Goal: Task Accomplishment & Management: Use online tool/utility

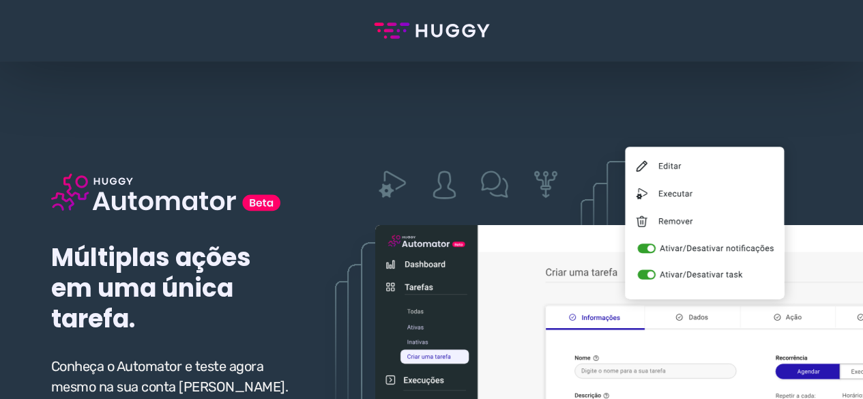
scroll to position [136, 0]
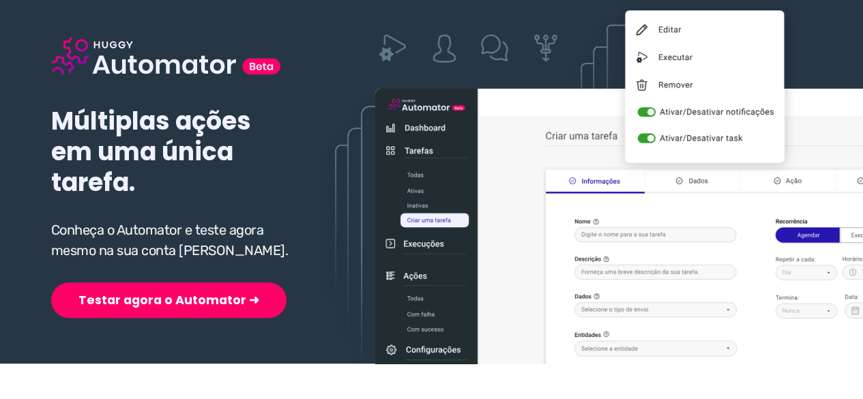
click at [135, 271] on div "Múltiplas ações em uma única tarefa. Conheça o Automator e teste agora mesmo na…" at bounding box center [172, 155] width 243 height 325
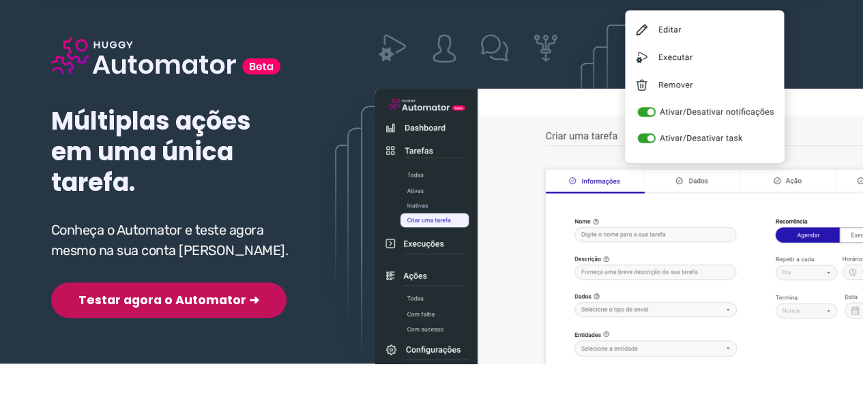
click at [131, 293] on button "Testar agora o Automator ➜" at bounding box center [168, 300] width 235 height 35
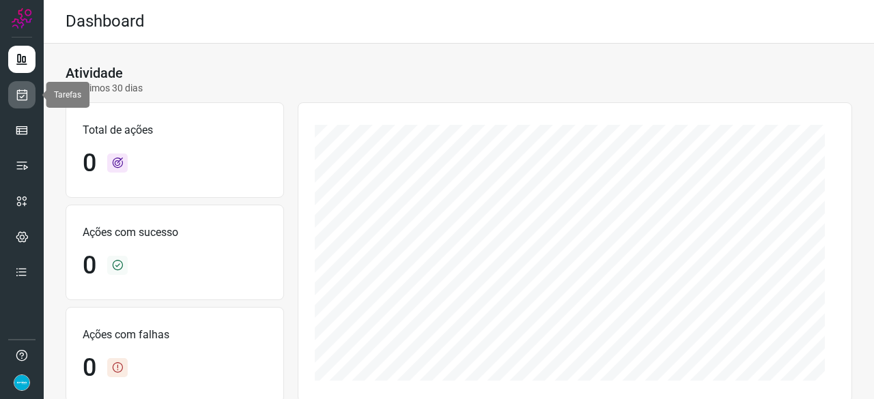
click at [26, 91] on icon at bounding box center [22, 95] width 14 height 14
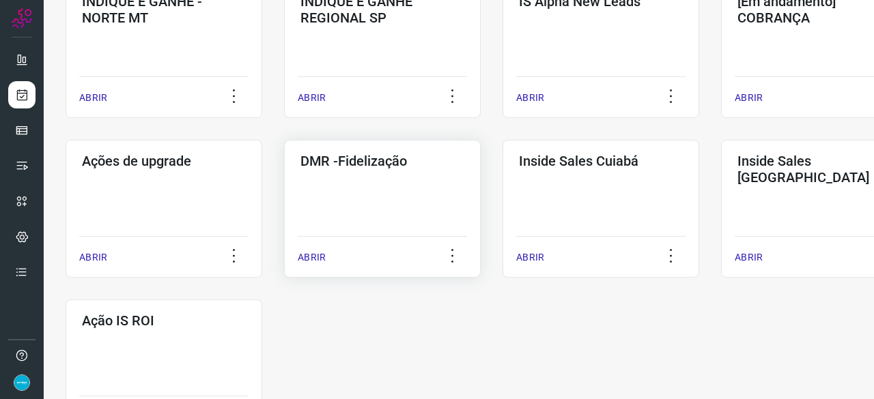
scroll to position [614, 0]
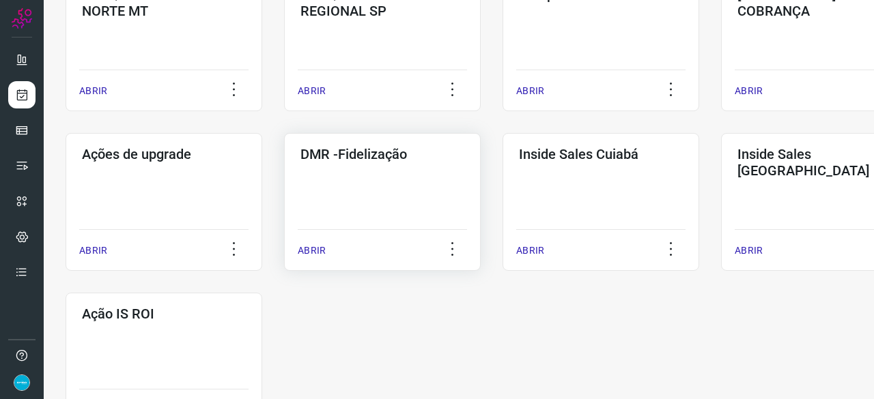
click at [314, 251] on p "ABRIR" at bounding box center [312, 251] width 28 height 14
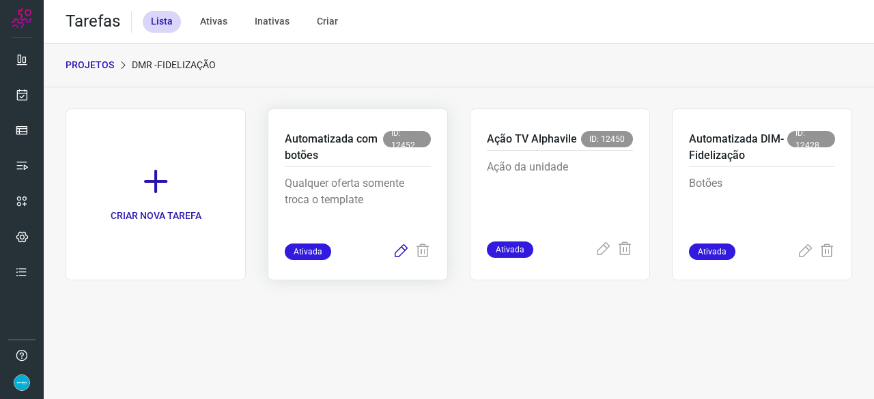
click at [403, 249] on icon at bounding box center [400, 252] width 16 height 16
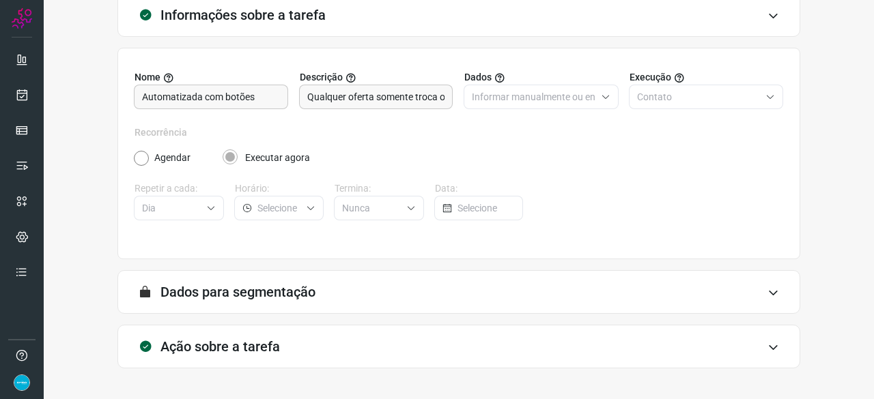
scroll to position [133, 0]
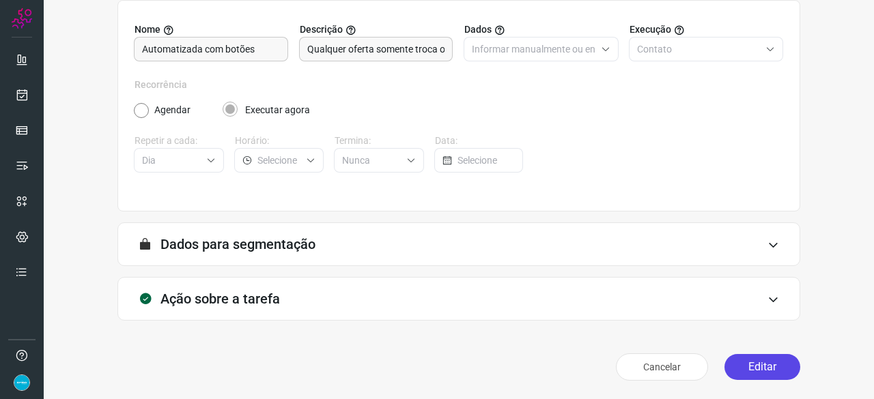
click at [764, 360] on button "Editar" at bounding box center [762, 367] width 76 height 26
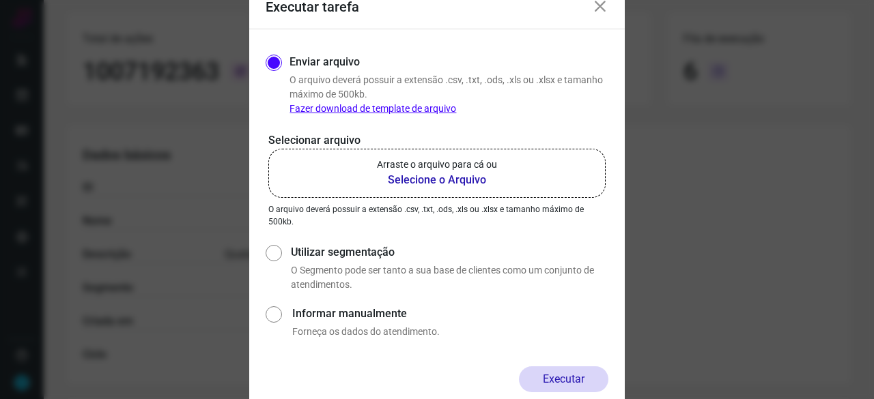
click at [412, 178] on b "Selecione o Arquivo" at bounding box center [437, 180] width 120 height 16
click at [0, 0] on input "Arraste o arquivo para cá ou Selecione o Arquivo" at bounding box center [0, 0] width 0 height 0
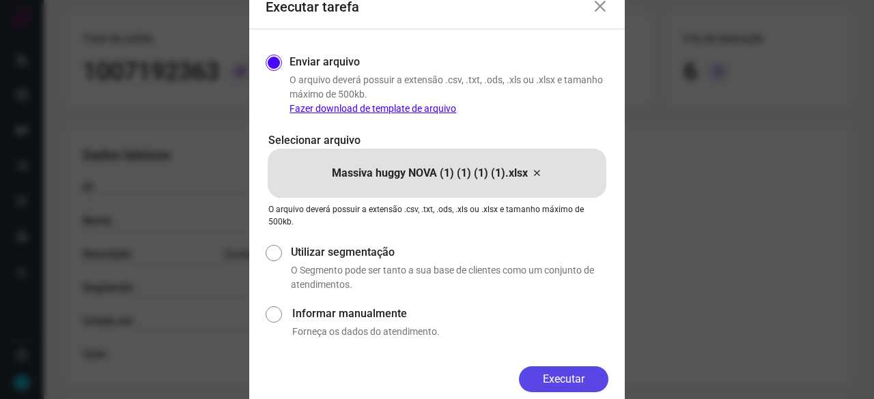
click at [556, 379] on button "Executar" at bounding box center [563, 379] width 89 height 26
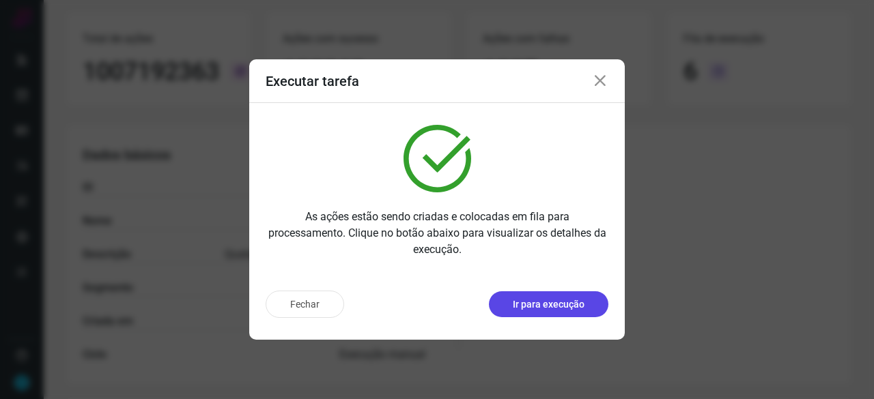
click at [542, 306] on p "Ir para execução" at bounding box center [549, 305] width 72 height 14
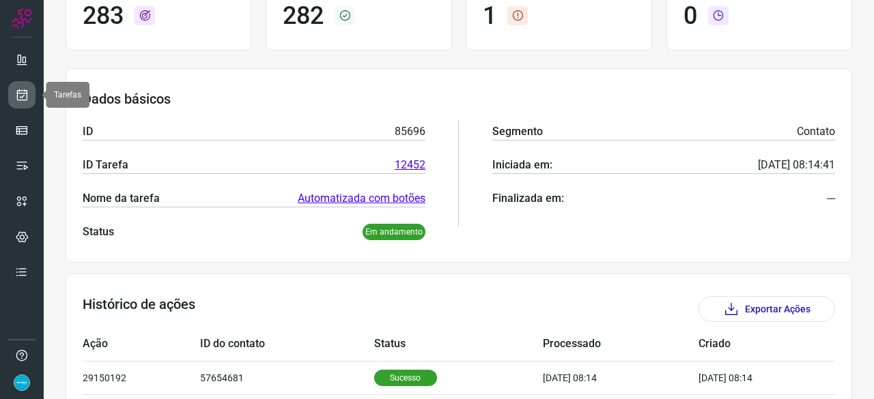
click at [23, 98] on icon at bounding box center [22, 95] width 14 height 14
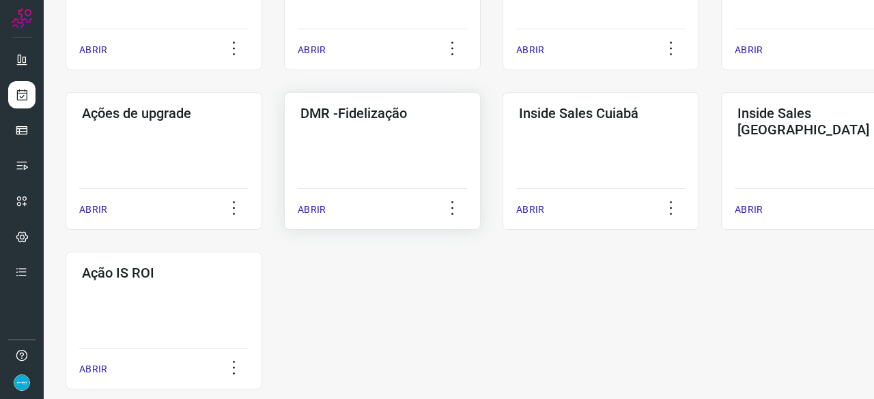
click at [316, 206] on p "ABRIR" at bounding box center [312, 210] width 28 height 14
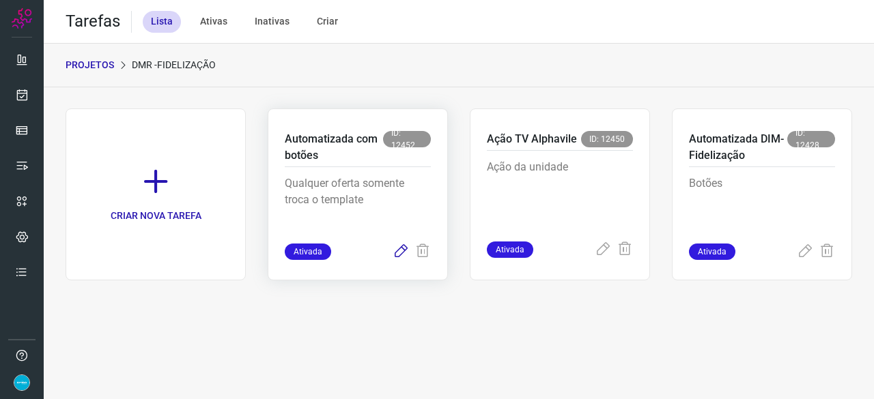
click at [401, 248] on icon at bounding box center [400, 252] width 16 height 16
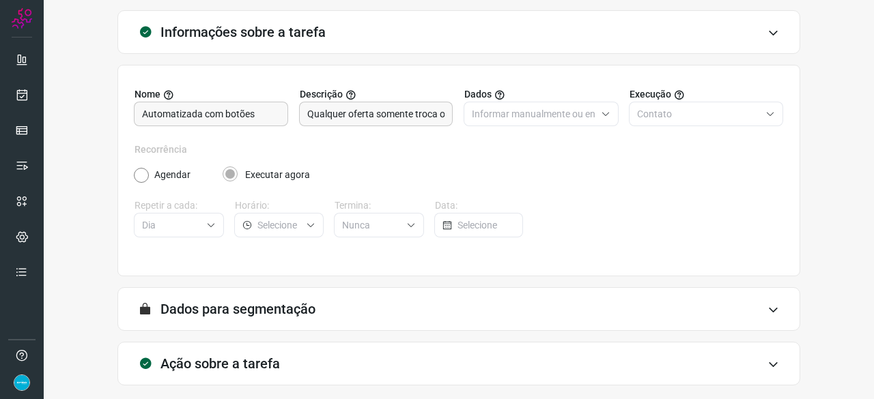
scroll to position [133, 0]
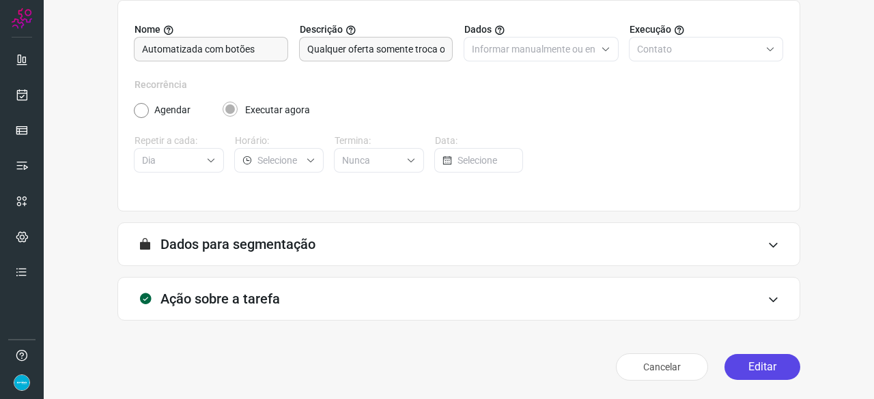
click at [748, 368] on button "Editar" at bounding box center [762, 367] width 76 height 26
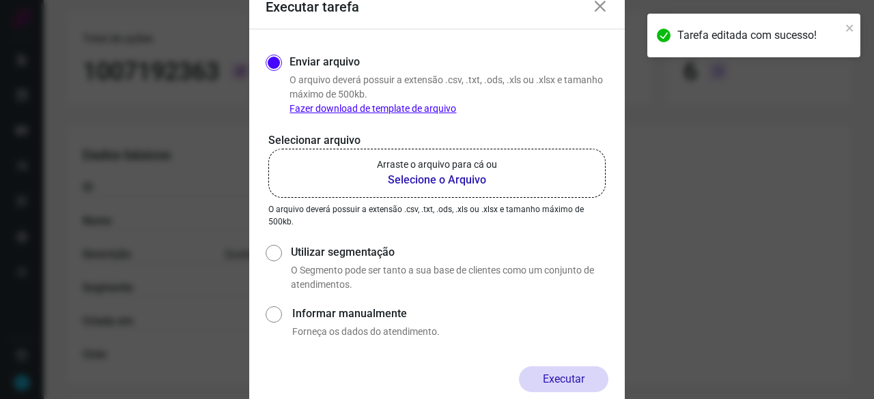
click at [416, 177] on b "Selecione o Arquivo" at bounding box center [437, 180] width 120 height 16
click at [0, 0] on input "Arraste o arquivo para cá ou Selecione o Arquivo" at bounding box center [0, 0] width 0 height 0
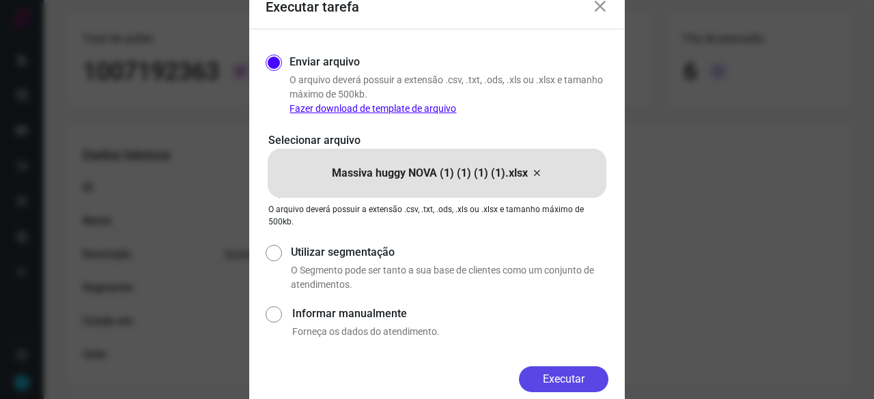
click at [564, 370] on button "Executar" at bounding box center [563, 379] width 89 height 26
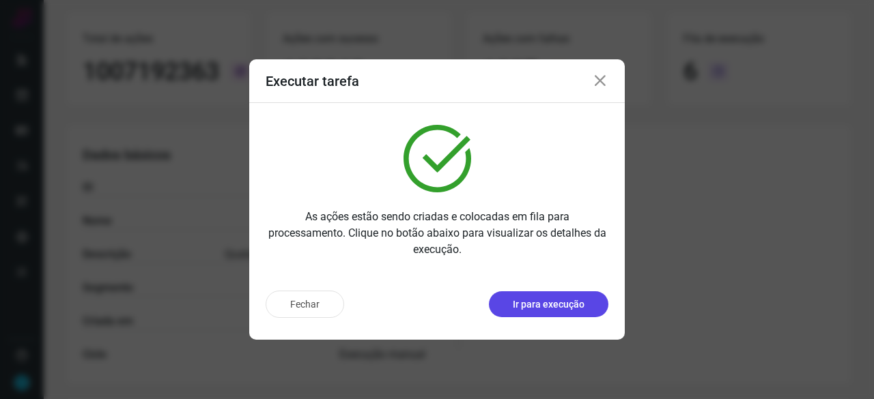
click at [546, 306] on p "Ir para execução" at bounding box center [549, 305] width 72 height 14
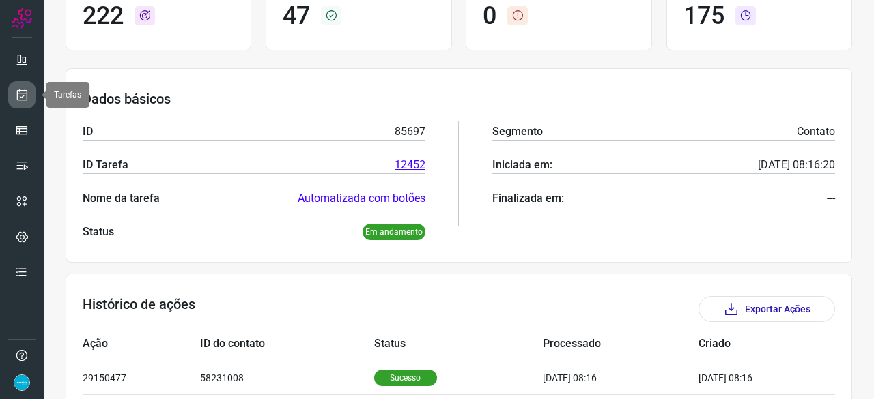
click at [25, 93] on icon at bounding box center [22, 95] width 14 height 14
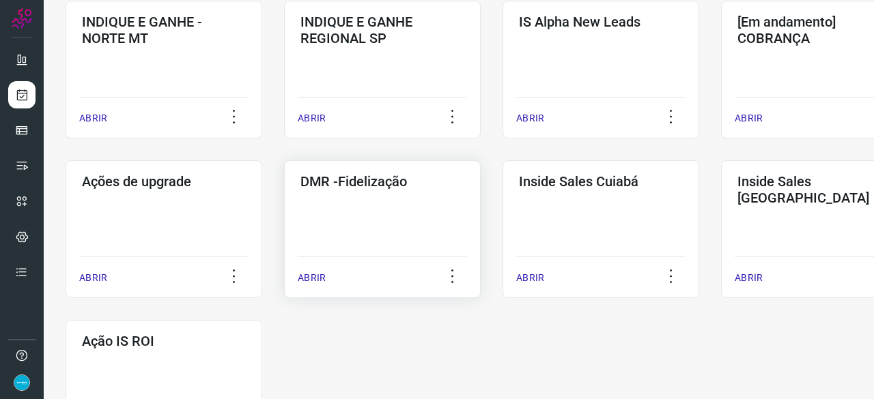
click at [318, 275] on p "ABRIR" at bounding box center [312, 278] width 28 height 14
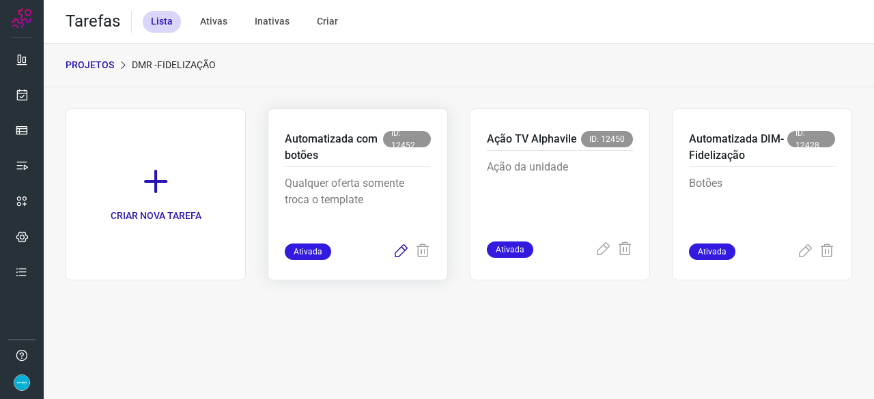
click at [404, 249] on icon at bounding box center [400, 252] width 16 height 16
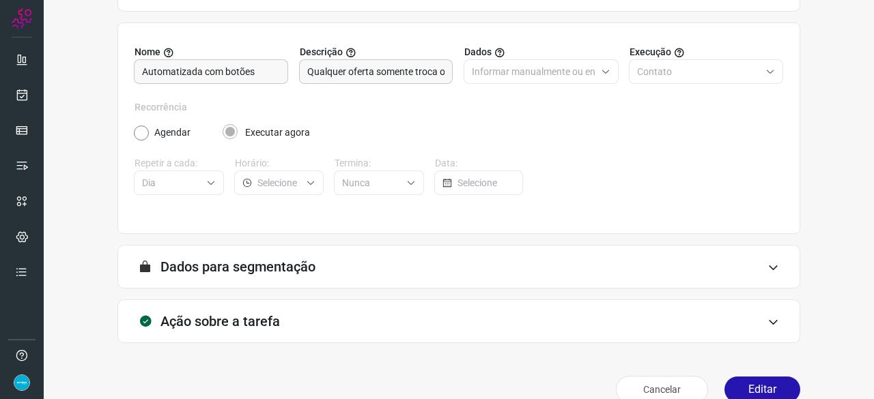
scroll to position [133, 0]
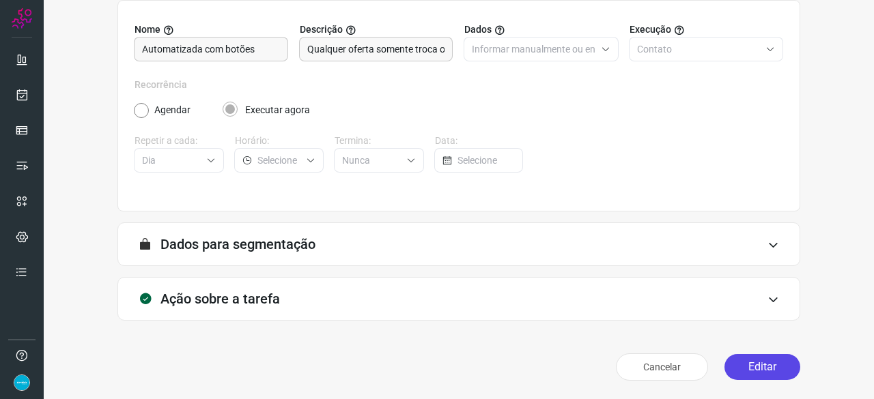
click at [752, 364] on button "Editar" at bounding box center [762, 367] width 76 height 26
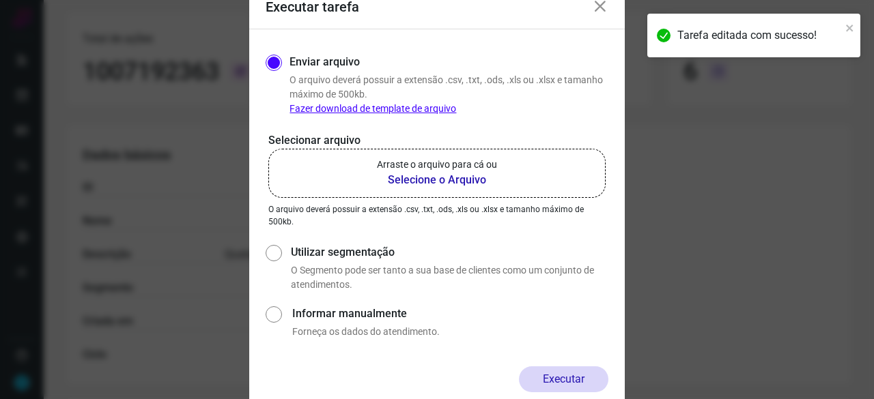
click at [408, 181] on b "Selecione o Arquivo" at bounding box center [437, 180] width 120 height 16
click at [0, 0] on input "Arraste o arquivo para cá ou Selecione o Arquivo" at bounding box center [0, 0] width 0 height 0
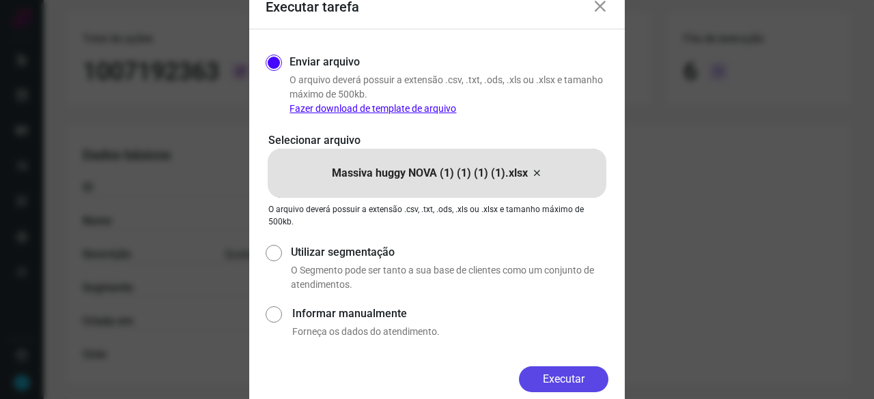
click at [549, 371] on button "Executar" at bounding box center [563, 379] width 89 height 26
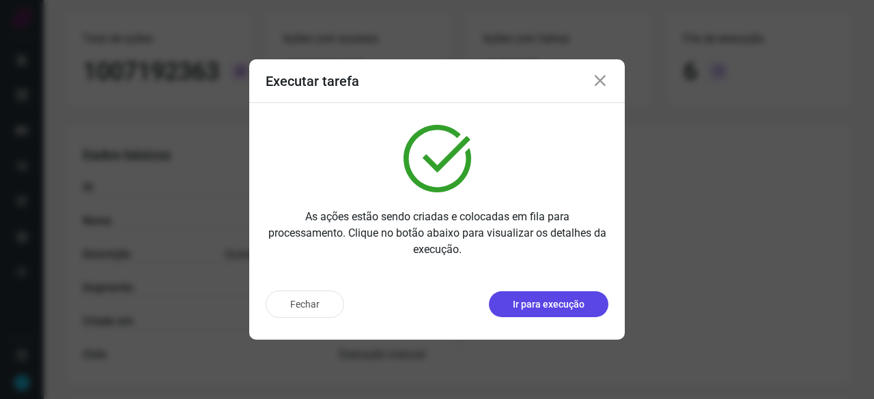
click at [555, 306] on p "Ir para execução" at bounding box center [549, 305] width 72 height 14
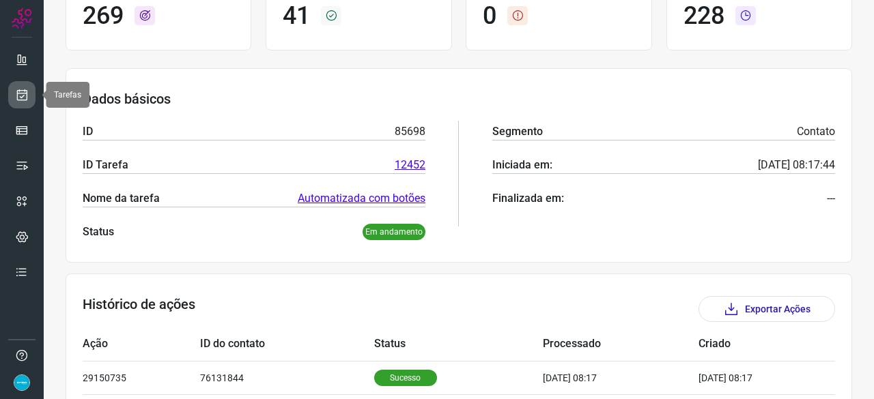
click at [18, 95] on icon at bounding box center [22, 95] width 14 height 14
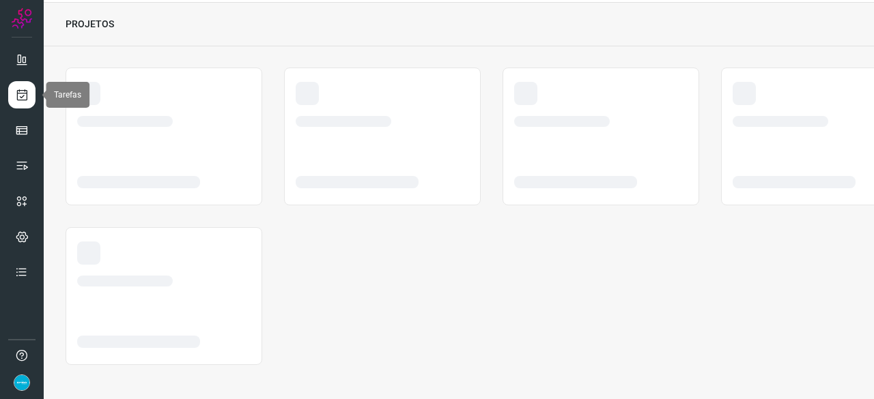
scroll to position [41, 0]
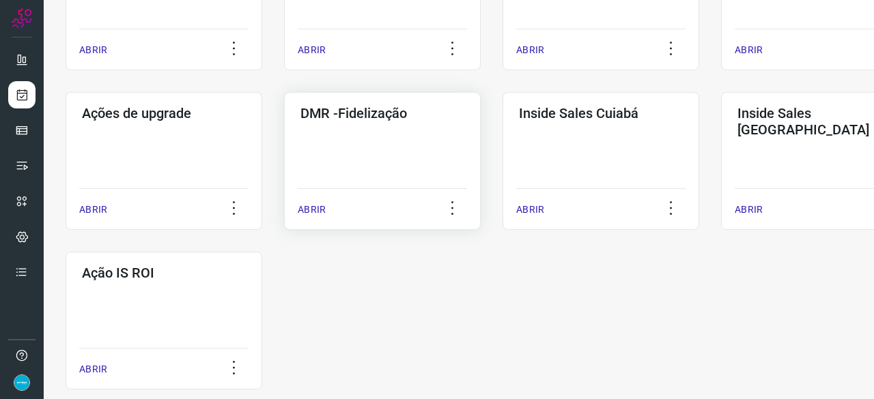
click at [313, 207] on p "ABRIR" at bounding box center [312, 210] width 28 height 14
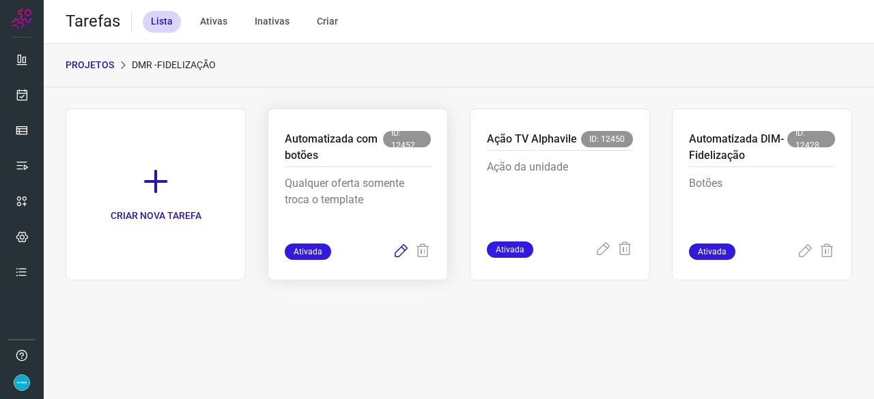
click at [401, 251] on icon at bounding box center [400, 252] width 16 height 16
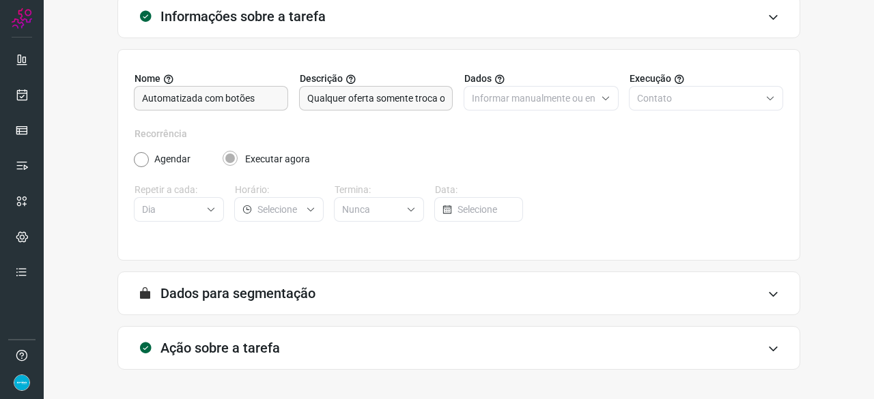
scroll to position [133, 0]
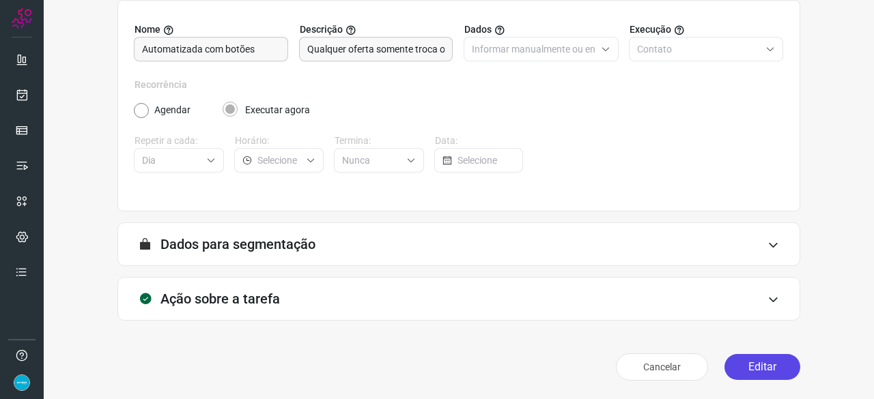
click at [753, 368] on button "Editar" at bounding box center [762, 367] width 76 height 26
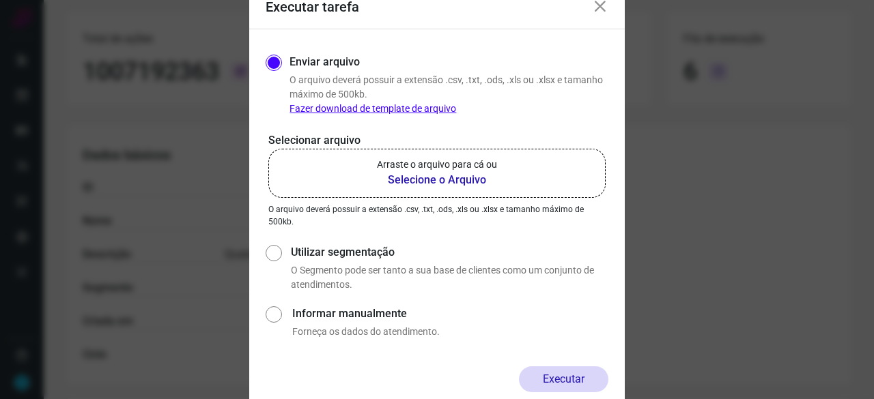
click at [409, 176] on b "Selecione o Arquivo" at bounding box center [437, 180] width 120 height 16
click at [0, 0] on input "Arraste o arquivo para cá ou Selecione o Arquivo" at bounding box center [0, 0] width 0 height 0
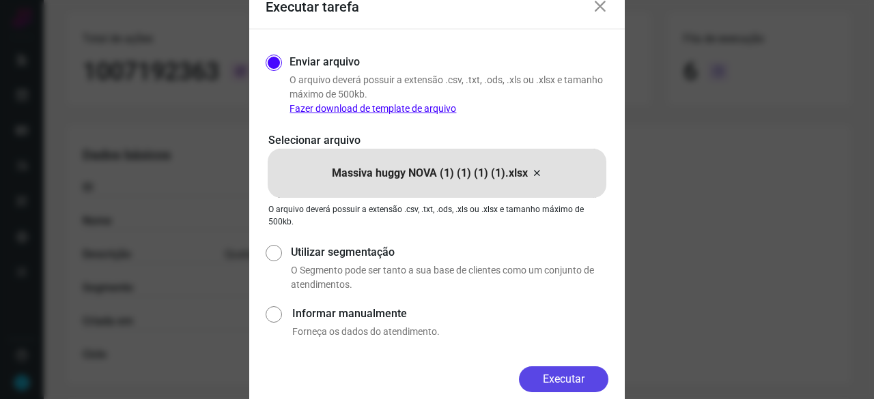
click at [555, 377] on button "Executar" at bounding box center [563, 379] width 89 height 26
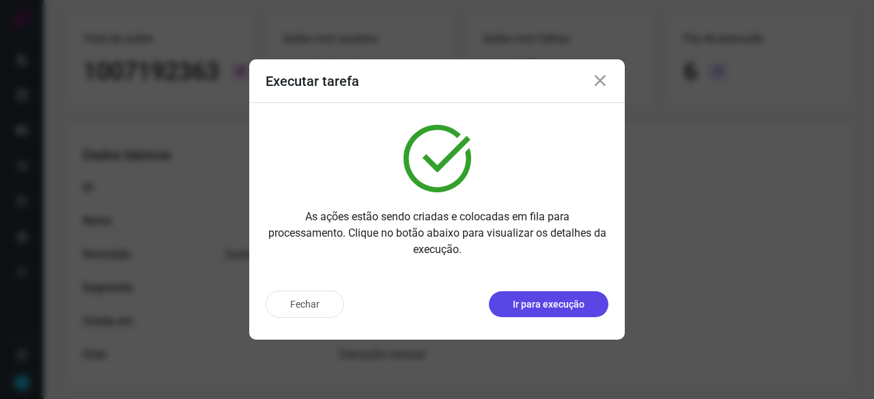
click at [548, 308] on p "Ir para execução" at bounding box center [549, 305] width 72 height 14
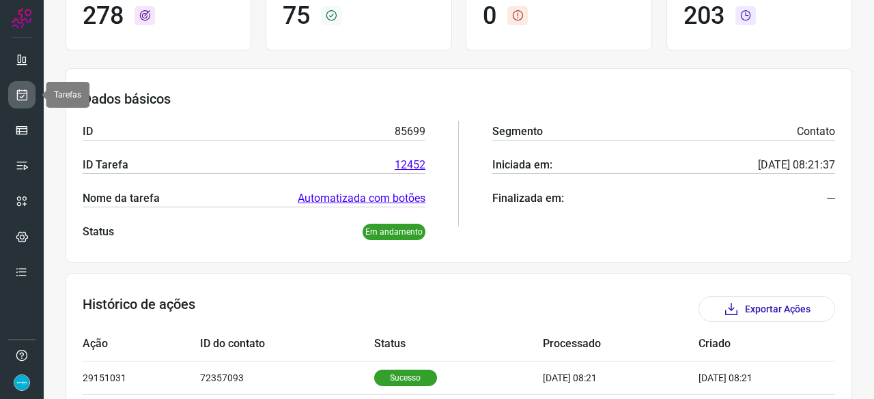
click at [19, 96] on icon at bounding box center [22, 95] width 14 height 14
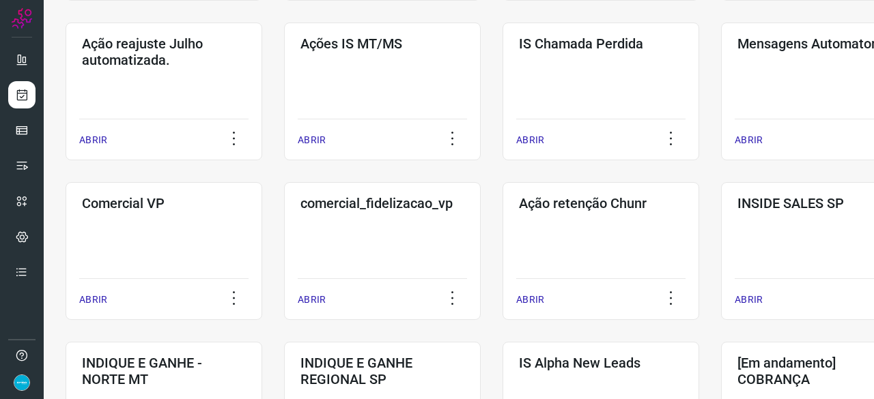
scroll to position [519, 0]
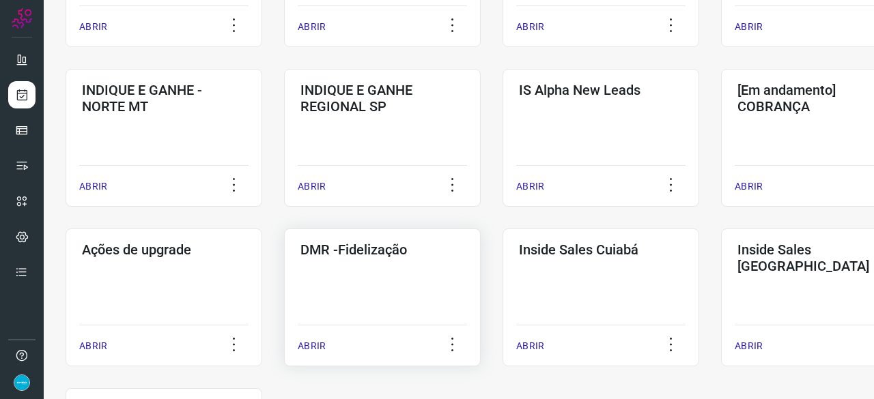
click at [313, 349] on p "ABRIR" at bounding box center [312, 346] width 28 height 14
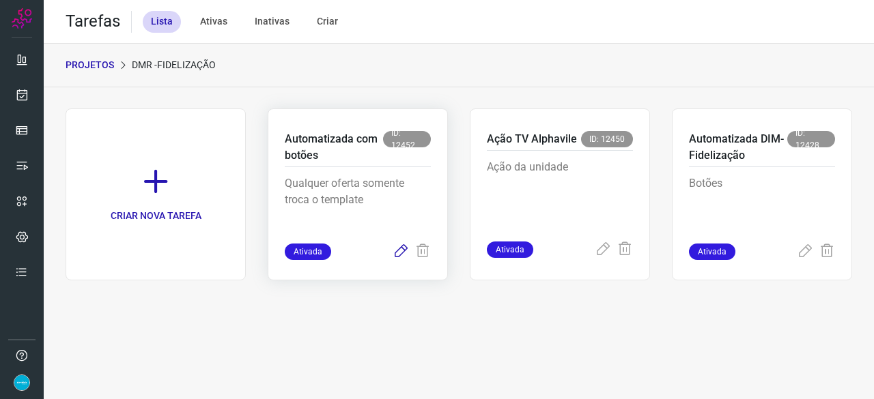
click at [402, 248] on icon at bounding box center [400, 252] width 16 height 16
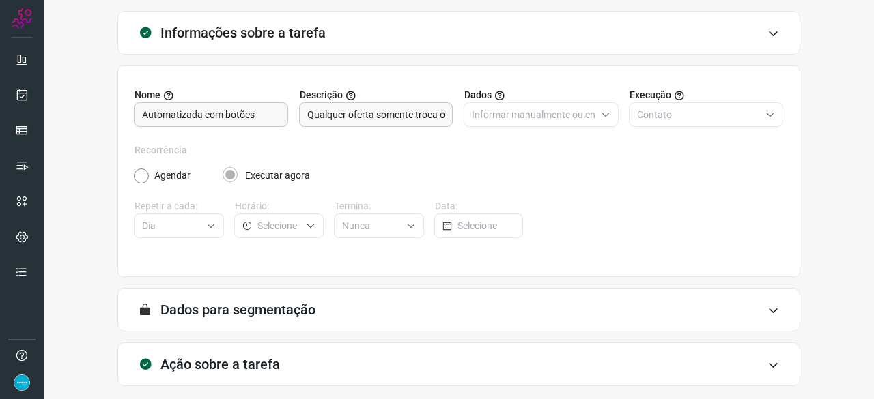
scroll to position [133, 0]
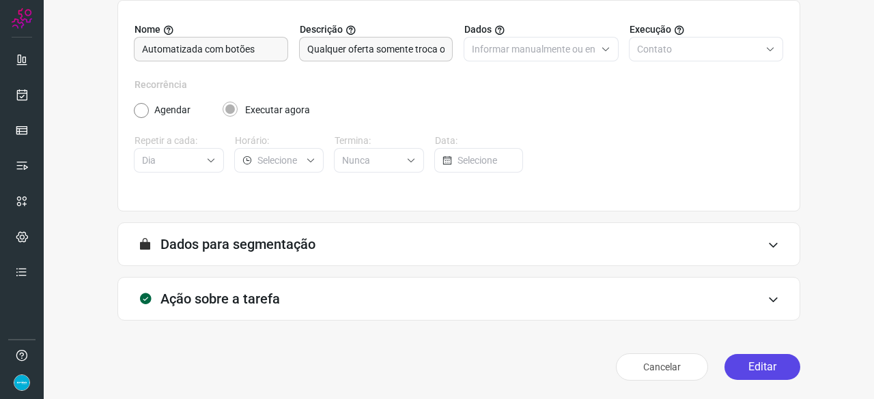
click at [751, 371] on button "Editar" at bounding box center [762, 367] width 76 height 26
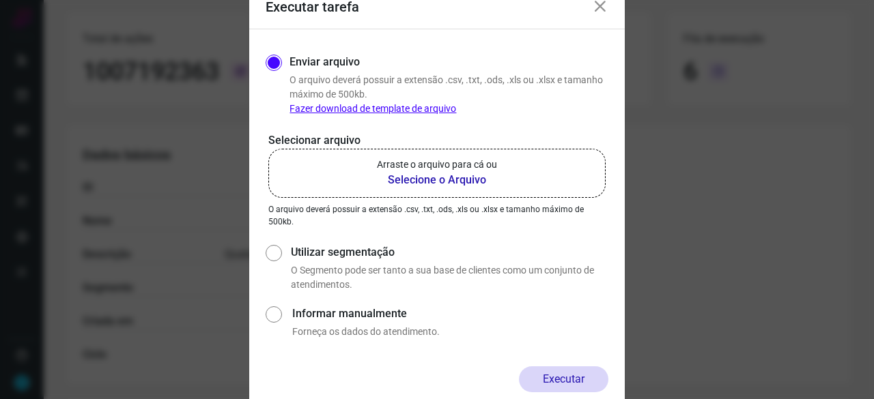
click at [429, 179] on b "Selecione o Arquivo" at bounding box center [437, 180] width 120 height 16
click at [0, 0] on input "Arraste o arquivo para cá ou Selecione o Arquivo" at bounding box center [0, 0] width 0 height 0
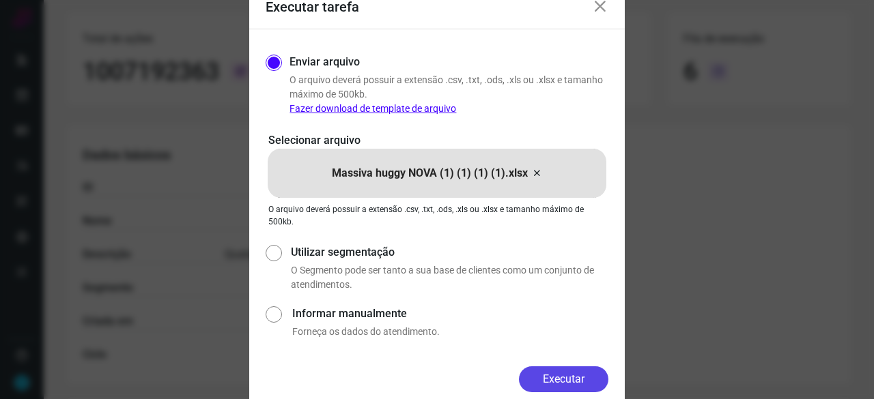
click at [564, 369] on button "Executar" at bounding box center [563, 379] width 89 height 26
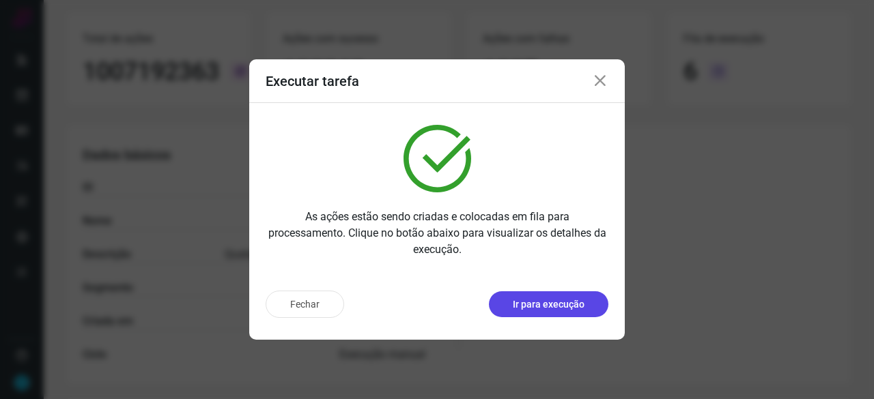
click at [570, 311] on p "Ir para execução" at bounding box center [549, 305] width 72 height 14
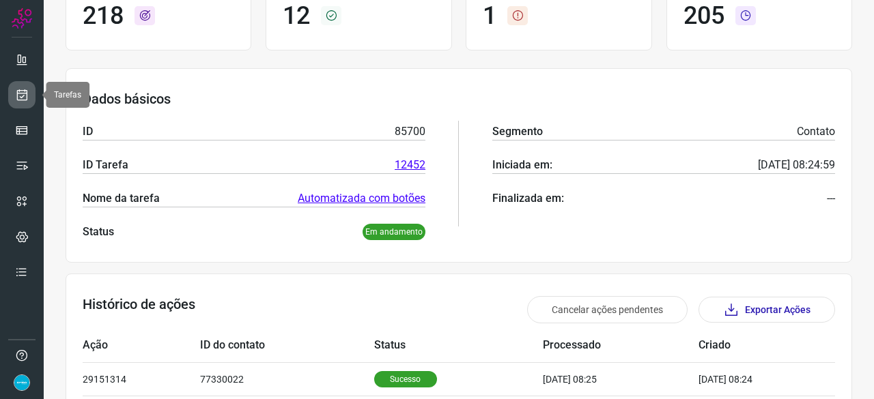
click at [22, 94] on icon at bounding box center [22, 95] width 14 height 14
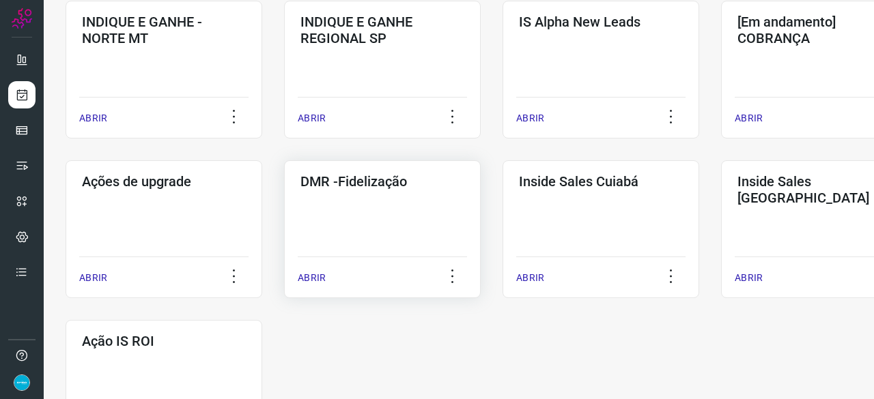
click at [321, 274] on p "ABRIR" at bounding box center [312, 278] width 28 height 14
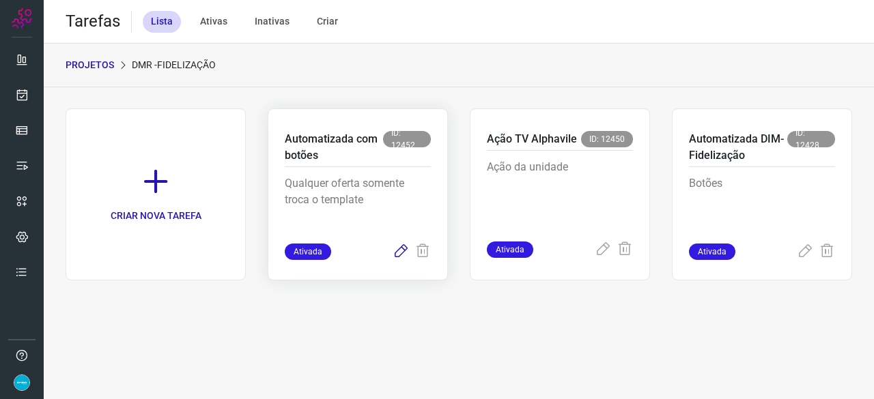
click at [402, 250] on icon at bounding box center [400, 252] width 16 height 16
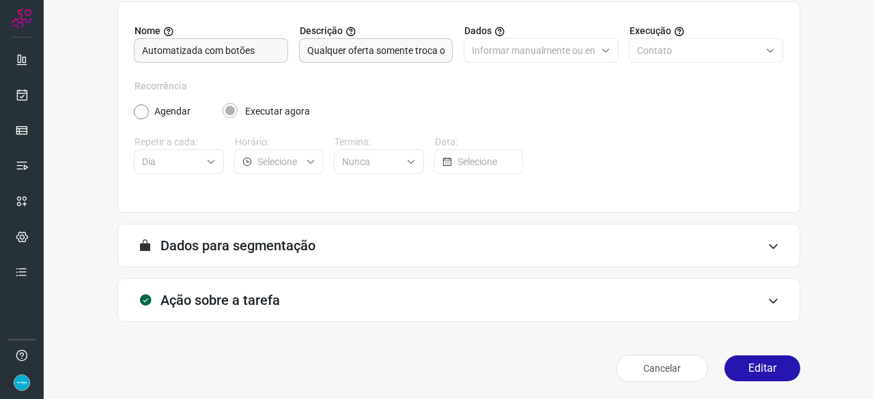
scroll to position [133, 0]
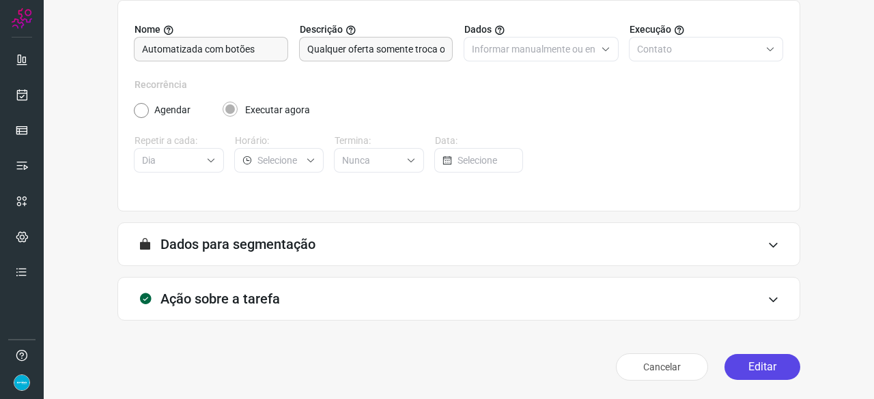
click at [742, 373] on button "Editar" at bounding box center [762, 367] width 76 height 26
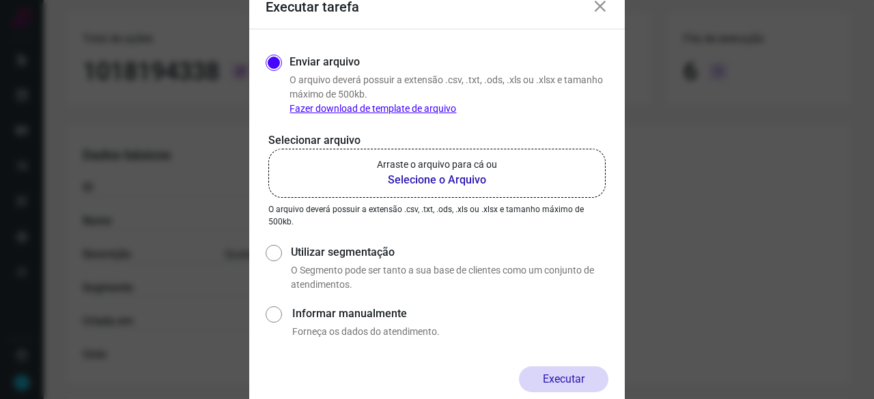
click at [415, 182] on b "Selecione o Arquivo" at bounding box center [437, 180] width 120 height 16
click at [0, 0] on input "Arraste o arquivo para cá ou Selecione o Arquivo" at bounding box center [0, 0] width 0 height 0
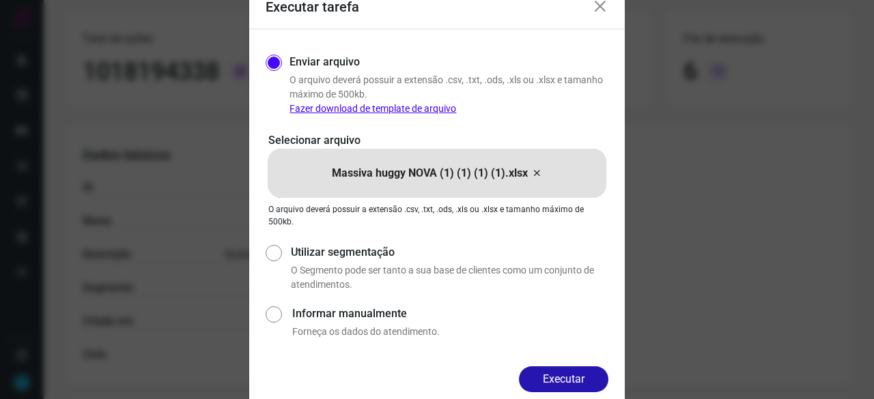
drag, startPoint x: 550, startPoint y: 377, endPoint x: 558, endPoint y: 376, distance: 7.6
click at [550, 377] on button "Executar" at bounding box center [563, 379] width 89 height 26
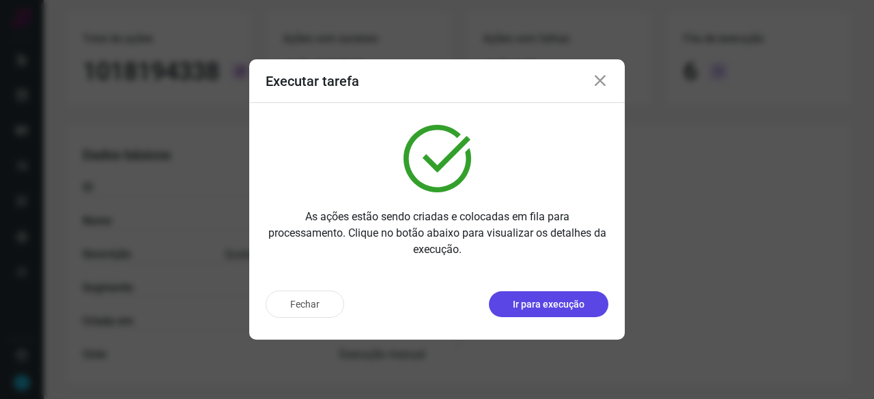
click at [545, 304] on p "Ir para execução" at bounding box center [549, 305] width 72 height 14
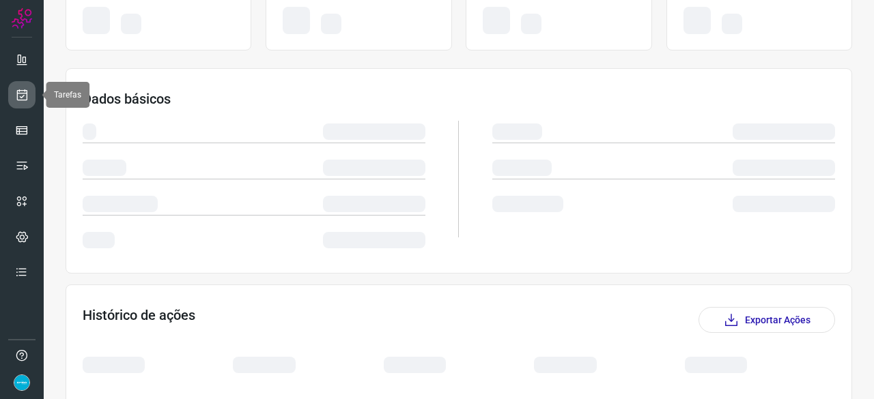
click at [23, 94] on icon at bounding box center [22, 95] width 14 height 14
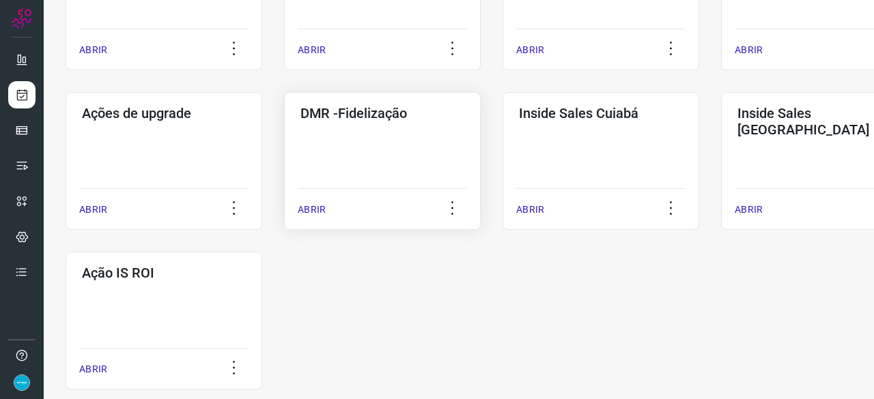
click at [308, 205] on p "ABRIR" at bounding box center [312, 210] width 28 height 14
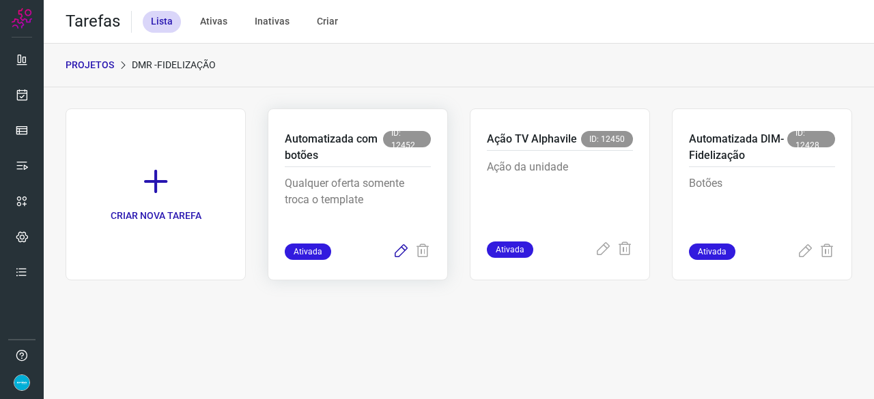
click at [399, 248] on icon at bounding box center [400, 252] width 16 height 16
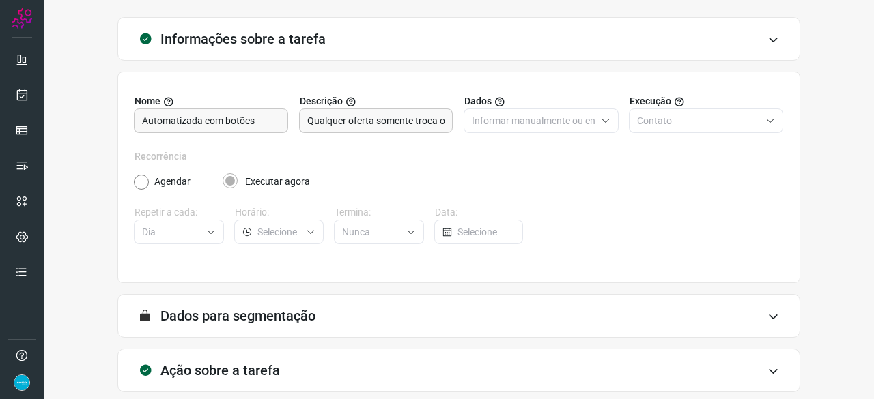
scroll to position [133, 0]
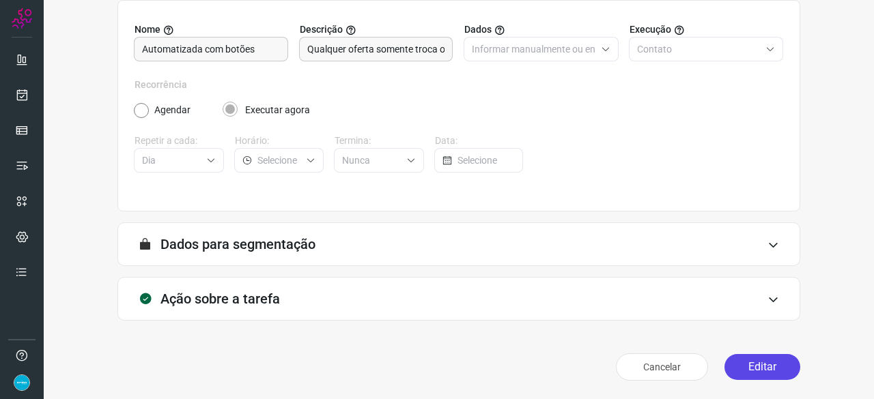
click at [749, 366] on button "Editar" at bounding box center [762, 367] width 76 height 26
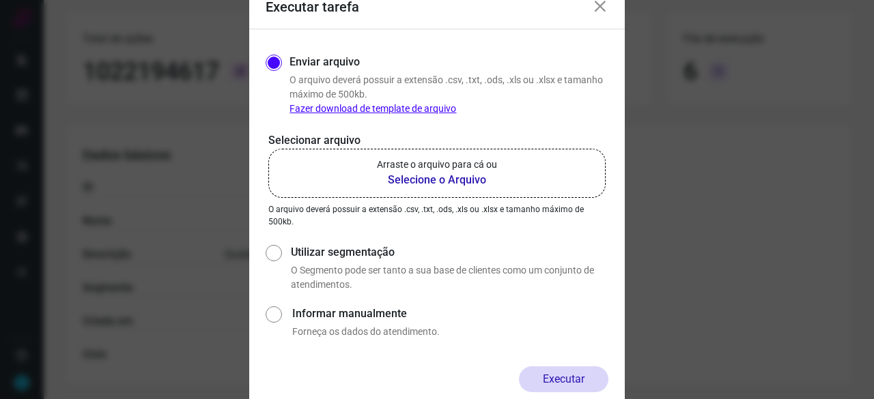
click at [422, 179] on b "Selecione o Arquivo" at bounding box center [437, 180] width 120 height 16
click at [0, 0] on input "Arraste o arquivo para cá ou Selecione o Arquivo" at bounding box center [0, 0] width 0 height 0
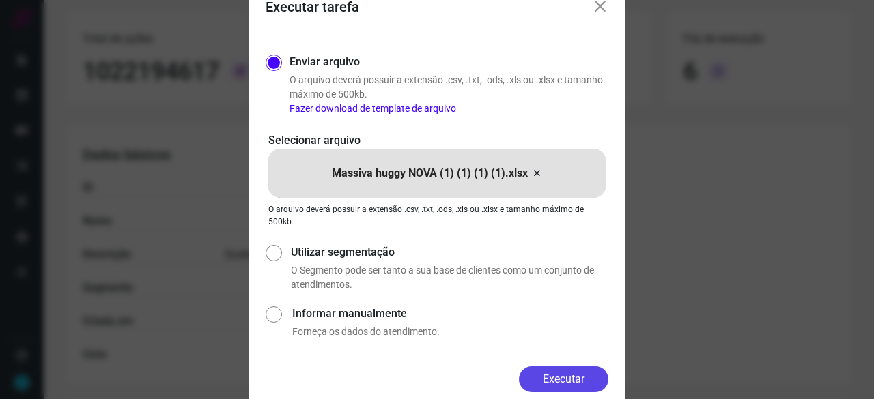
click at [584, 380] on button "Executar" at bounding box center [563, 379] width 89 height 26
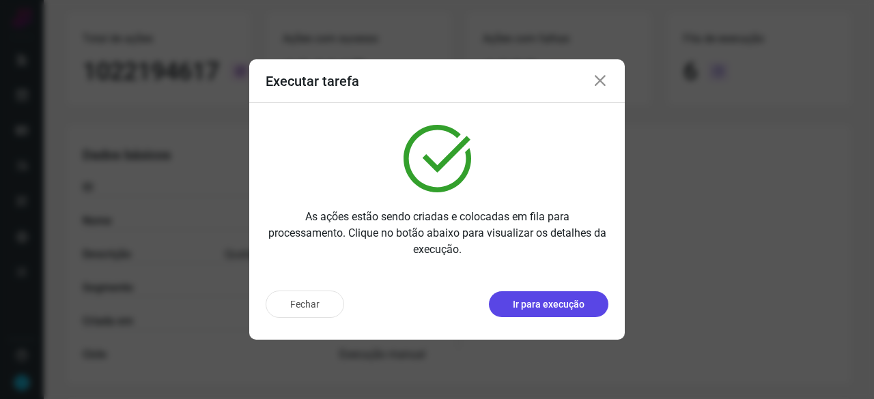
click at [549, 302] on p "Ir para execução" at bounding box center [549, 305] width 72 height 14
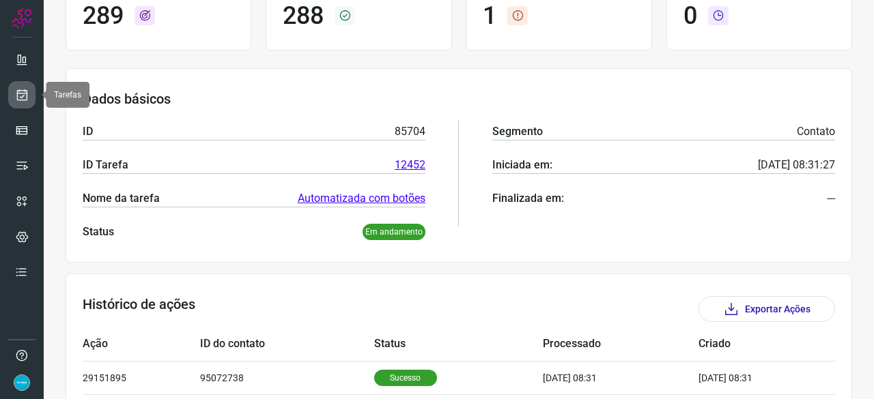
click at [21, 87] on link at bounding box center [21, 94] width 27 height 27
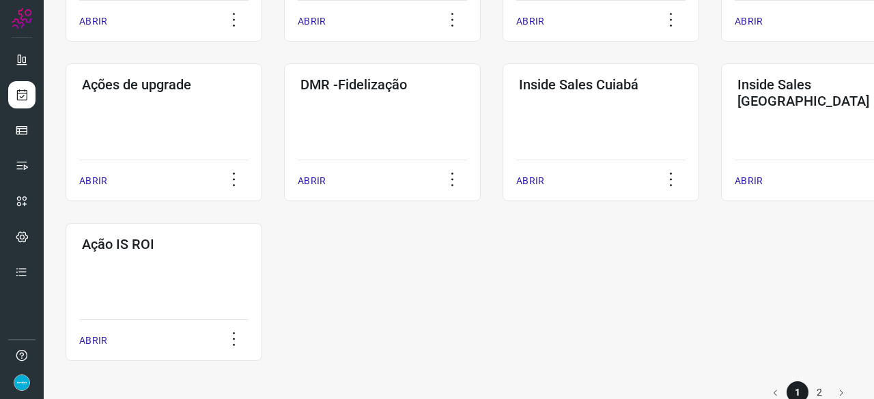
scroll to position [712, 0]
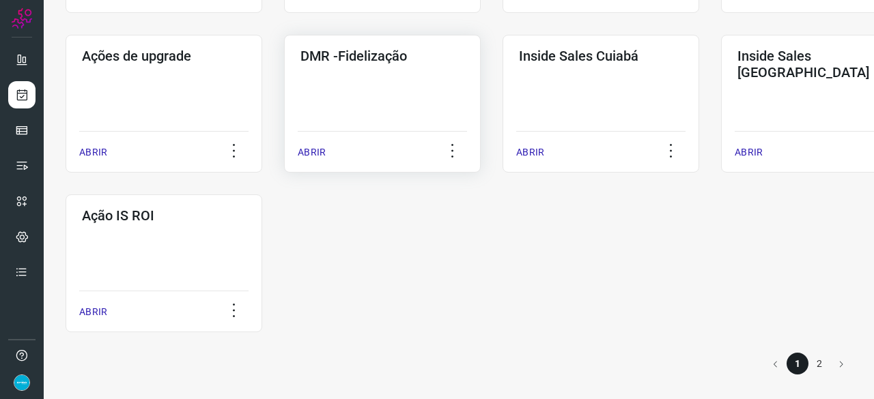
click at [307, 156] on p "ABRIR" at bounding box center [312, 152] width 28 height 14
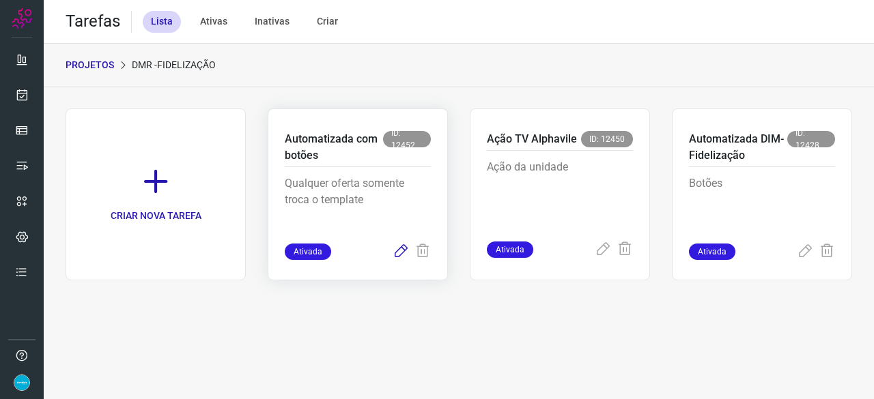
click at [402, 252] on icon at bounding box center [400, 252] width 16 height 16
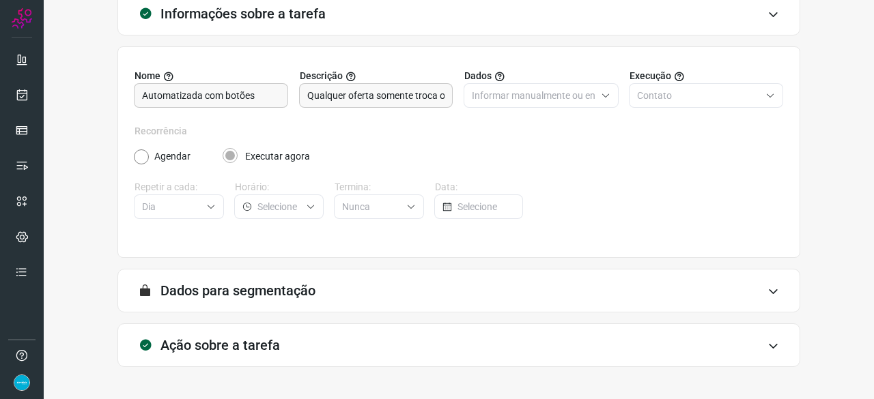
scroll to position [133, 0]
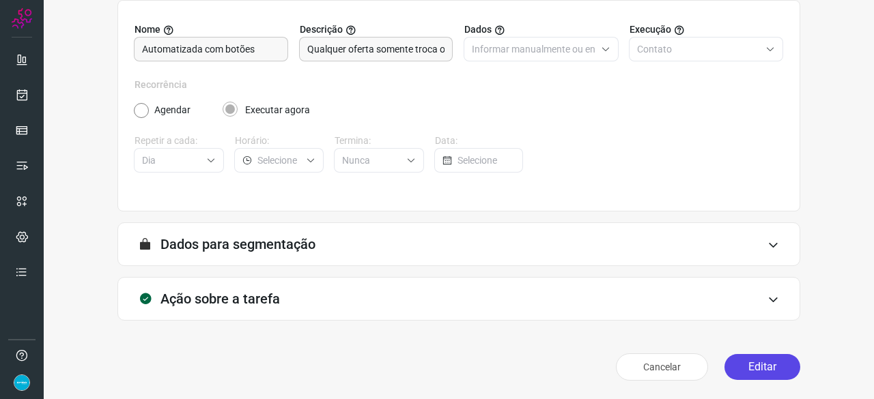
click at [744, 366] on button "Editar" at bounding box center [762, 367] width 76 height 26
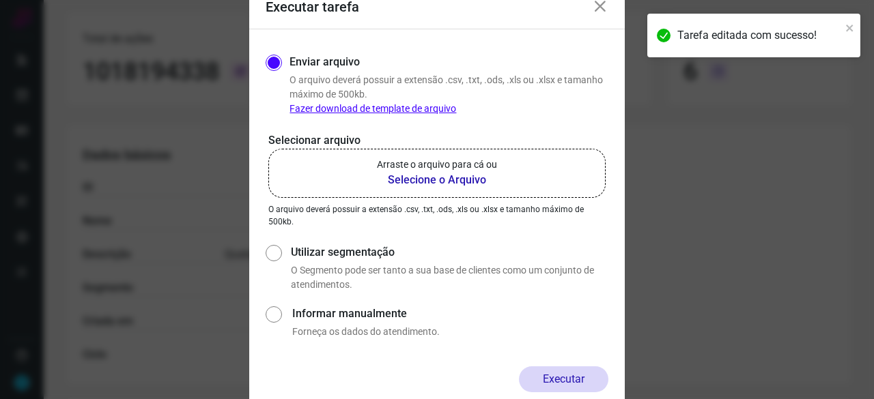
click at [420, 179] on b "Selecione o Arquivo" at bounding box center [437, 180] width 120 height 16
click at [0, 0] on input "Arraste o arquivo para cá ou Selecione o Arquivo" at bounding box center [0, 0] width 0 height 0
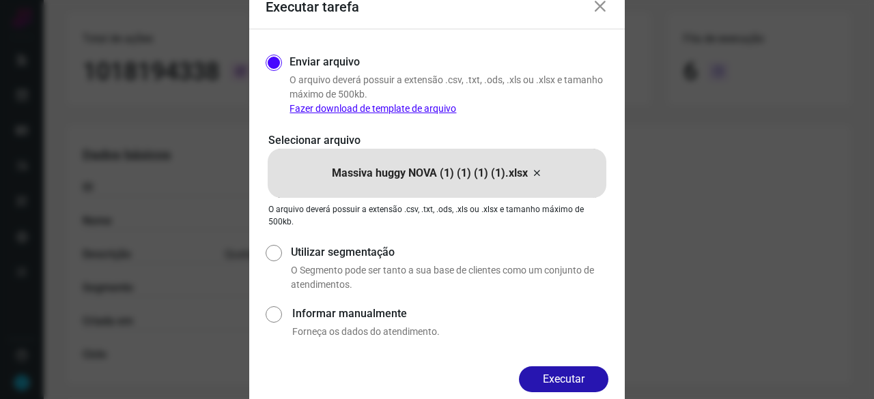
click at [548, 382] on button "Executar" at bounding box center [563, 379] width 89 height 26
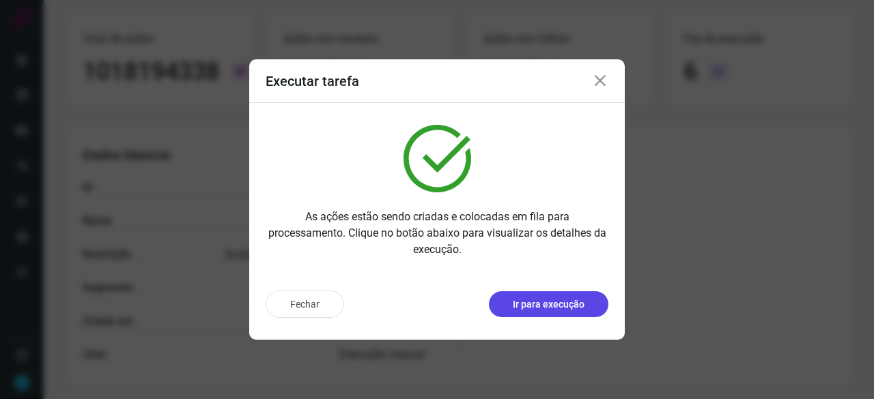
click at [533, 304] on p "Ir para execução" at bounding box center [549, 305] width 72 height 14
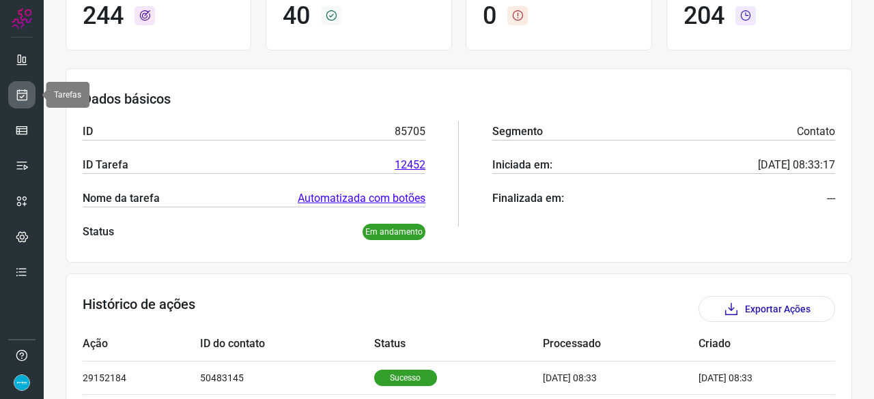
click at [22, 96] on icon at bounding box center [22, 95] width 14 height 14
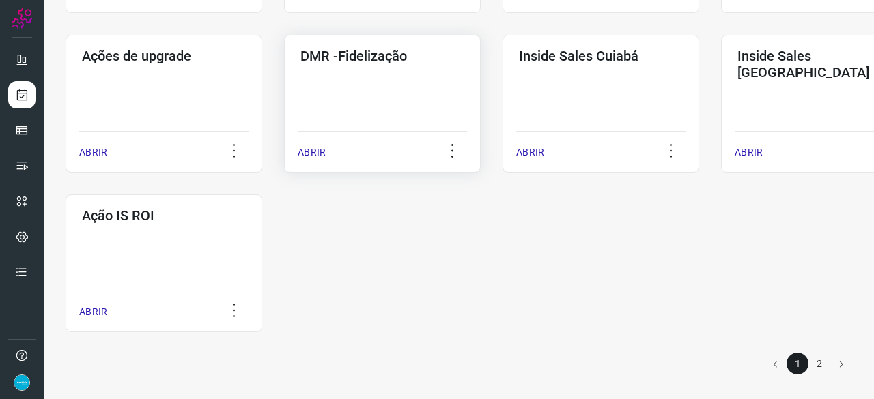
click at [304, 150] on p "ABRIR" at bounding box center [312, 152] width 28 height 14
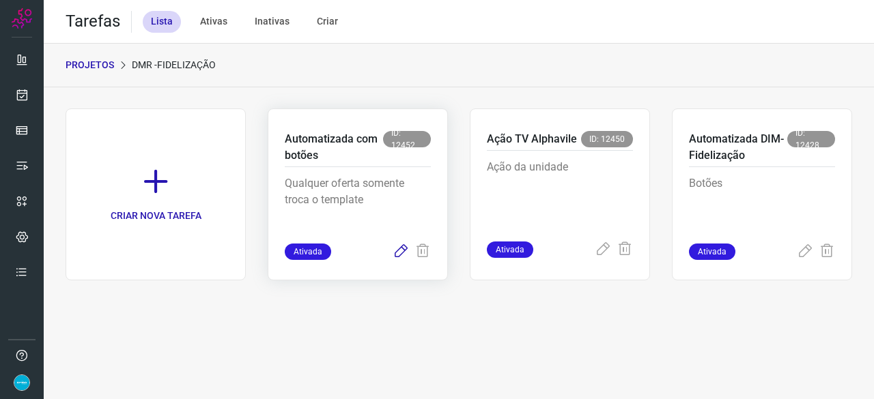
click at [400, 251] on icon at bounding box center [400, 252] width 16 height 16
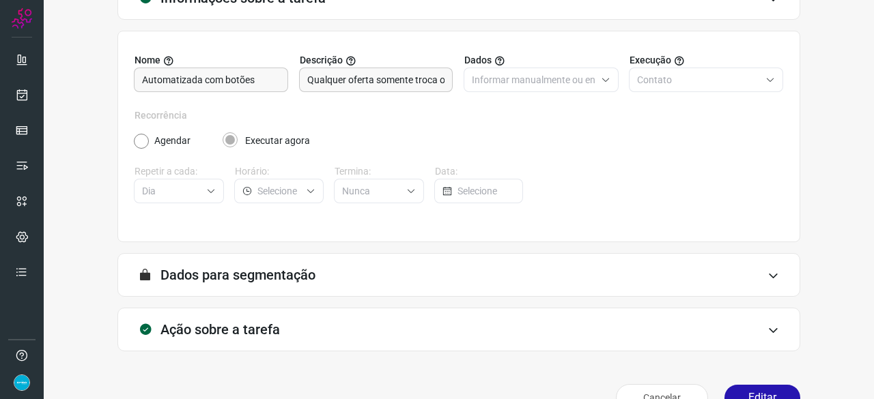
scroll to position [133, 0]
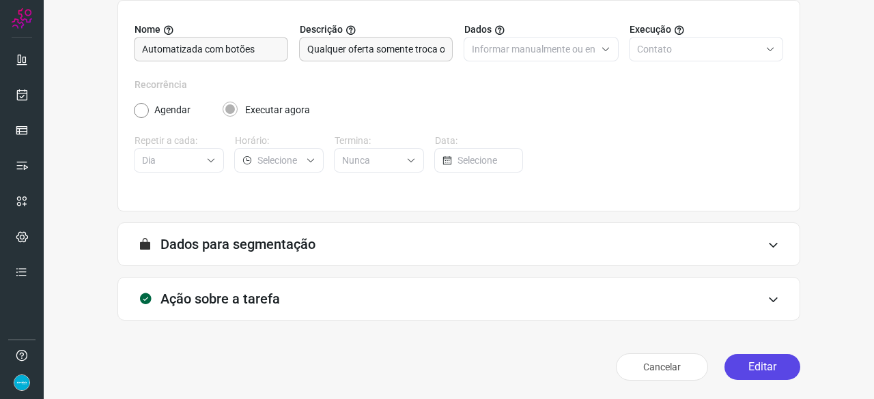
click at [753, 369] on button "Editar" at bounding box center [762, 367] width 76 height 26
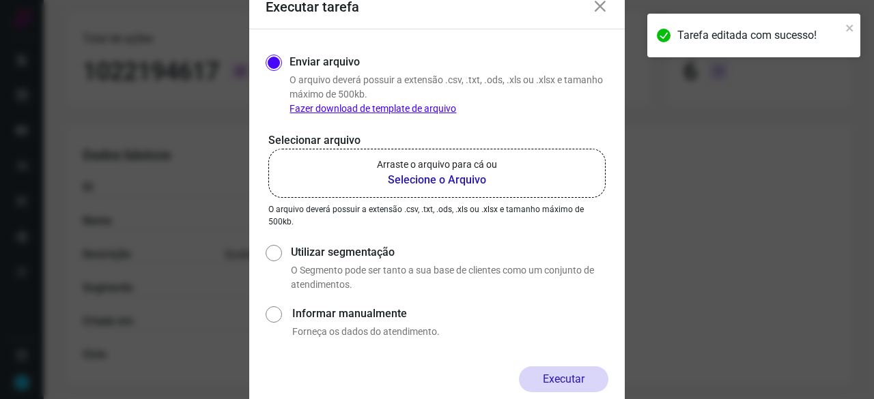
click at [412, 182] on b "Selecione o Arquivo" at bounding box center [437, 180] width 120 height 16
click at [0, 0] on input "Arraste o arquivo para cá ou Selecione o Arquivo" at bounding box center [0, 0] width 0 height 0
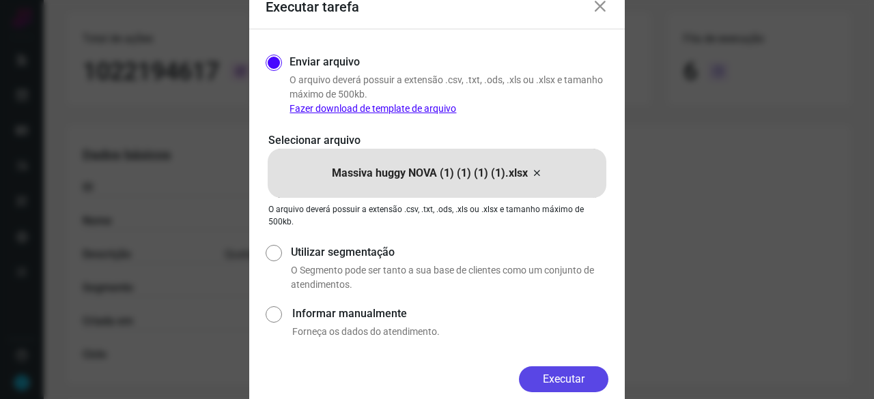
click at [598, 383] on button "Executar" at bounding box center [563, 379] width 89 height 26
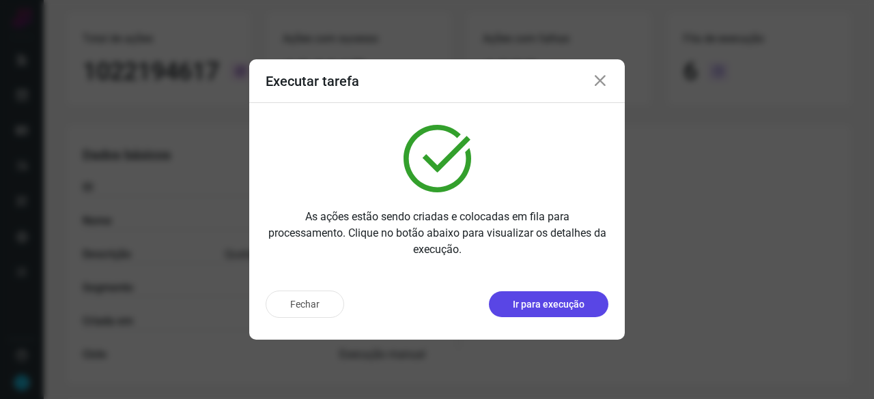
click at [558, 306] on p "Ir para execução" at bounding box center [549, 305] width 72 height 14
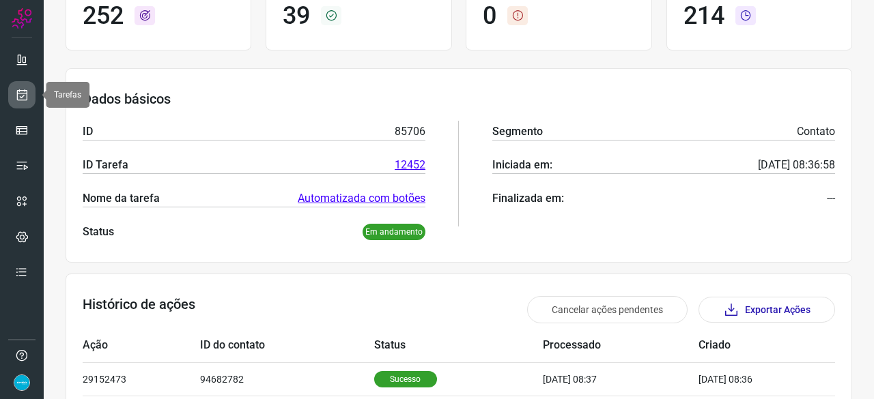
click at [27, 95] on icon at bounding box center [22, 95] width 14 height 14
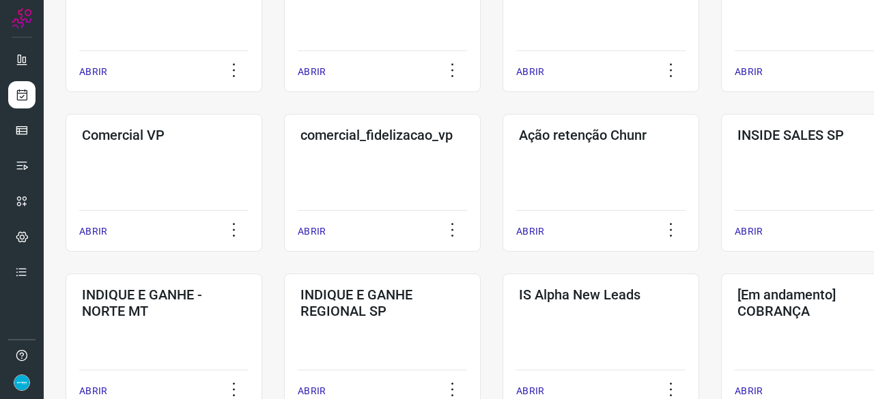
scroll to position [587, 0]
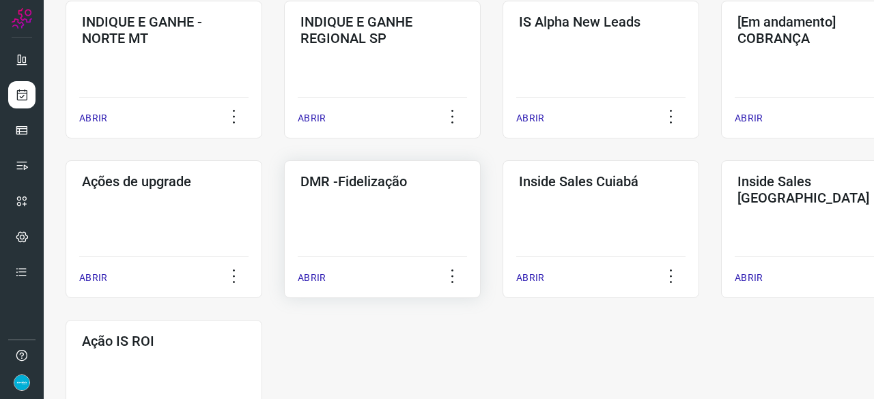
click at [314, 283] on p "ABRIR" at bounding box center [312, 278] width 28 height 14
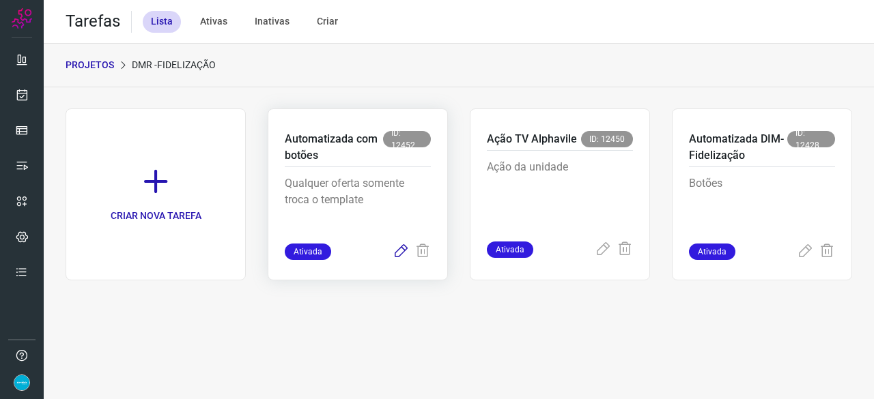
click at [401, 252] on icon at bounding box center [400, 252] width 16 height 16
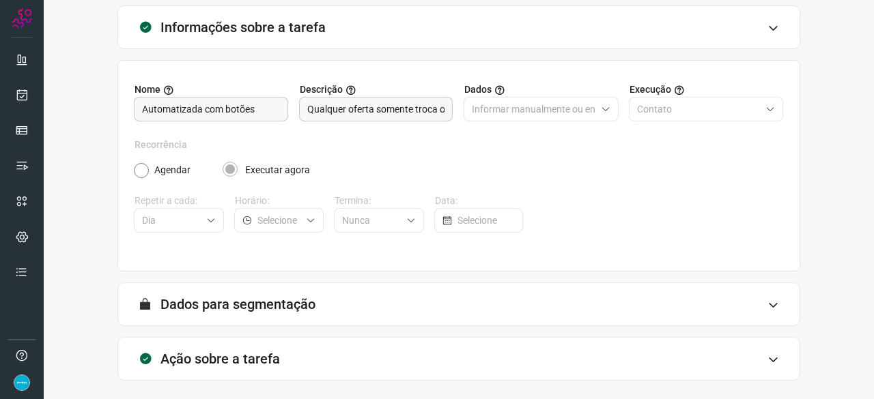
scroll to position [133, 0]
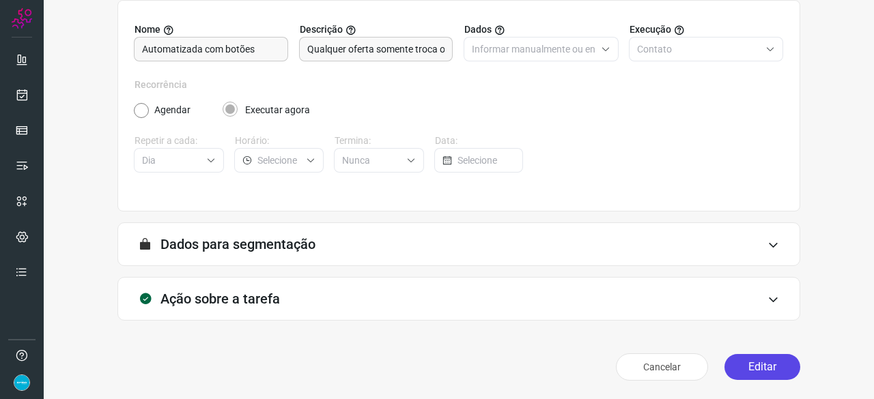
click at [730, 369] on button "Editar" at bounding box center [762, 367] width 76 height 26
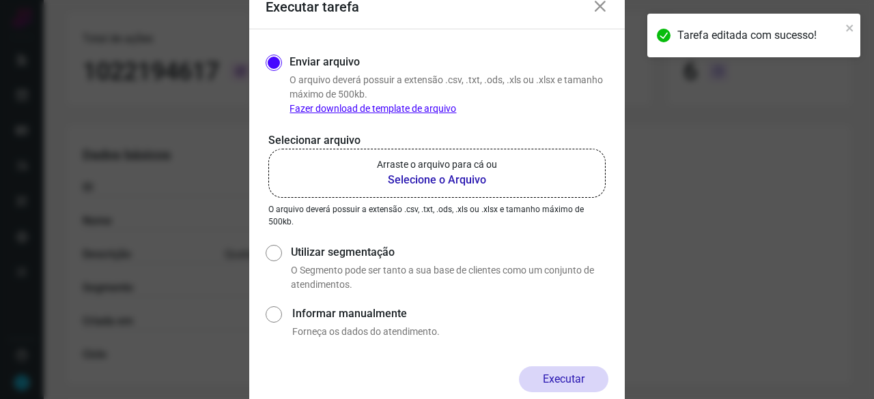
click at [435, 182] on b "Selecione o Arquivo" at bounding box center [437, 180] width 120 height 16
click at [0, 0] on input "Arraste o arquivo para cá ou Selecione o Arquivo" at bounding box center [0, 0] width 0 height 0
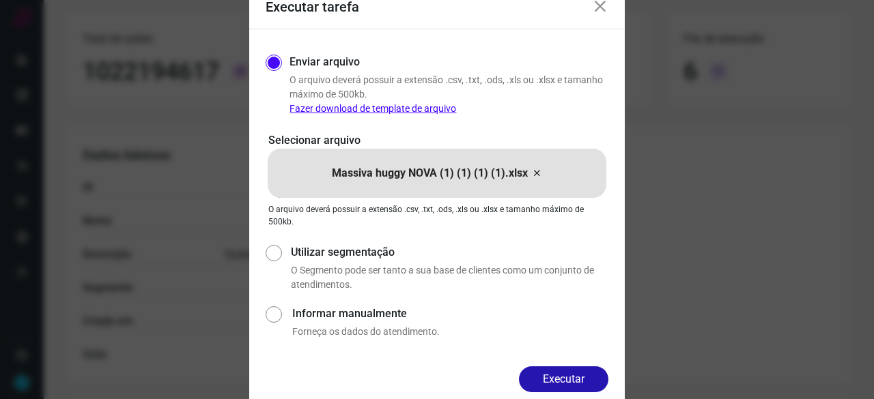
click at [562, 376] on button "Executar" at bounding box center [563, 379] width 89 height 26
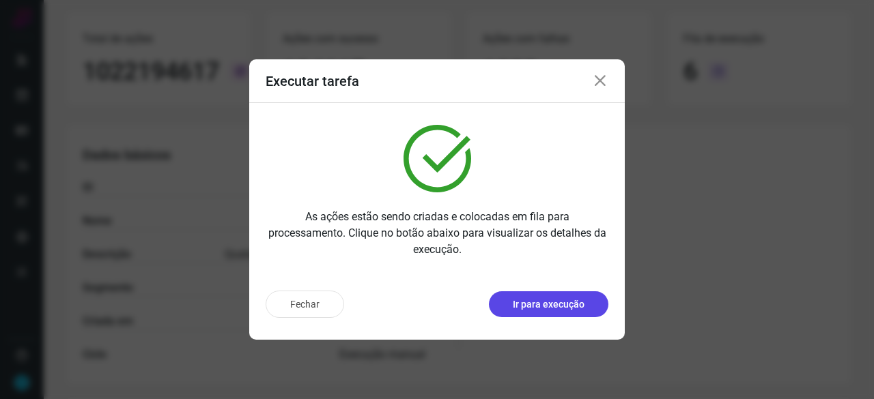
click at [558, 302] on p "Ir para execução" at bounding box center [549, 305] width 72 height 14
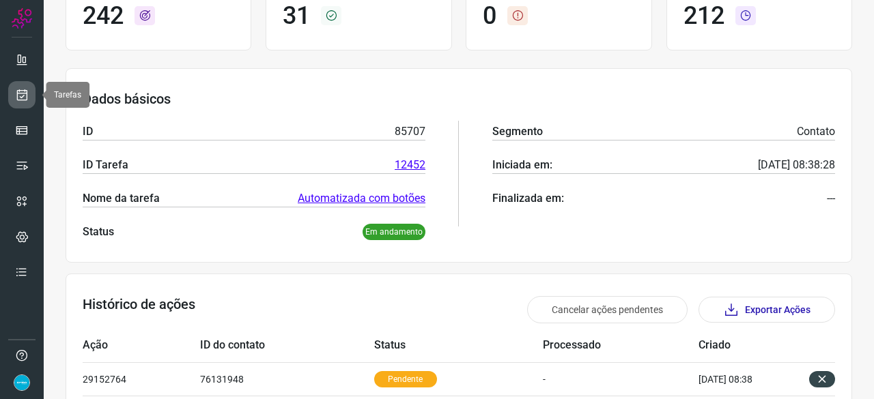
click at [9, 93] on link at bounding box center [21, 94] width 27 height 27
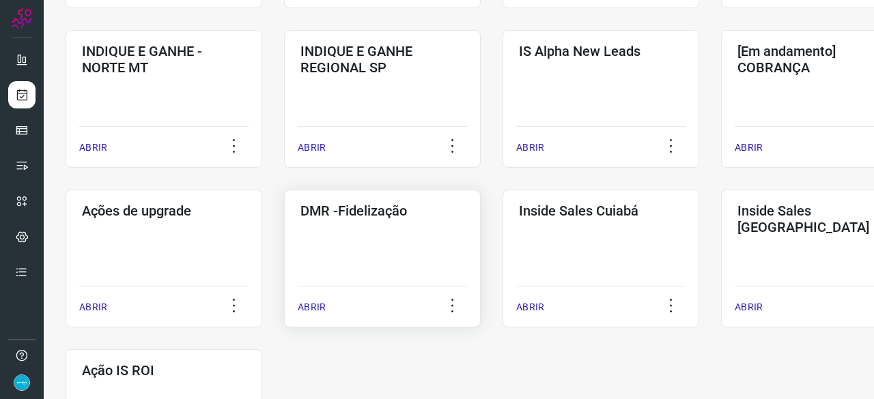
scroll to position [655, 0]
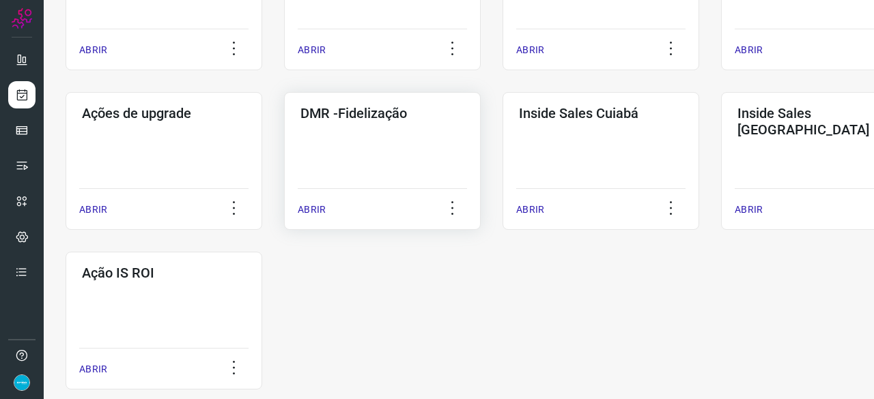
click at [315, 214] on p "ABRIR" at bounding box center [312, 210] width 28 height 14
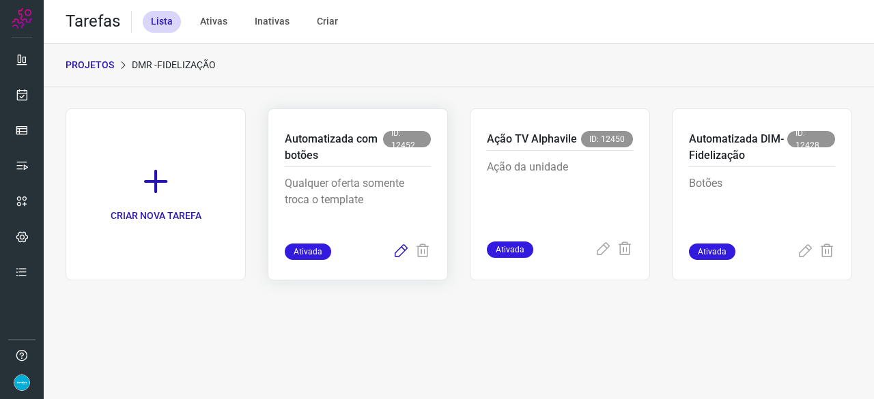
click at [402, 249] on icon at bounding box center [400, 252] width 16 height 16
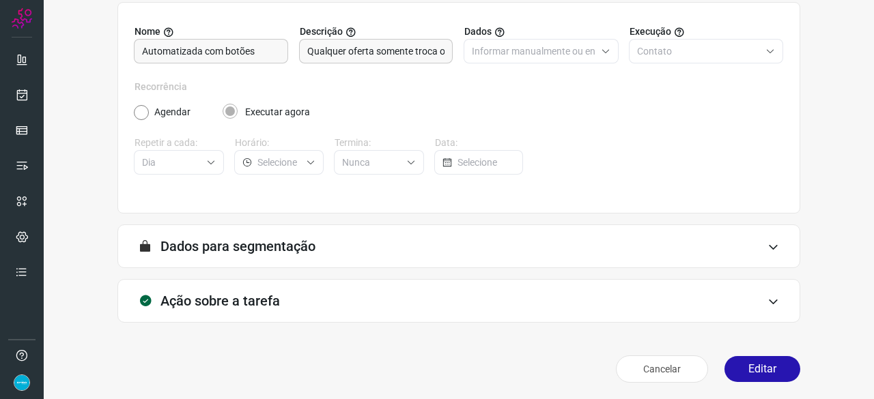
scroll to position [133, 0]
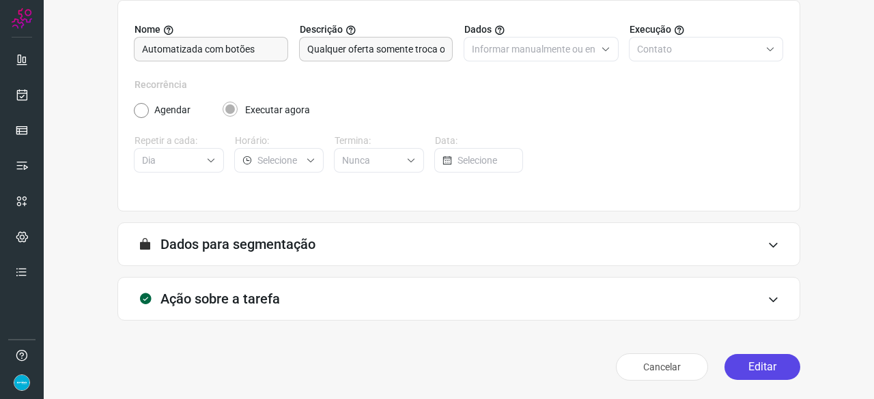
click at [754, 374] on button "Editar" at bounding box center [762, 367] width 76 height 26
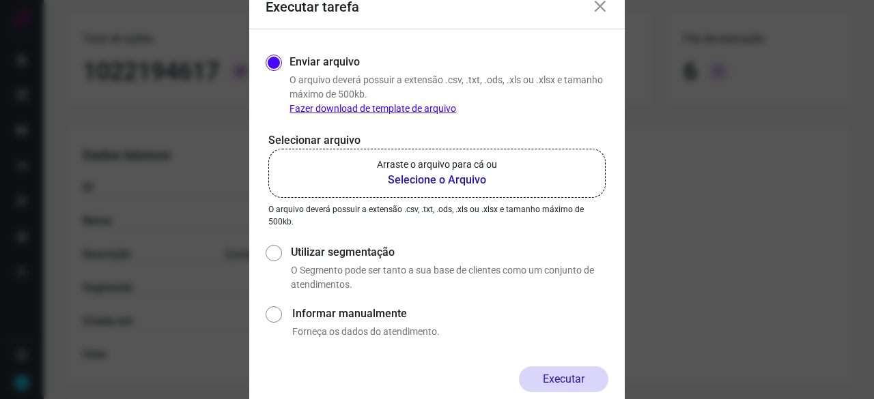
click at [409, 180] on b "Selecione o Arquivo" at bounding box center [437, 180] width 120 height 16
click at [0, 0] on input "Arraste o arquivo para cá ou Selecione o Arquivo" at bounding box center [0, 0] width 0 height 0
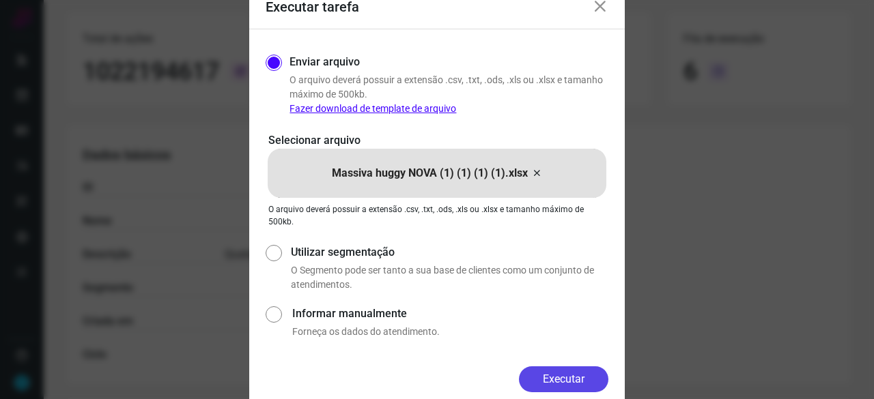
click at [573, 375] on button "Executar" at bounding box center [563, 379] width 89 height 26
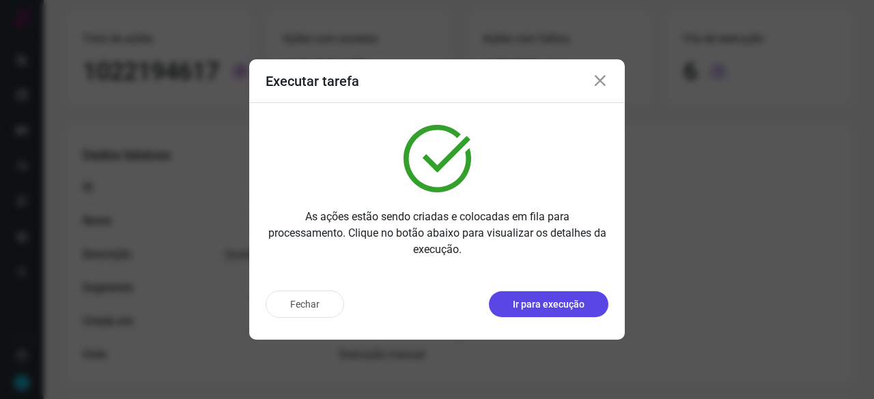
click at [563, 306] on p "Ir para execução" at bounding box center [549, 305] width 72 height 14
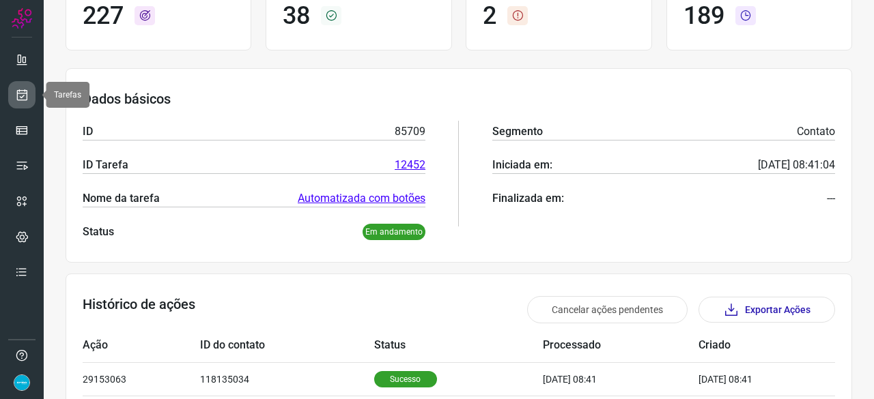
click at [23, 95] on icon at bounding box center [22, 95] width 14 height 14
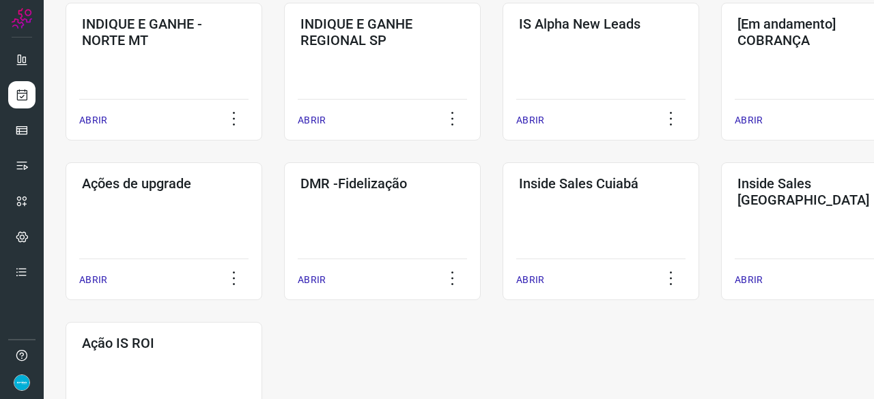
scroll to position [587, 0]
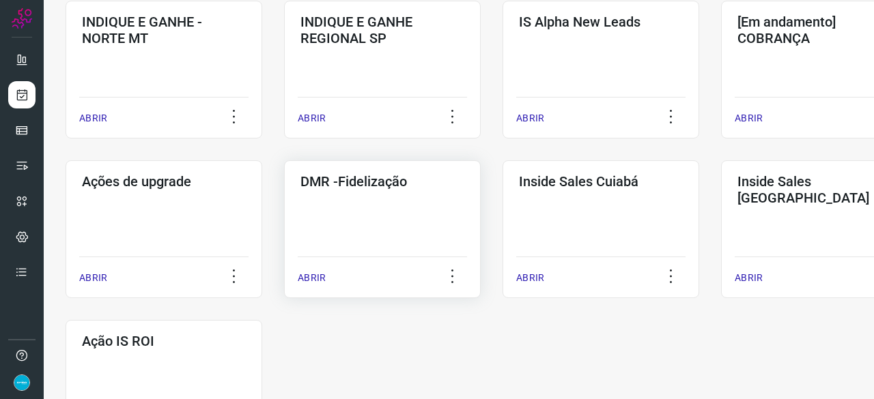
click at [318, 280] on p "ABRIR" at bounding box center [312, 278] width 28 height 14
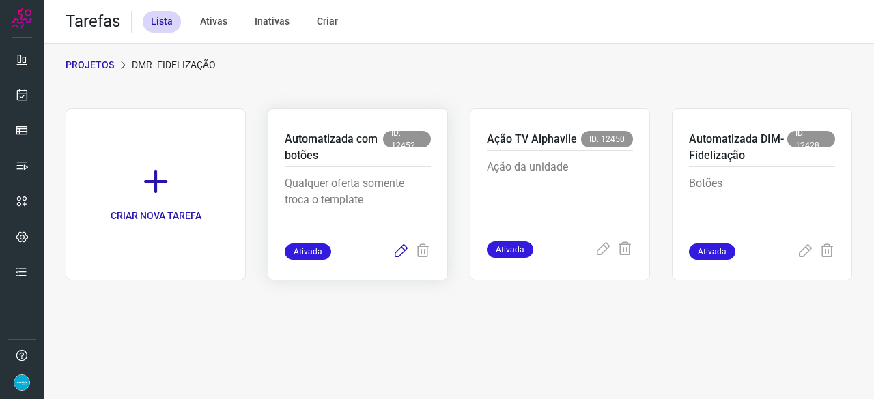
click at [402, 251] on icon at bounding box center [400, 252] width 16 height 16
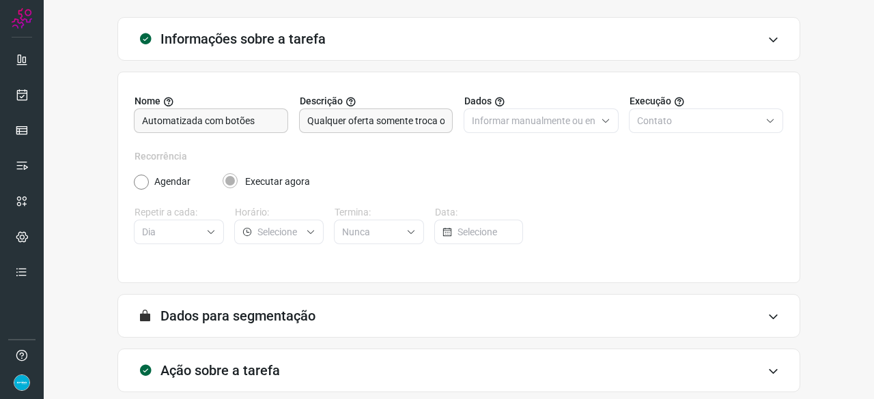
scroll to position [133, 0]
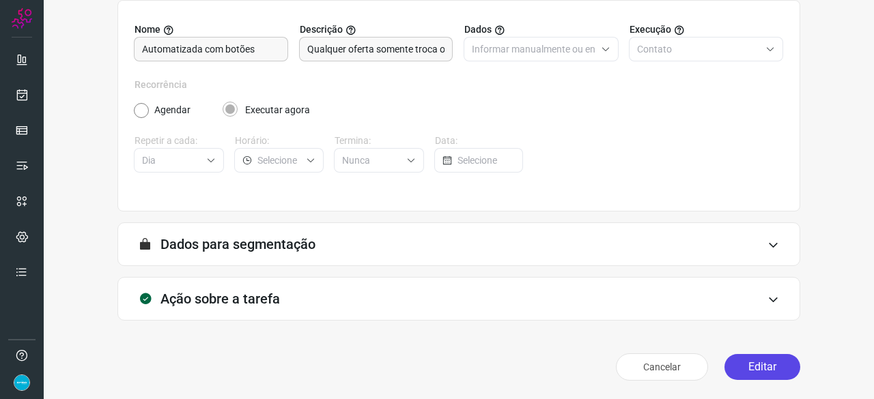
click at [736, 366] on button "Editar" at bounding box center [762, 367] width 76 height 26
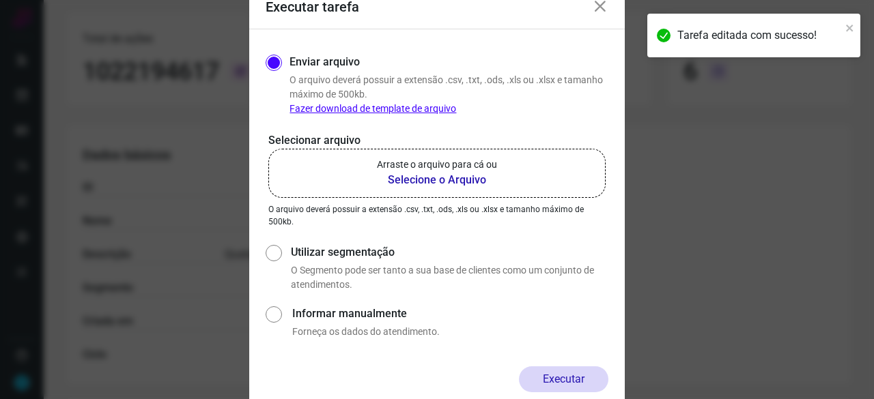
click at [396, 179] on b "Selecione o Arquivo" at bounding box center [437, 180] width 120 height 16
click at [0, 0] on input "Arraste o arquivo para cá ou Selecione o Arquivo" at bounding box center [0, 0] width 0 height 0
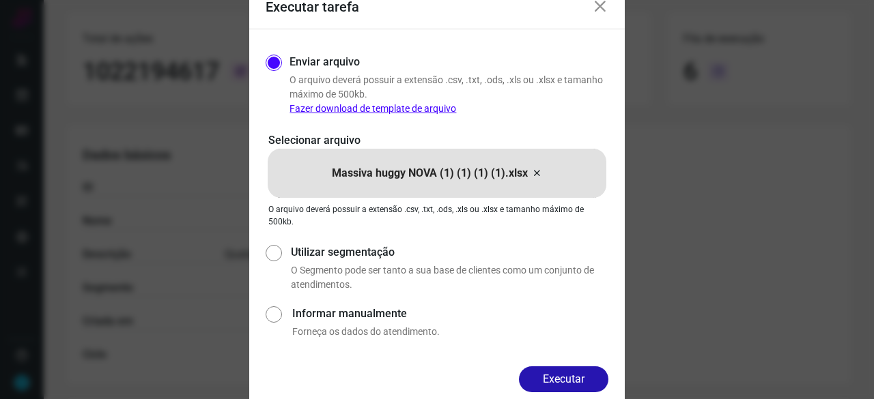
click at [534, 372] on button "Executar" at bounding box center [563, 379] width 89 height 26
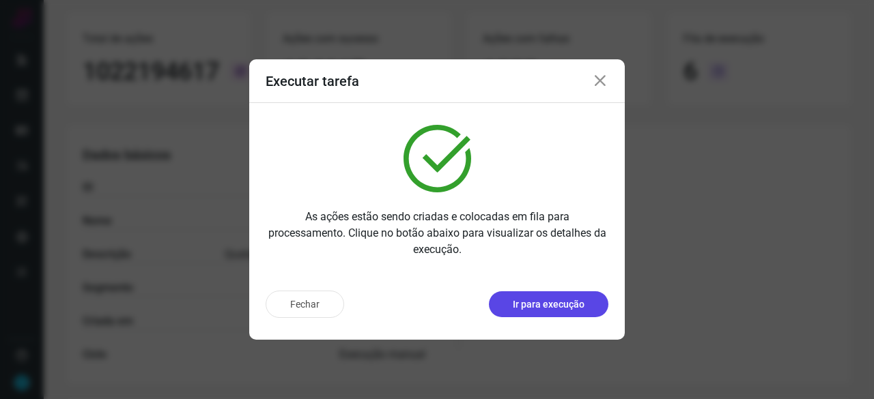
click at [530, 308] on p "Ir para execução" at bounding box center [549, 305] width 72 height 14
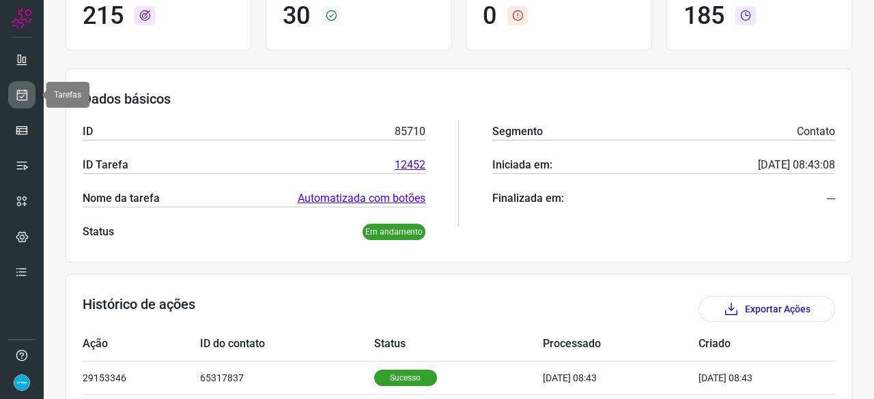
click at [23, 91] on icon at bounding box center [22, 95] width 14 height 14
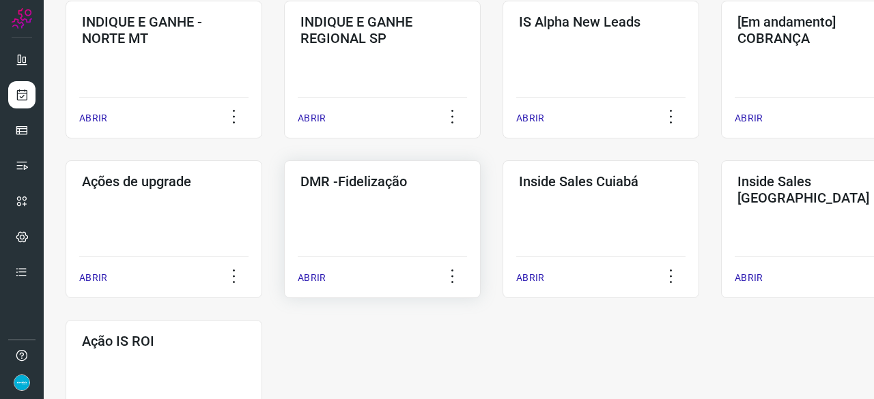
click at [302, 280] on p "ABRIR" at bounding box center [312, 278] width 28 height 14
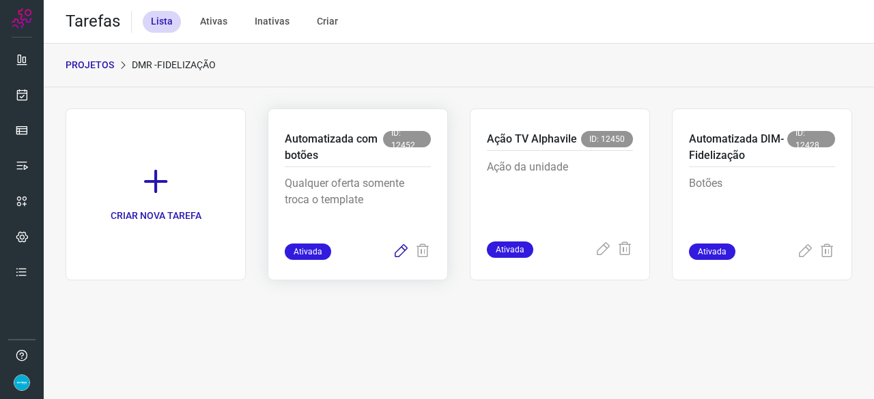
click at [399, 250] on icon at bounding box center [400, 252] width 16 height 16
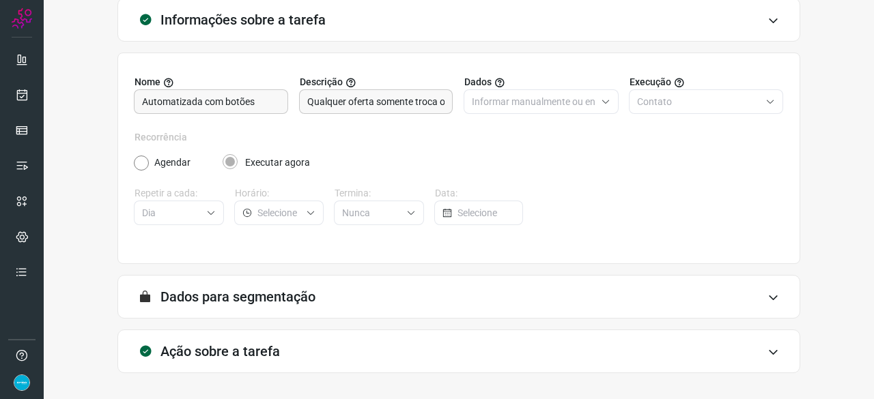
scroll to position [133, 0]
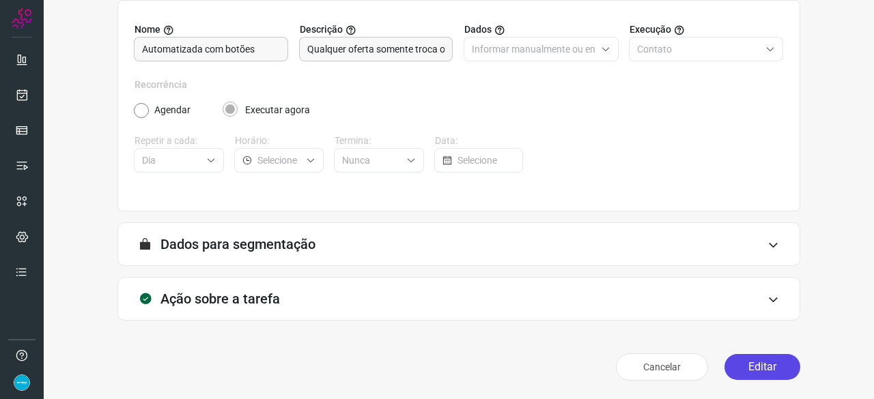
click at [754, 369] on button "Editar" at bounding box center [762, 367] width 76 height 26
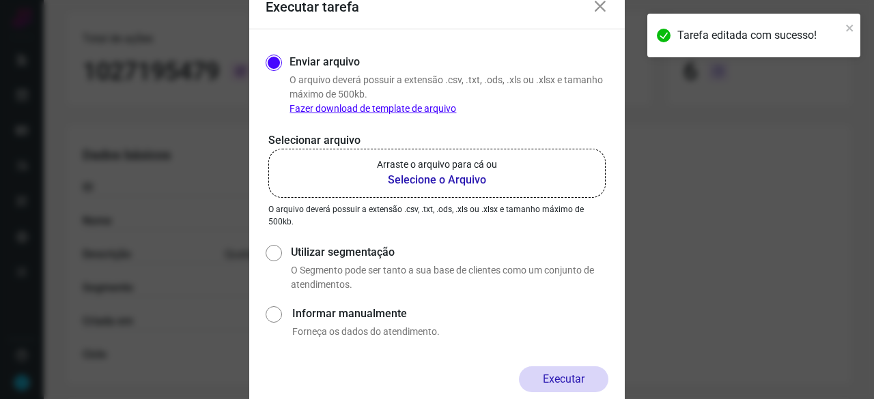
click at [427, 177] on b "Selecione o Arquivo" at bounding box center [437, 180] width 120 height 16
click at [0, 0] on input "Arraste o arquivo para cá ou Selecione o Arquivo" at bounding box center [0, 0] width 0 height 0
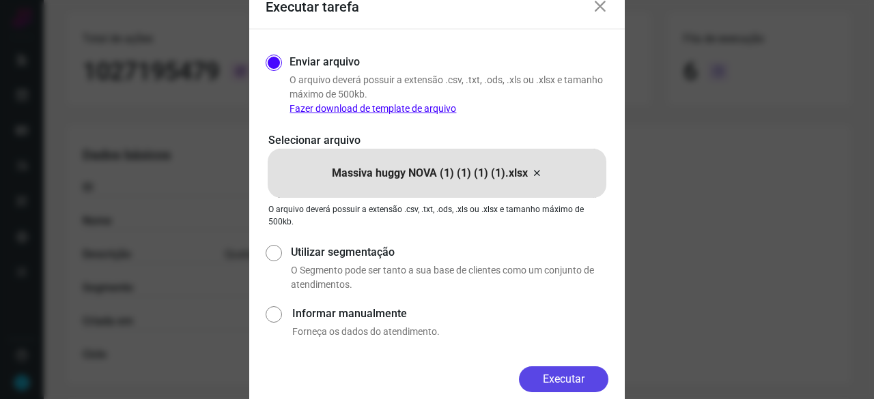
click at [576, 385] on button "Executar" at bounding box center [563, 379] width 89 height 26
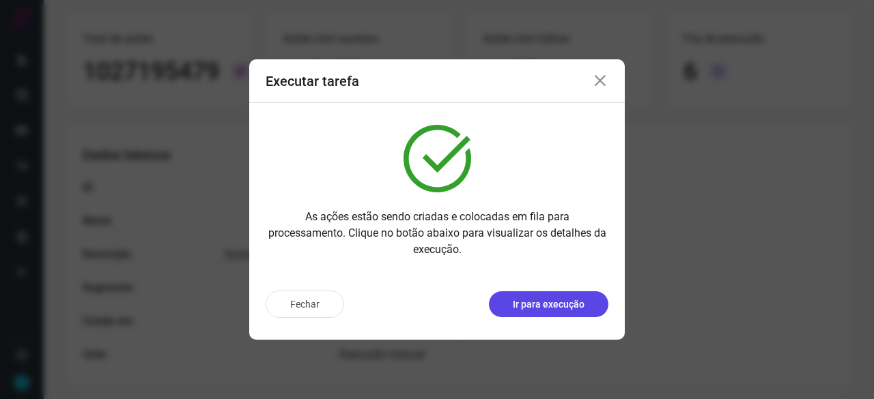
click at [509, 314] on button "Ir para execução" at bounding box center [548, 304] width 119 height 26
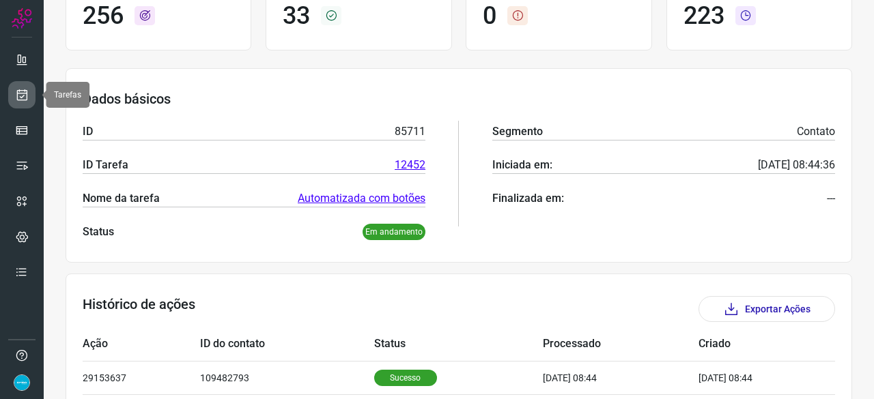
click at [27, 95] on icon at bounding box center [22, 95] width 14 height 14
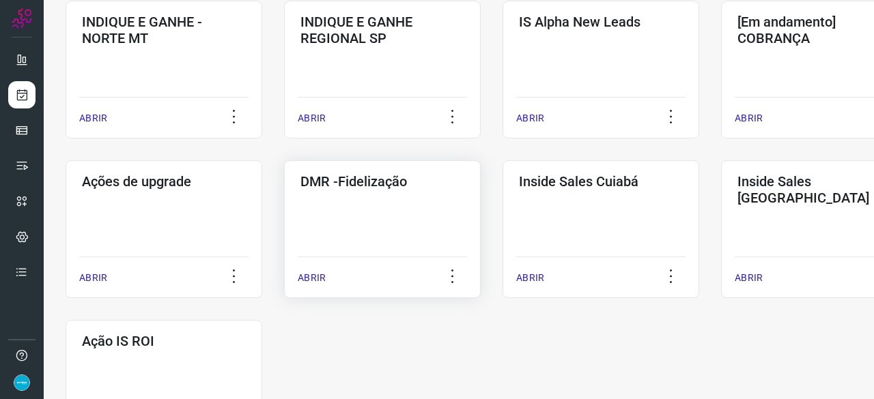
click at [310, 274] on p "ABRIR" at bounding box center [312, 278] width 28 height 14
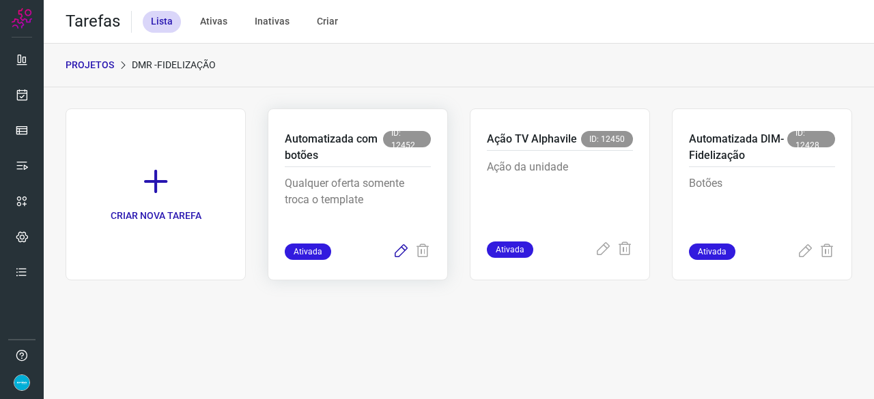
click at [399, 252] on icon at bounding box center [400, 252] width 16 height 16
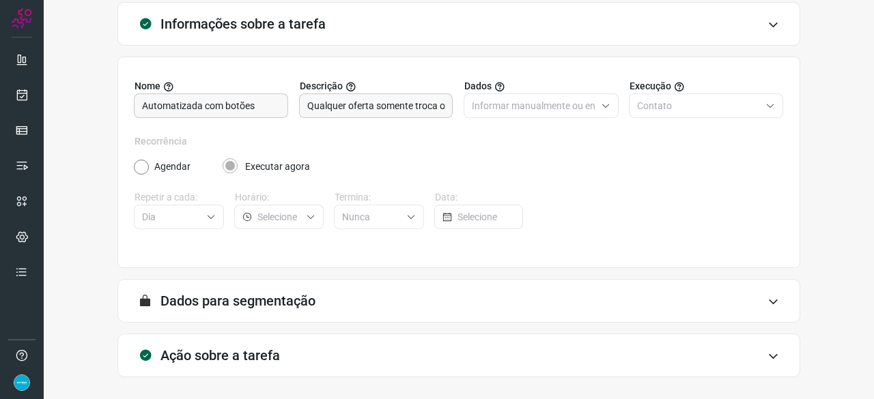
scroll to position [133, 0]
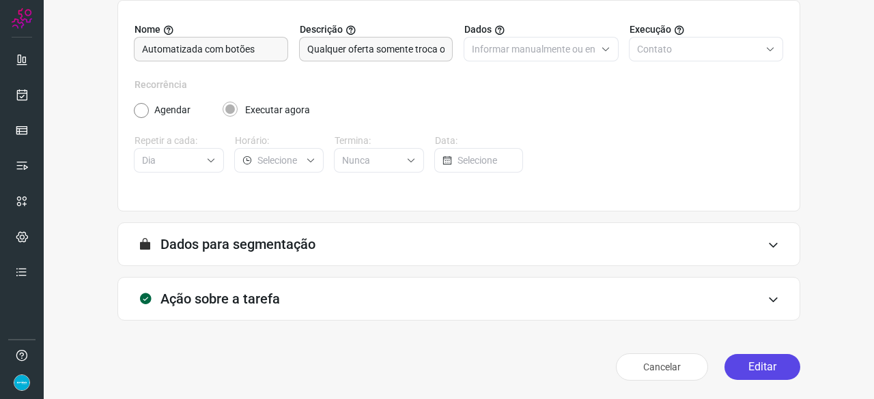
click at [744, 371] on button "Editar" at bounding box center [762, 367] width 76 height 26
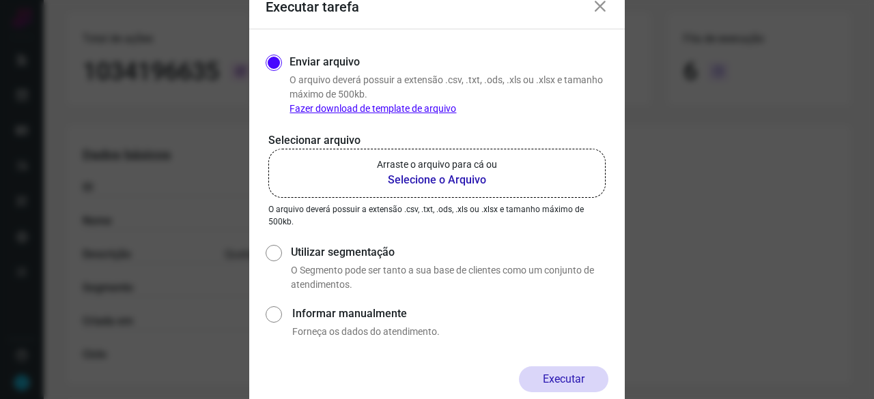
click at [418, 181] on b "Selecione o Arquivo" at bounding box center [437, 180] width 120 height 16
click at [0, 0] on input "Arraste o arquivo para cá ou Selecione o Arquivo" at bounding box center [0, 0] width 0 height 0
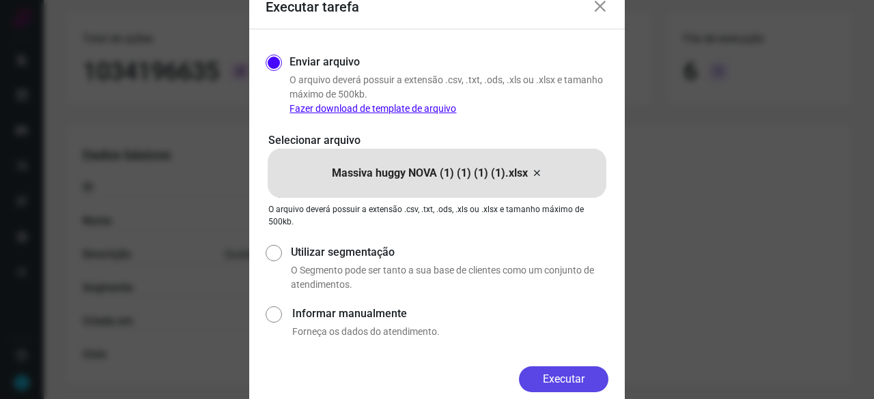
click at [557, 373] on button "Executar" at bounding box center [563, 379] width 89 height 26
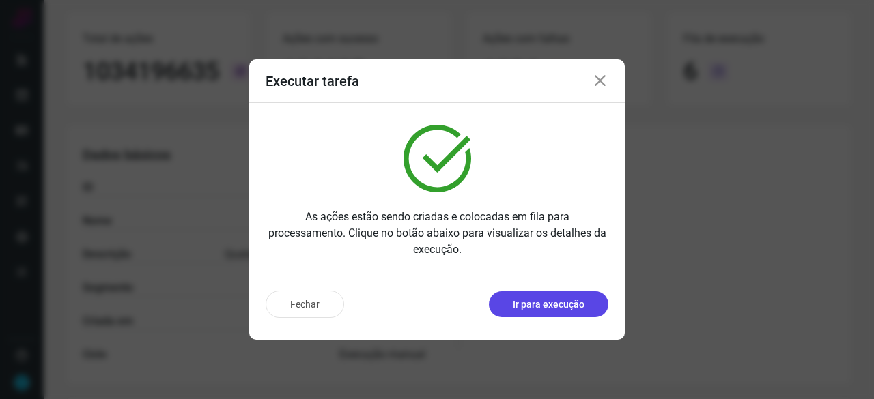
click at [564, 304] on p "Ir para execução" at bounding box center [549, 305] width 72 height 14
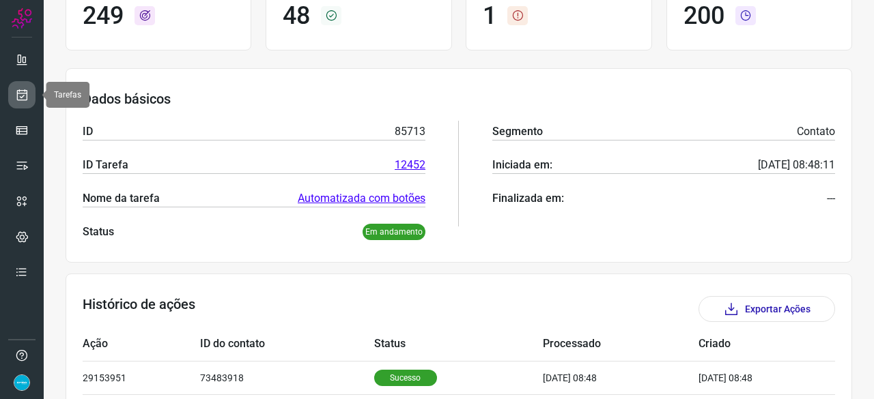
click at [22, 93] on icon at bounding box center [22, 95] width 14 height 14
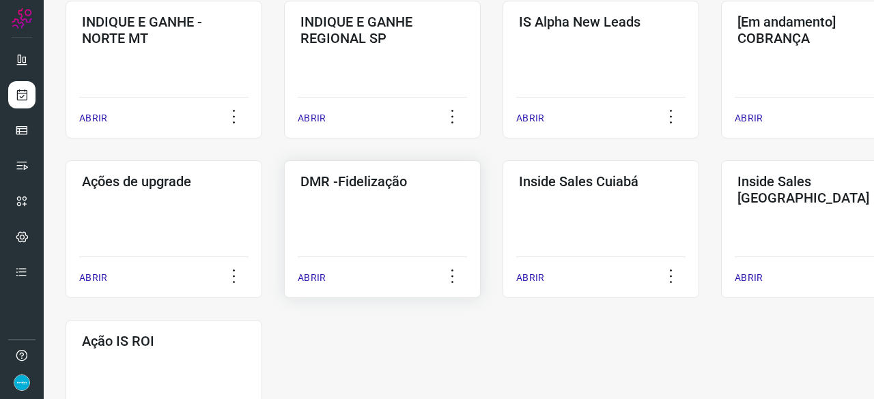
click at [315, 278] on p "ABRIR" at bounding box center [312, 278] width 28 height 14
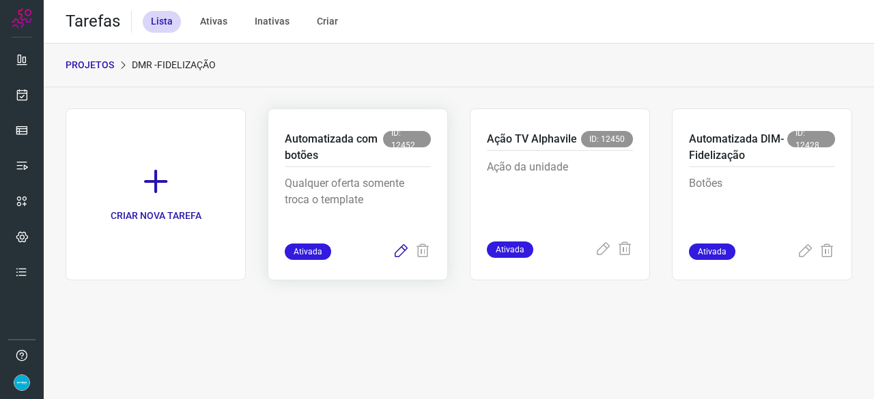
click at [400, 252] on icon at bounding box center [400, 252] width 16 height 16
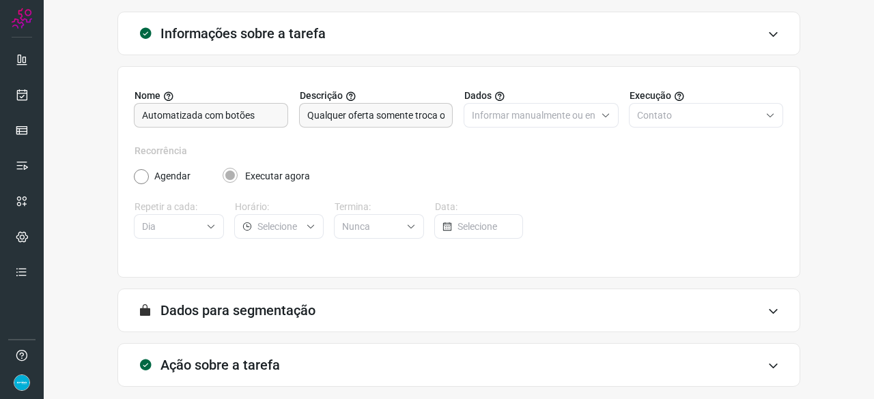
scroll to position [133, 0]
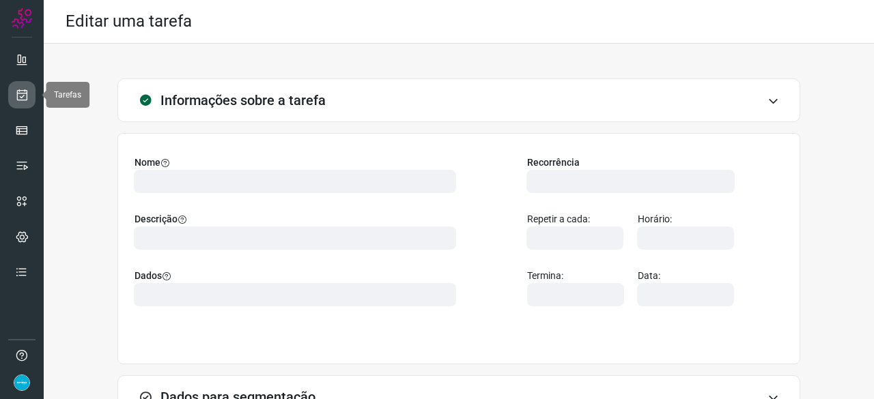
click at [19, 88] on icon at bounding box center [22, 95] width 14 height 14
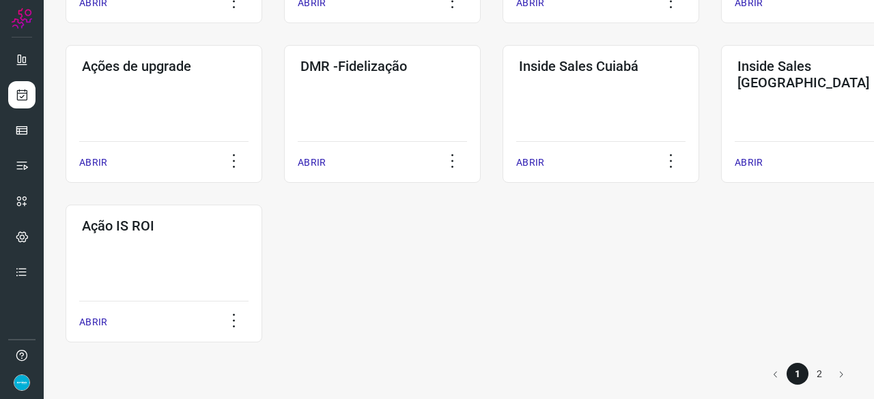
scroll to position [712, 0]
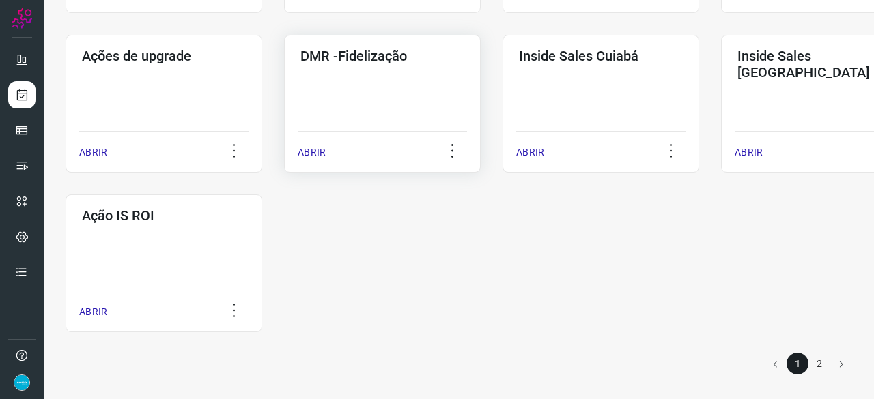
click at [319, 153] on p "ABRIR" at bounding box center [312, 152] width 28 height 14
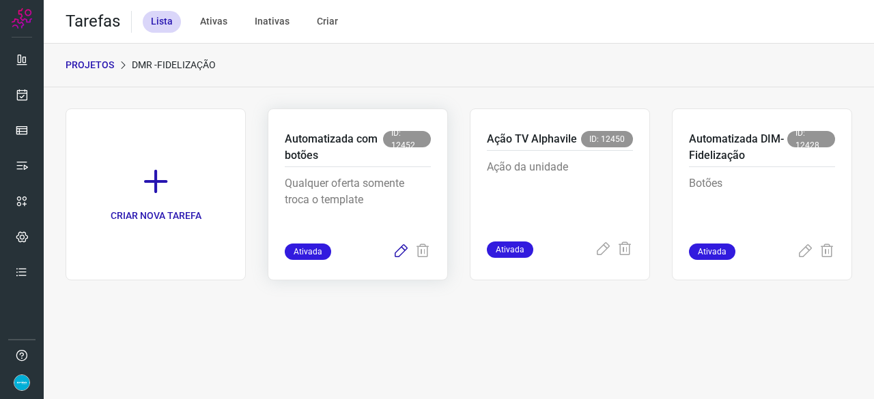
click at [402, 249] on icon at bounding box center [400, 252] width 16 height 16
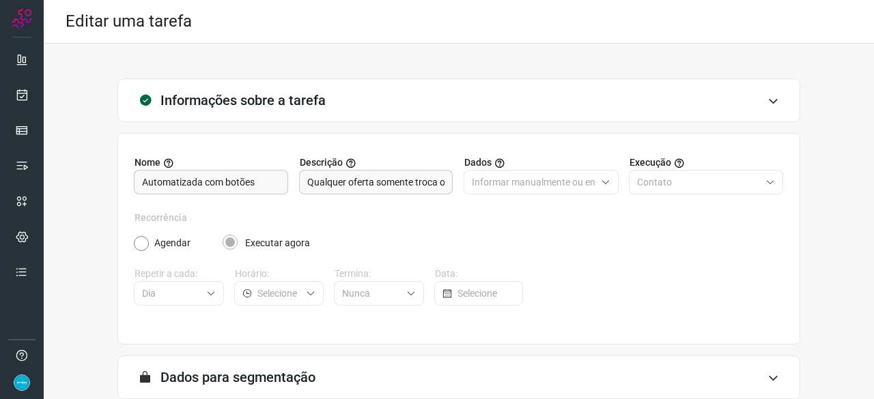
scroll to position [133, 0]
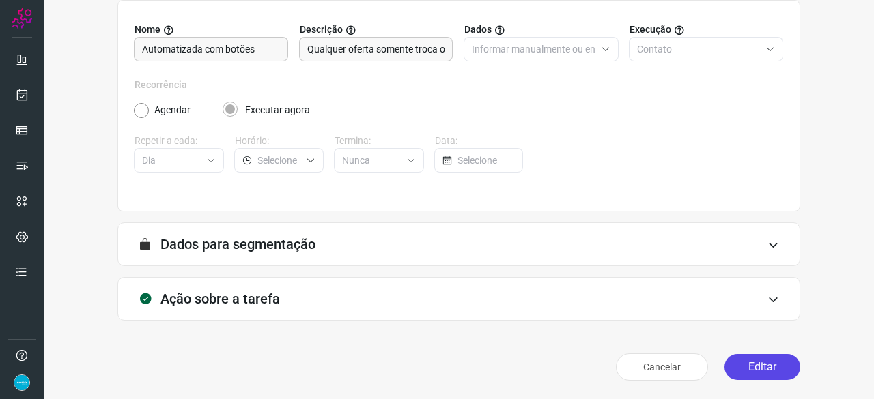
click at [773, 368] on button "Editar" at bounding box center [762, 367] width 76 height 26
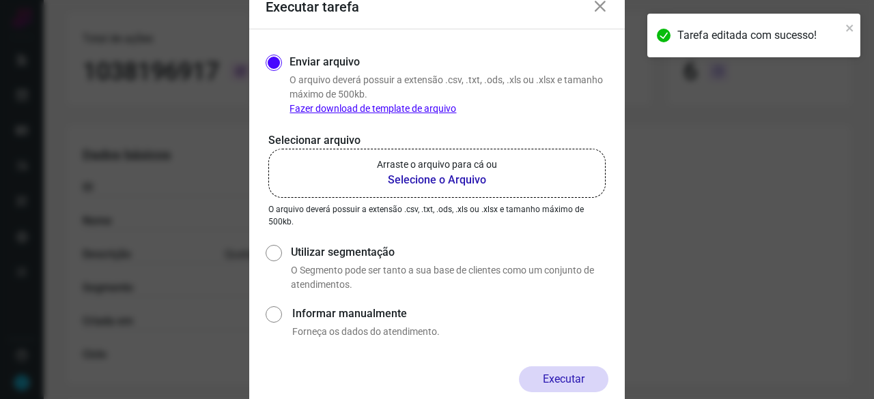
click at [409, 179] on b "Selecione o Arquivo" at bounding box center [437, 180] width 120 height 16
click at [0, 0] on input "Arraste o arquivo para cá ou Selecione o Arquivo" at bounding box center [0, 0] width 0 height 0
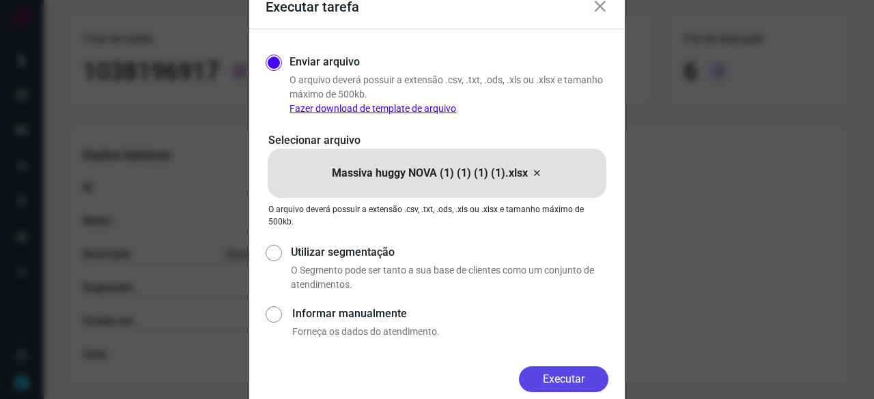
click at [573, 379] on button "Executar" at bounding box center [563, 379] width 89 height 26
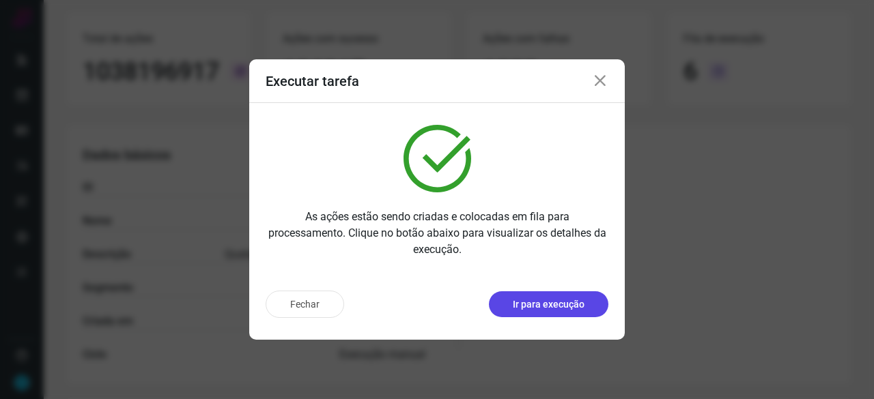
click at [536, 302] on p "Ir para execução" at bounding box center [549, 305] width 72 height 14
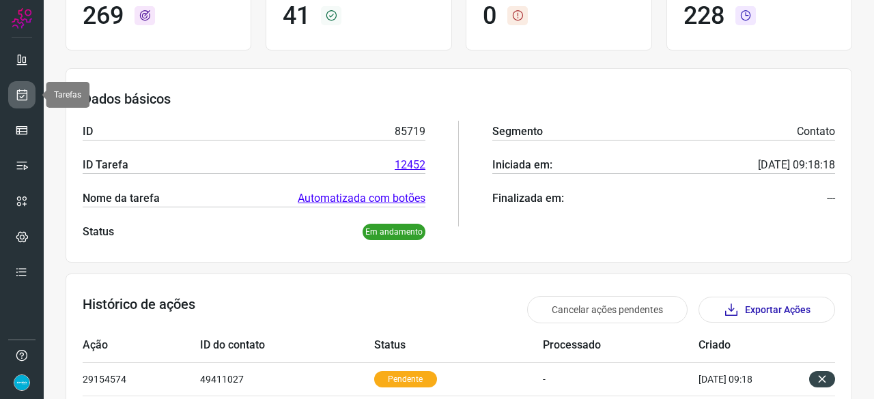
click at [21, 91] on icon at bounding box center [22, 95] width 14 height 14
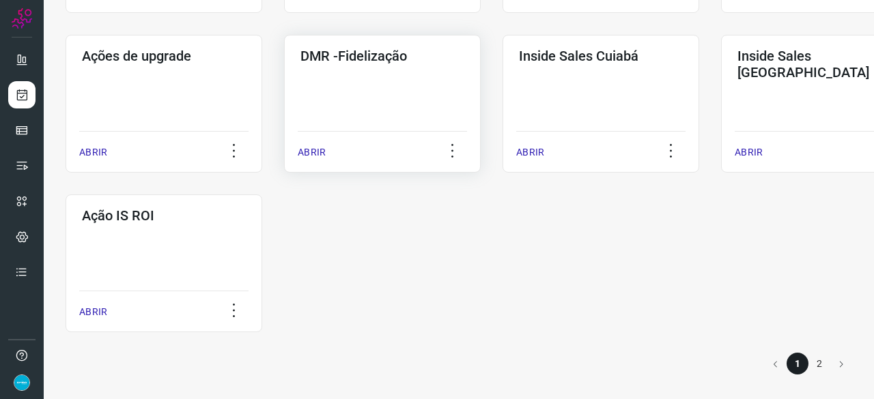
click at [317, 152] on p "ABRIR" at bounding box center [312, 152] width 28 height 14
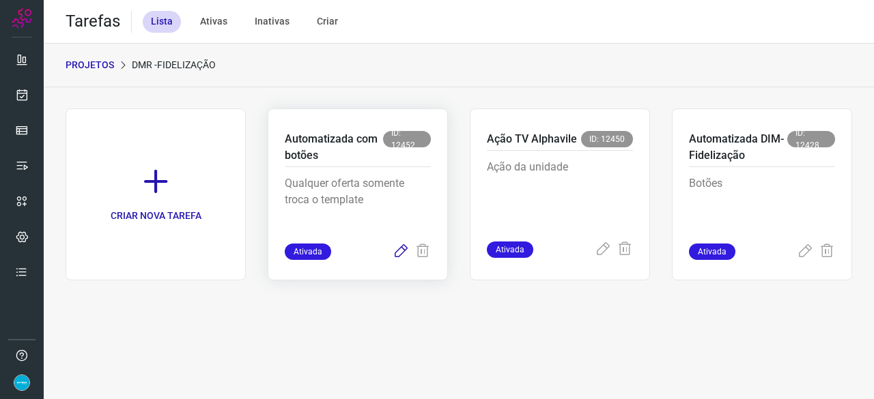
click at [399, 248] on icon at bounding box center [400, 252] width 16 height 16
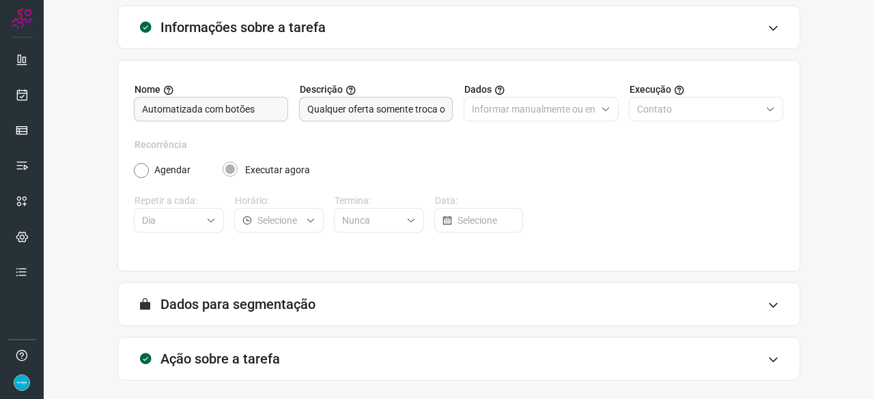
scroll to position [133, 0]
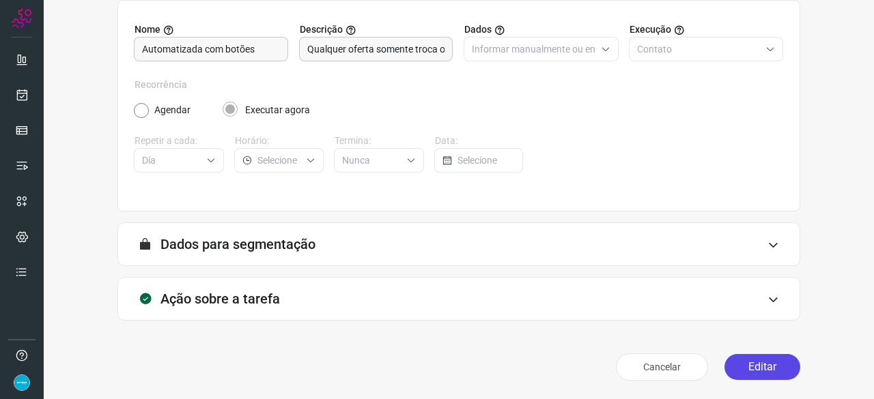
click at [756, 364] on button "Editar" at bounding box center [762, 367] width 76 height 26
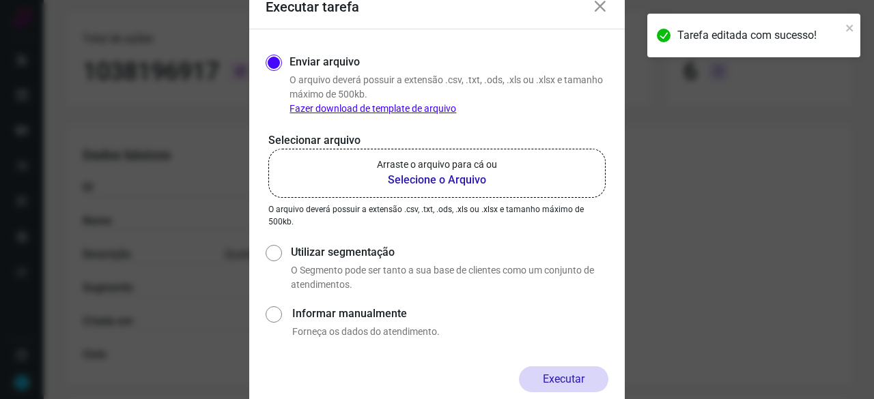
click at [422, 181] on b "Selecione o Arquivo" at bounding box center [437, 180] width 120 height 16
click at [0, 0] on input "Arraste o arquivo para cá ou Selecione o Arquivo" at bounding box center [0, 0] width 0 height 0
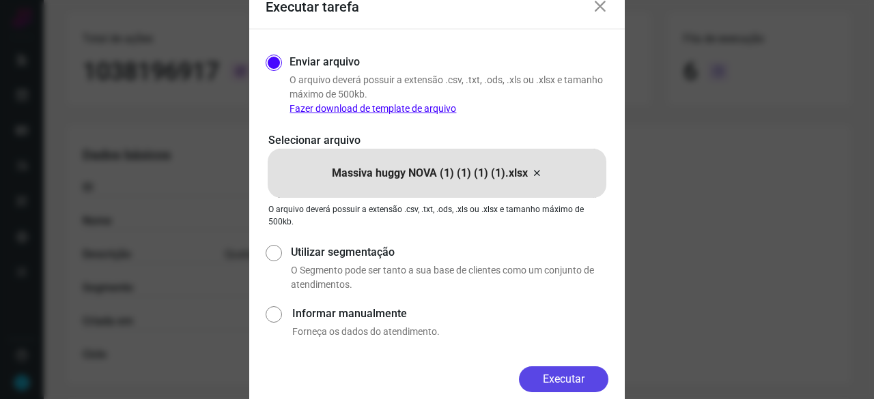
click at [563, 374] on button "Executar" at bounding box center [563, 379] width 89 height 26
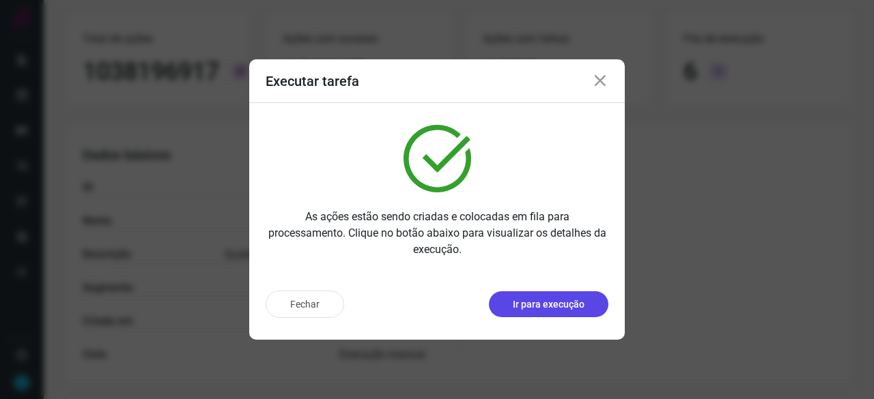
click at [558, 308] on p "Ir para execução" at bounding box center [549, 305] width 72 height 14
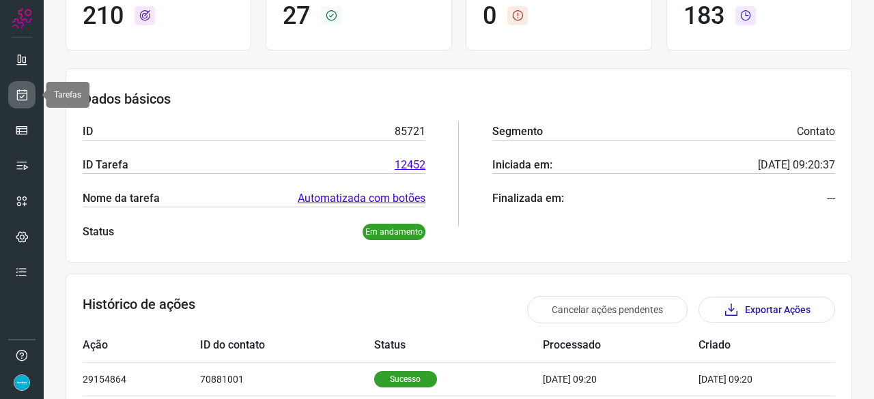
click at [24, 96] on icon at bounding box center [22, 95] width 14 height 14
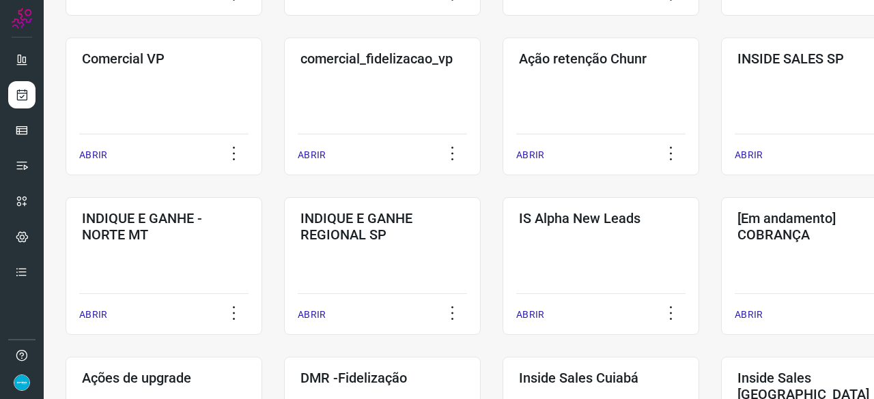
scroll to position [519, 0]
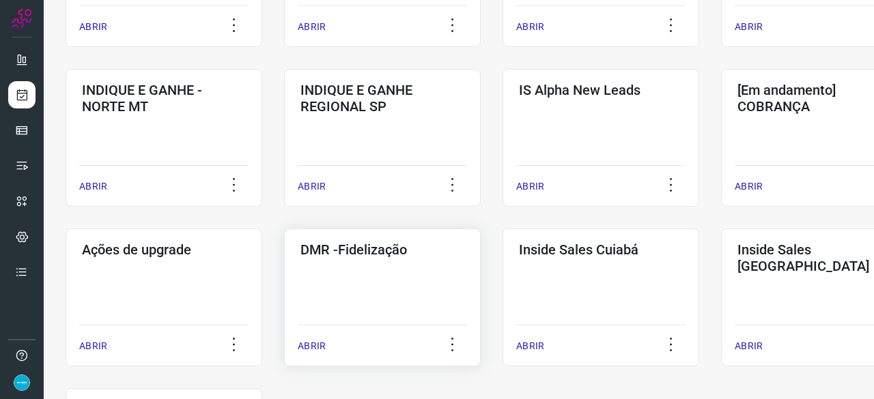
click at [315, 345] on p "ABRIR" at bounding box center [312, 346] width 28 height 14
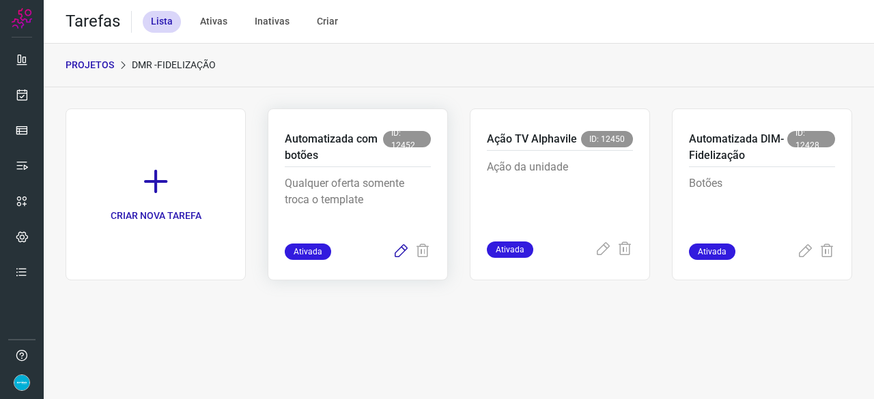
click at [401, 249] on icon at bounding box center [400, 252] width 16 height 16
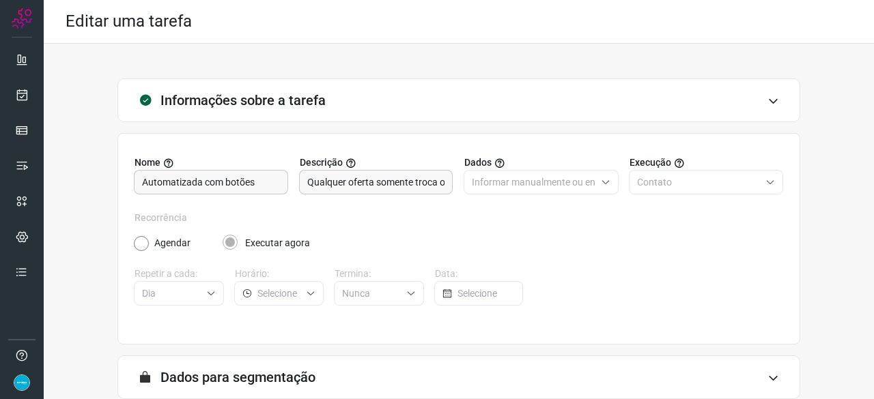
scroll to position [133, 0]
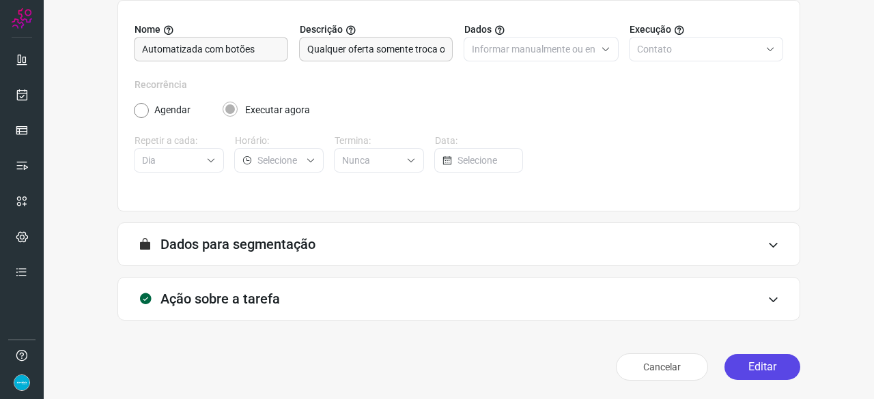
click at [741, 366] on button "Editar" at bounding box center [762, 367] width 76 height 26
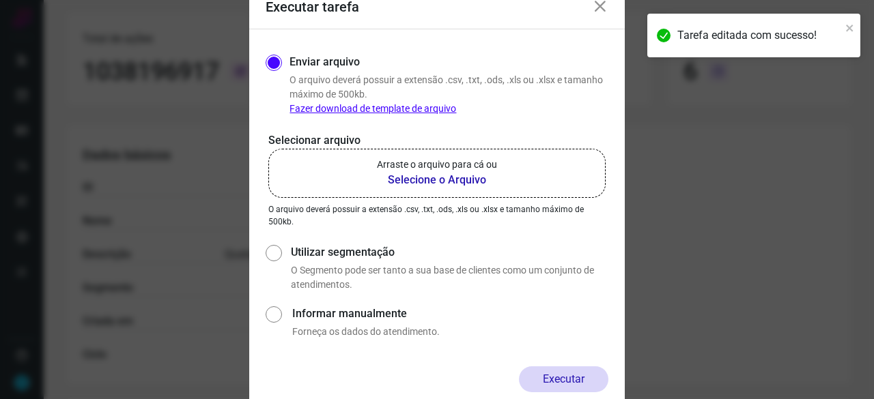
click at [408, 181] on b "Selecione o Arquivo" at bounding box center [437, 180] width 120 height 16
click at [0, 0] on input "Arraste o arquivo para cá ou Selecione o Arquivo" at bounding box center [0, 0] width 0 height 0
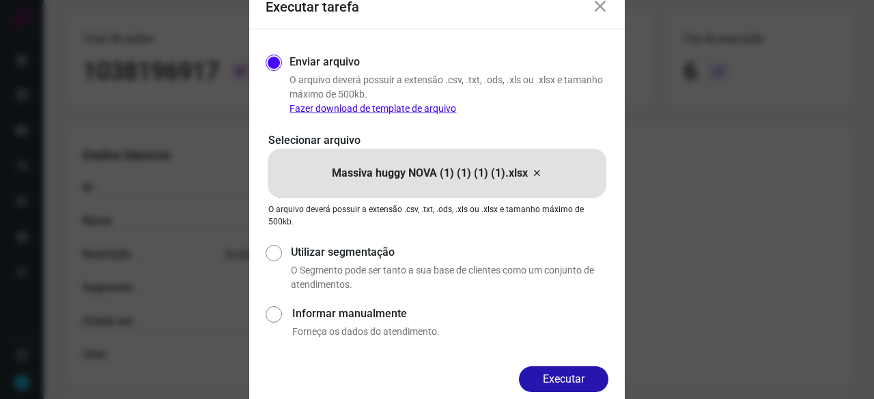
click at [586, 375] on button "Executar" at bounding box center [563, 379] width 89 height 26
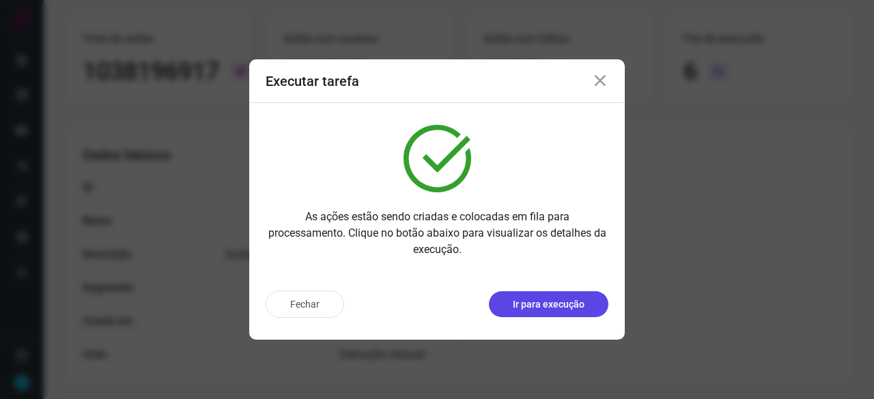
click at [557, 297] on button "Ir para execução" at bounding box center [548, 304] width 119 height 26
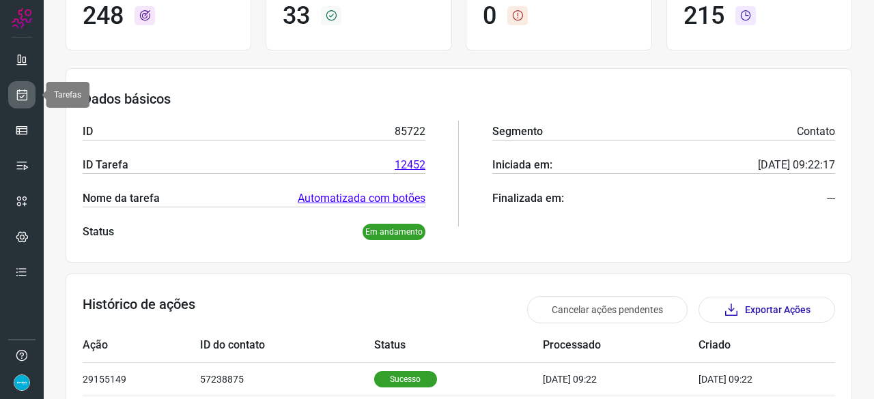
click at [29, 92] on link at bounding box center [21, 94] width 27 height 27
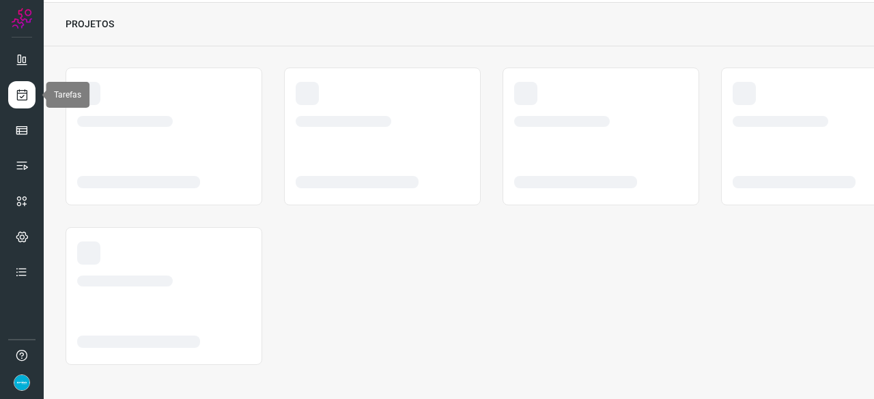
scroll to position [41, 0]
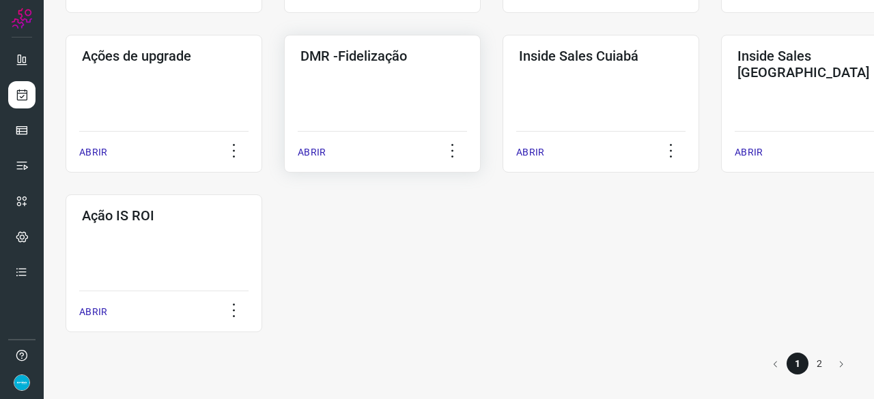
click at [314, 151] on p "ABRIR" at bounding box center [312, 152] width 28 height 14
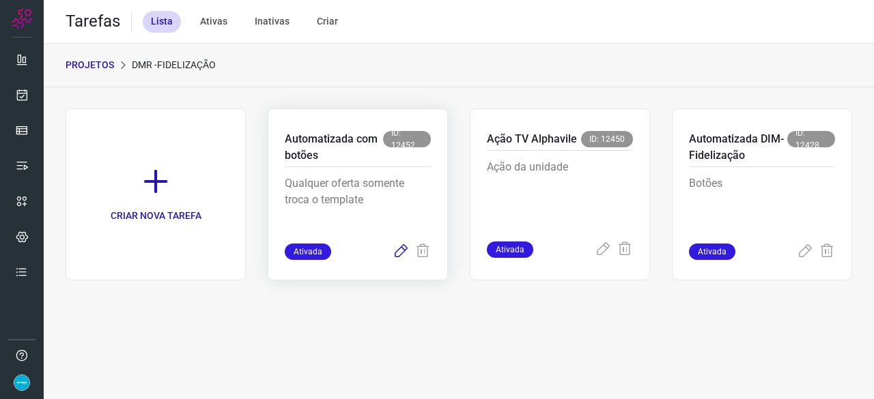
click at [399, 255] on icon at bounding box center [400, 252] width 16 height 16
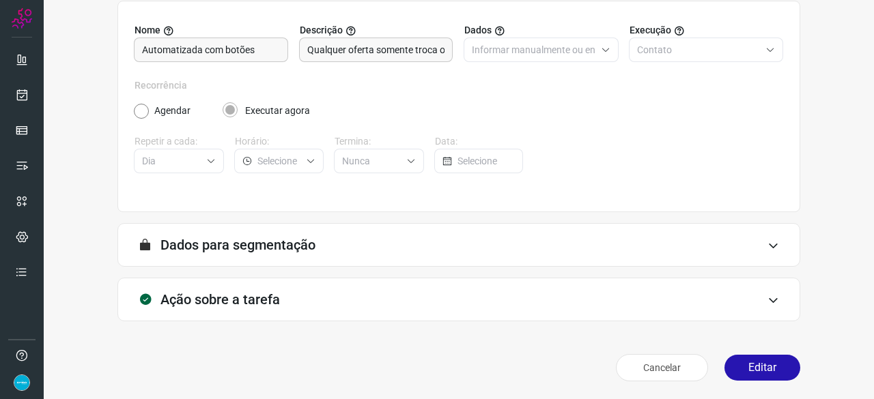
scroll to position [133, 0]
click at [733, 365] on button "Editar" at bounding box center [762, 367] width 76 height 26
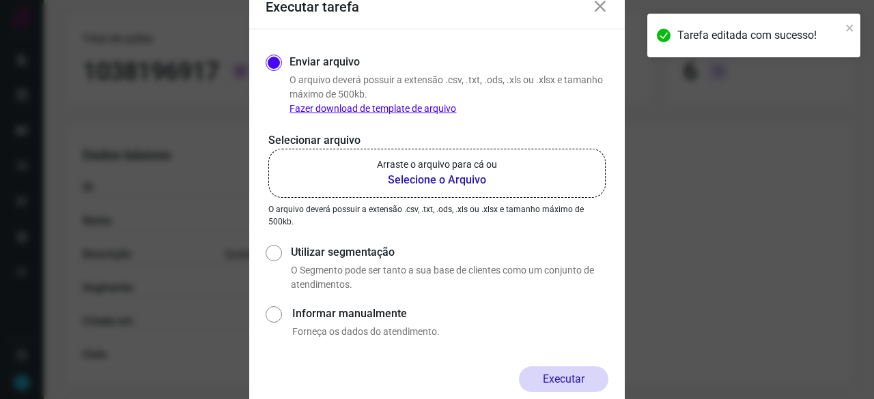
click at [431, 182] on b "Selecione o Arquivo" at bounding box center [437, 180] width 120 height 16
click at [0, 0] on input "Arraste o arquivo para cá ou Selecione o Arquivo" at bounding box center [0, 0] width 0 height 0
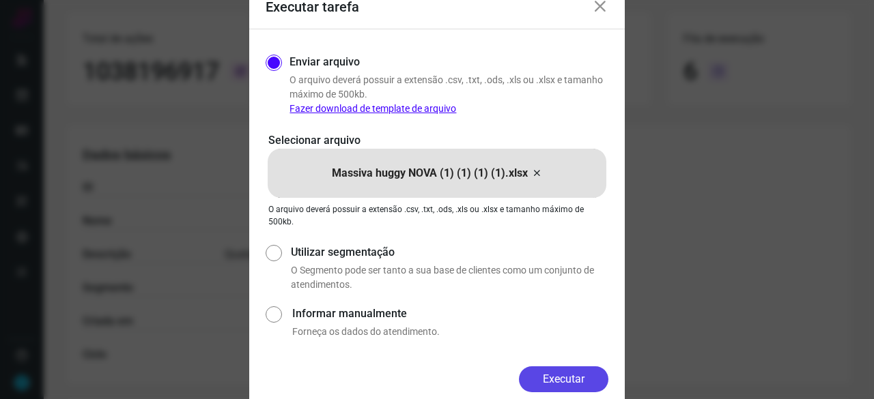
click at [539, 383] on button "Executar" at bounding box center [563, 379] width 89 height 26
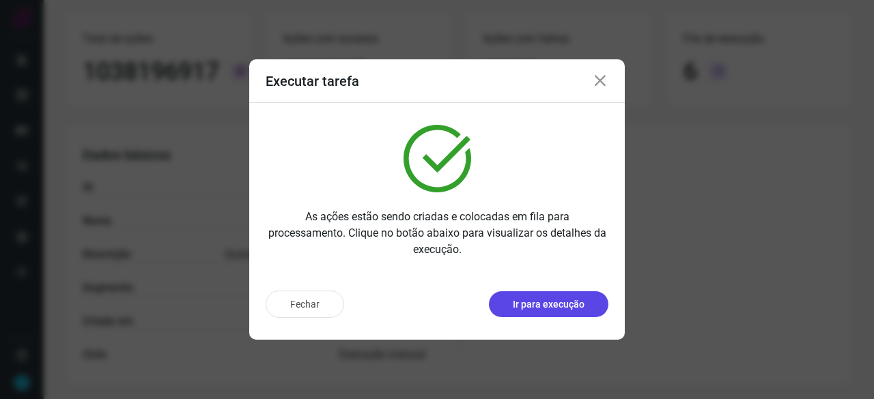
click at [543, 300] on p "Ir para execução" at bounding box center [549, 305] width 72 height 14
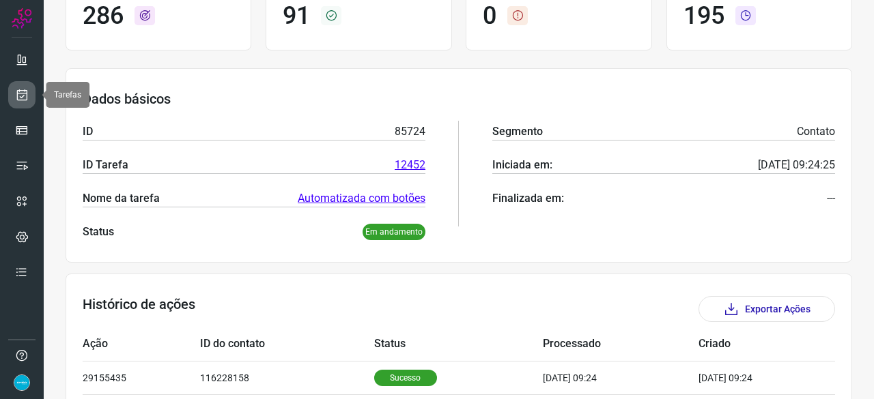
click at [22, 91] on icon at bounding box center [22, 95] width 14 height 14
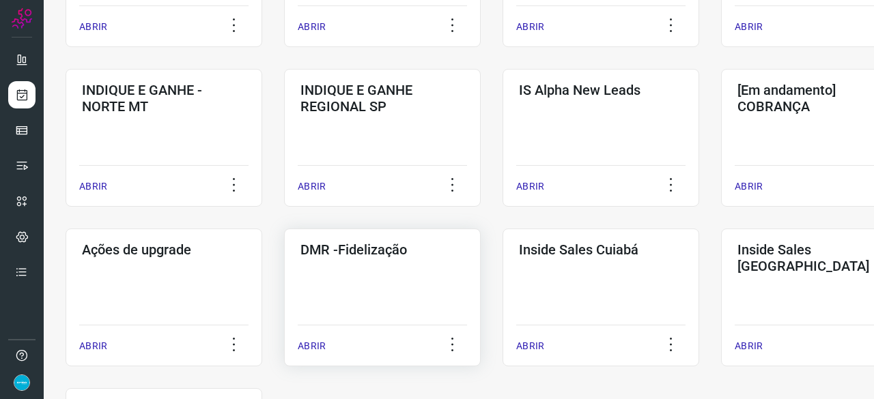
click at [320, 347] on p "ABRIR" at bounding box center [312, 346] width 28 height 14
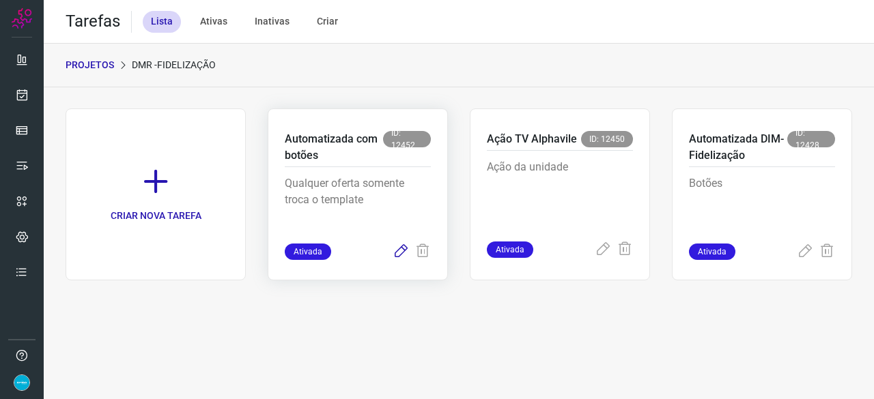
click at [400, 250] on icon at bounding box center [400, 252] width 16 height 16
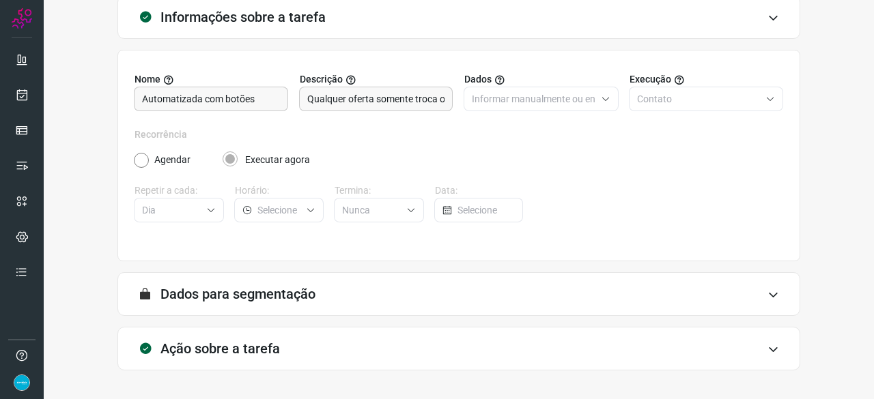
scroll to position [133, 0]
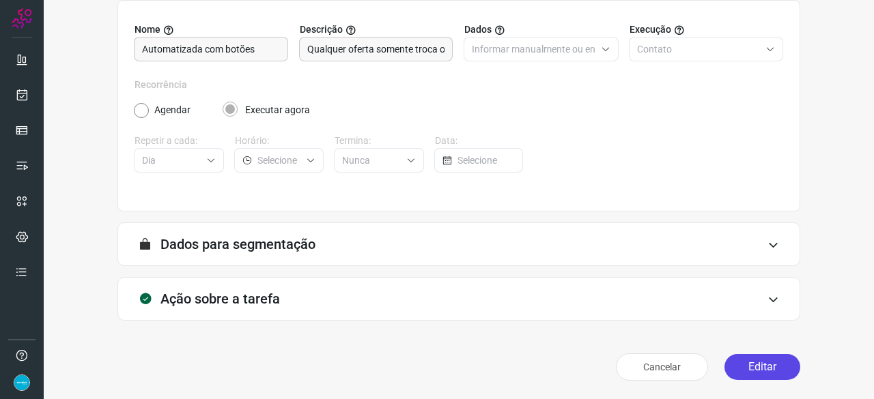
click at [737, 367] on button "Editar" at bounding box center [762, 367] width 76 height 26
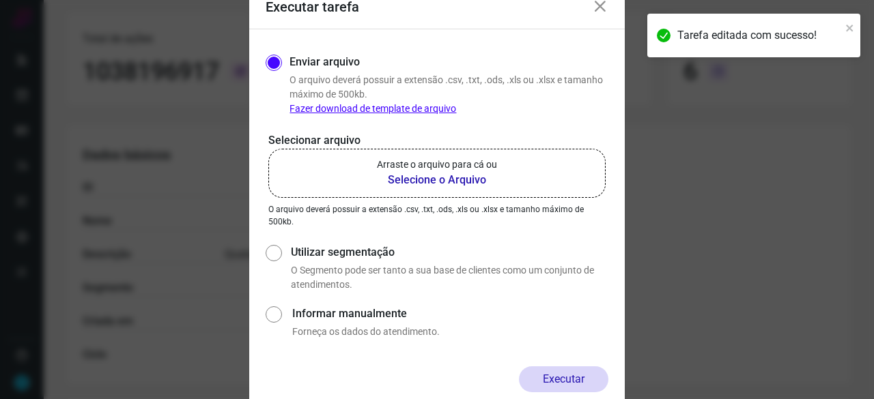
click at [424, 178] on b "Selecione o Arquivo" at bounding box center [437, 180] width 120 height 16
click at [0, 0] on input "Arraste o arquivo para cá ou Selecione o Arquivo" at bounding box center [0, 0] width 0 height 0
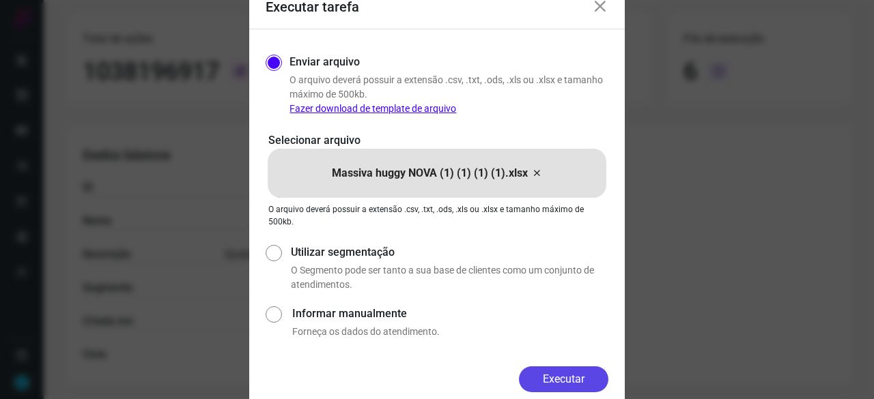
click at [540, 376] on button "Executar" at bounding box center [563, 379] width 89 height 26
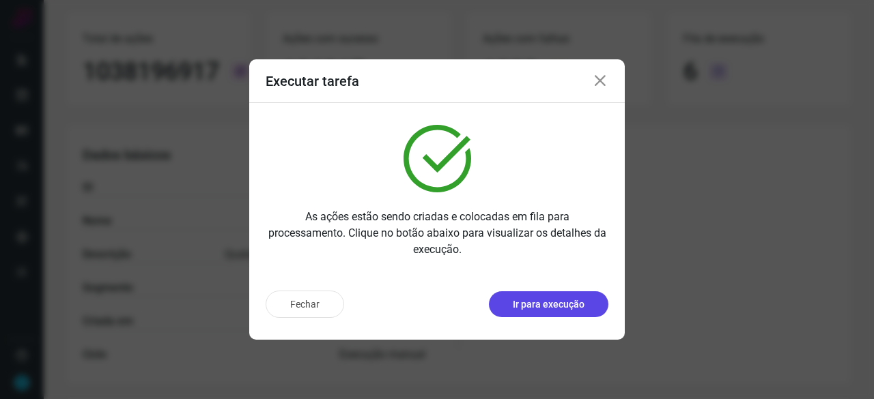
click at [581, 306] on p "Ir para execução" at bounding box center [549, 305] width 72 height 14
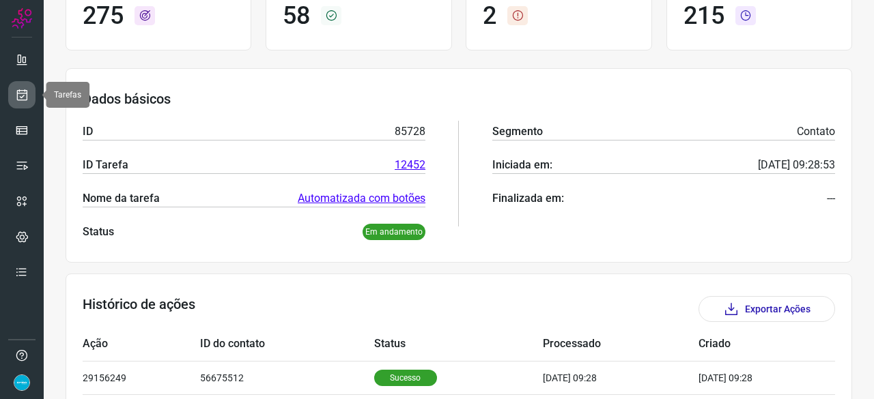
click at [24, 93] on icon at bounding box center [22, 95] width 14 height 14
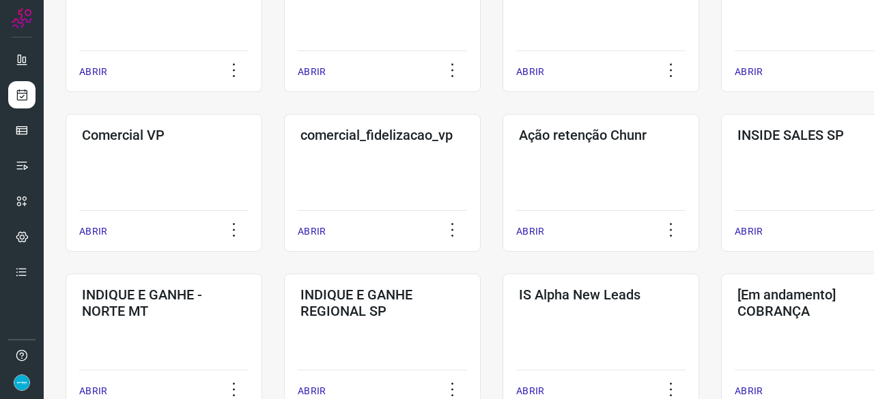
scroll to position [519, 0]
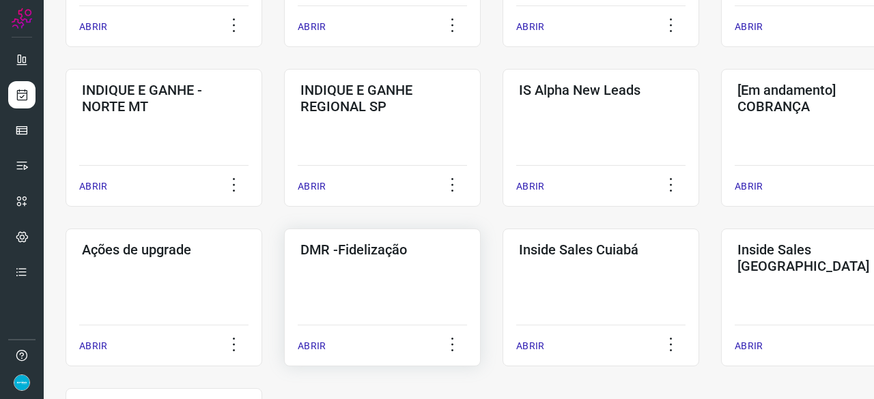
click at [323, 348] on p "ABRIR" at bounding box center [312, 346] width 28 height 14
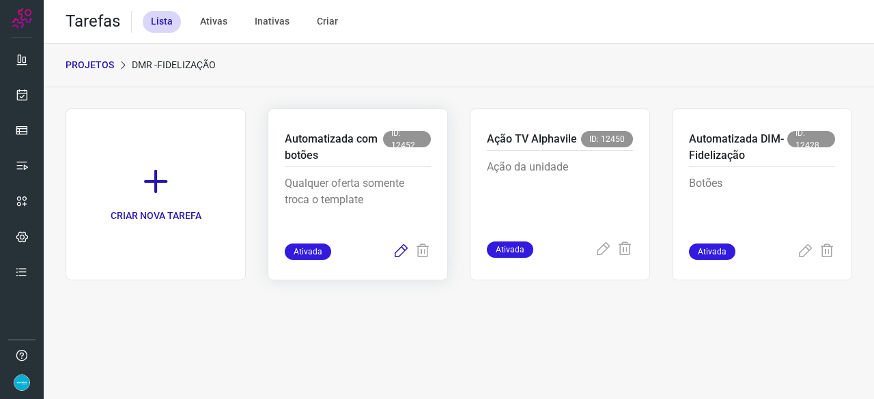
click at [403, 252] on icon at bounding box center [400, 252] width 16 height 16
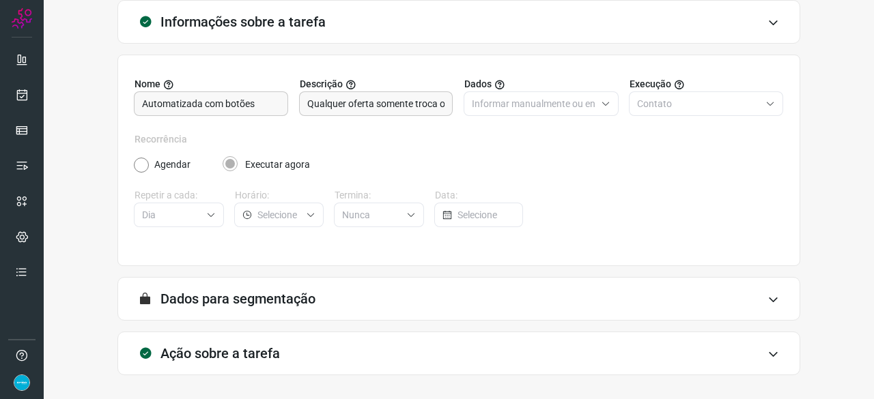
scroll to position [133, 0]
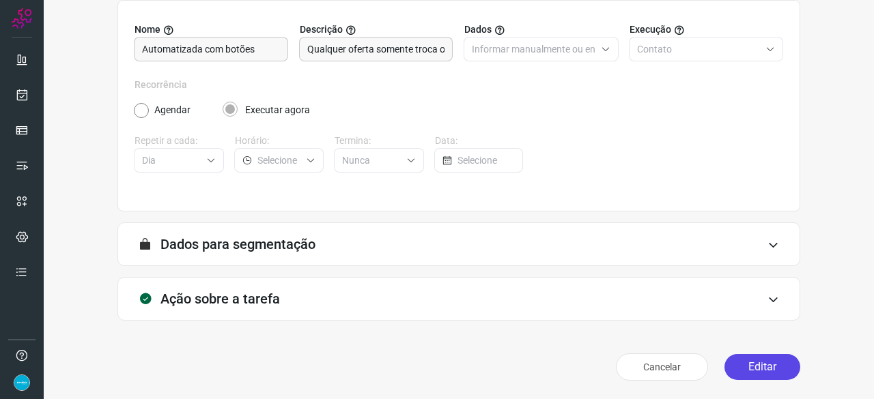
click at [755, 371] on button "Editar" at bounding box center [762, 367] width 76 height 26
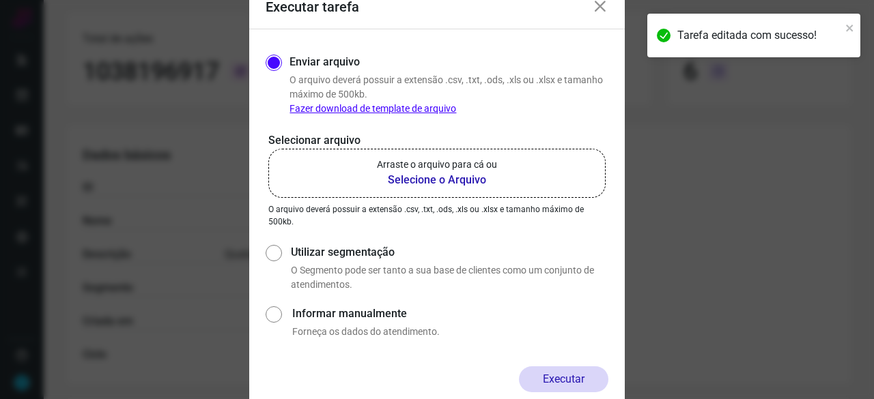
click at [419, 179] on b "Selecione o Arquivo" at bounding box center [437, 180] width 120 height 16
click at [0, 0] on input "Arraste o arquivo para cá ou Selecione o Arquivo" at bounding box center [0, 0] width 0 height 0
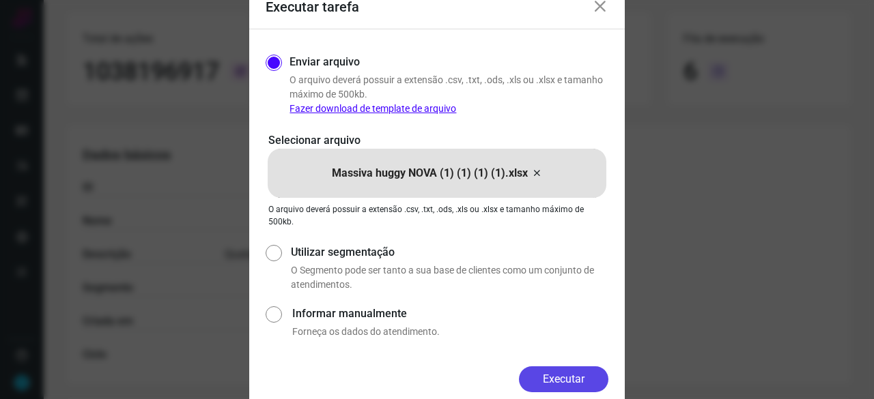
click at [575, 381] on button "Executar" at bounding box center [563, 379] width 89 height 26
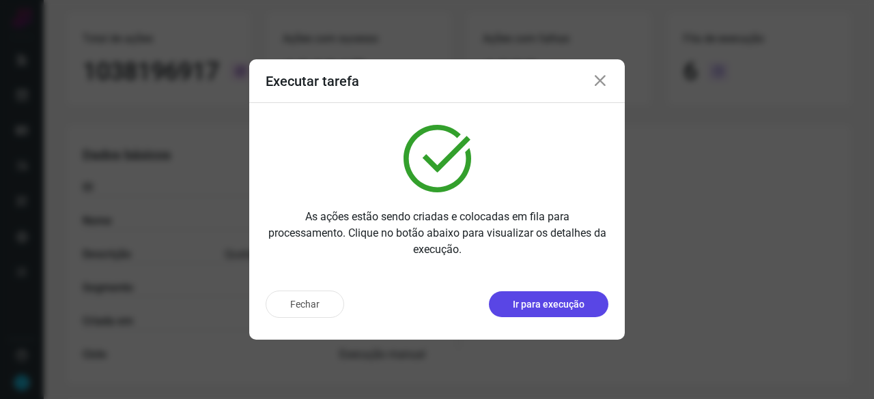
click at [529, 306] on p "Ir para execução" at bounding box center [549, 305] width 72 height 14
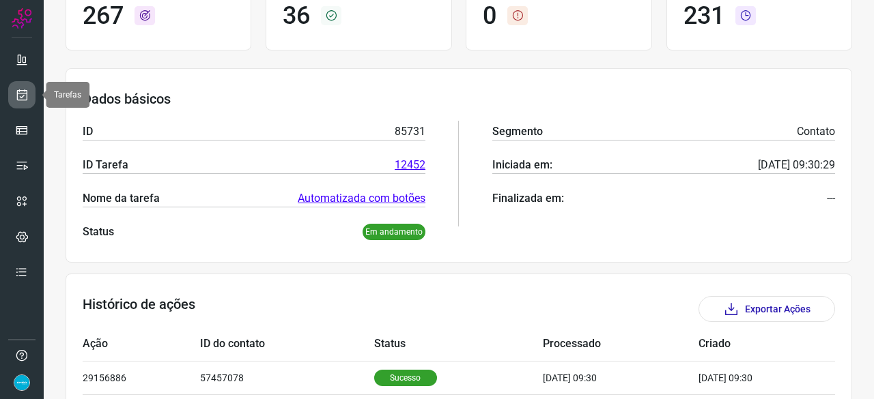
click at [29, 96] on link at bounding box center [21, 94] width 27 height 27
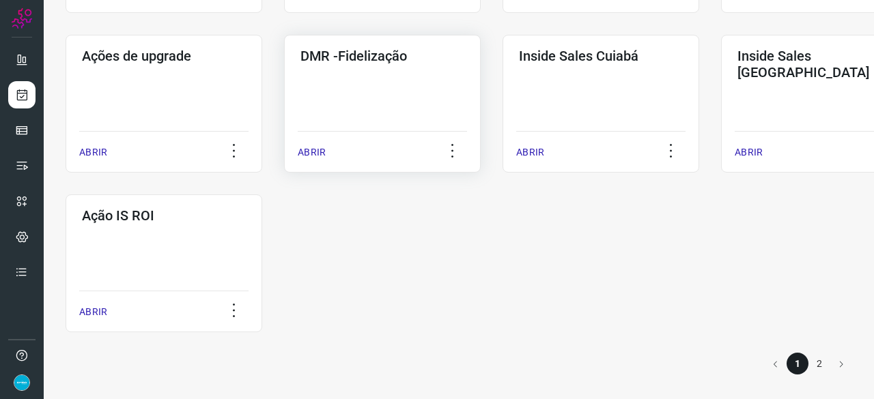
click at [306, 149] on p "ABRIR" at bounding box center [312, 152] width 28 height 14
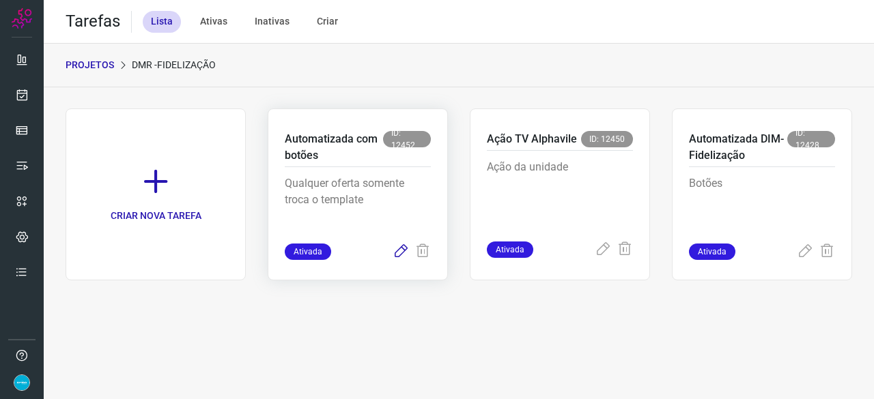
click at [404, 251] on icon at bounding box center [400, 252] width 16 height 16
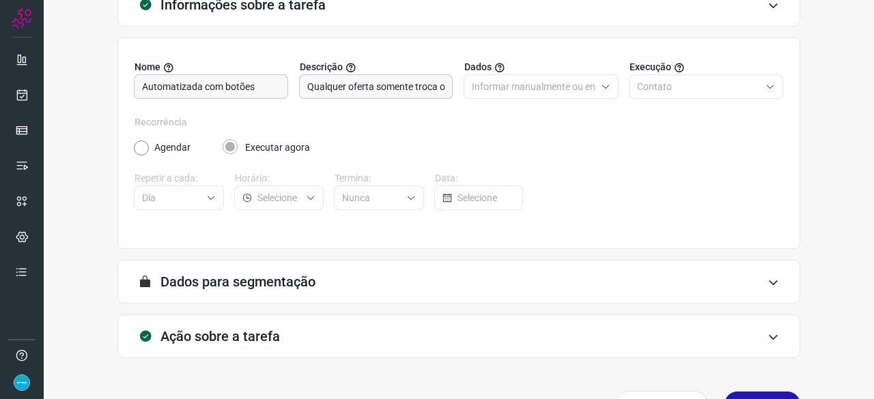
scroll to position [133, 0]
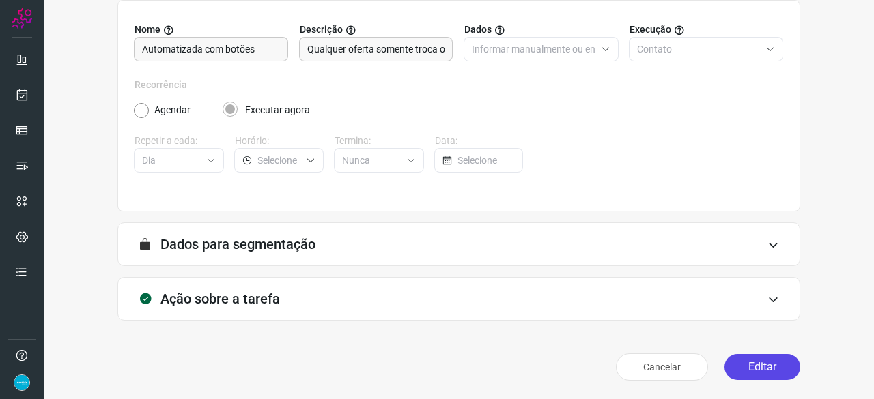
click at [751, 364] on button "Editar" at bounding box center [762, 367] width 76 height 26
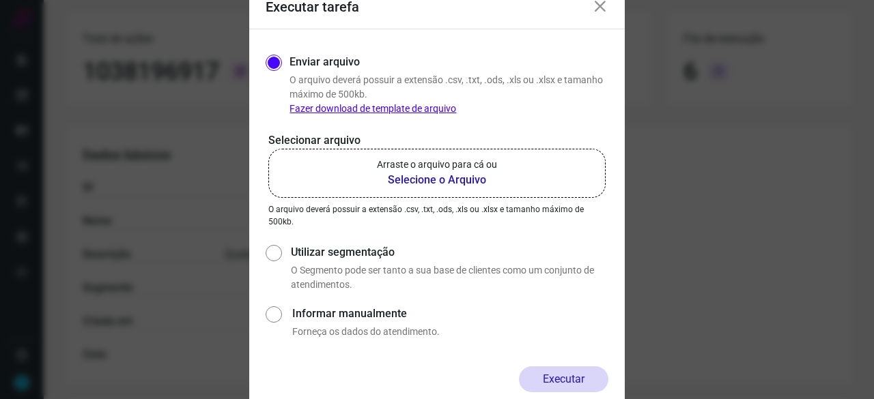
click at [438, 185] on b "Selecione o Arquivo" at bounding box center [437, 180] width 120 height 16
click at [0, 0] on input "Arraste o arquivo para cá ou Selecione o Arquivo" at bounding box center [0, 0] width 0 height 0
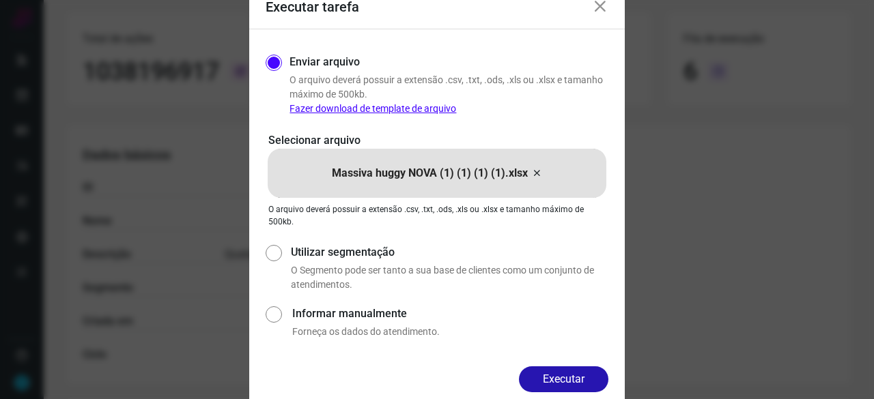
click at [588, 383] on button "Executar" at bounding box center [563, 379] width 89 height 26
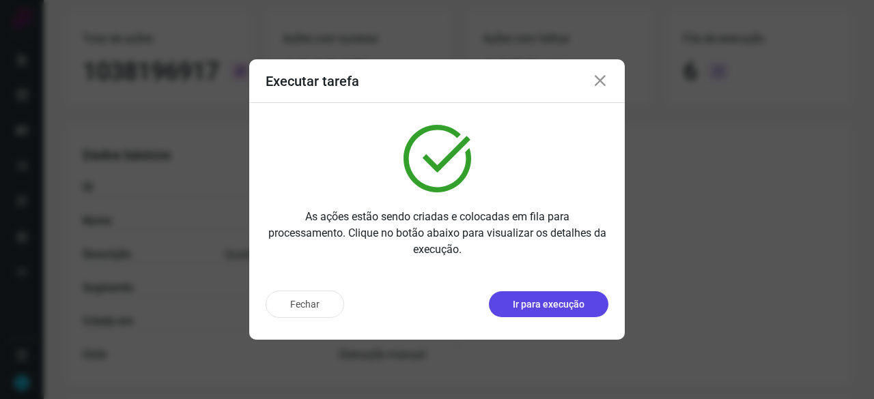
click at [553, 309] on p "Ir para execução" at bounding box center [549, 305] width 72 height 14
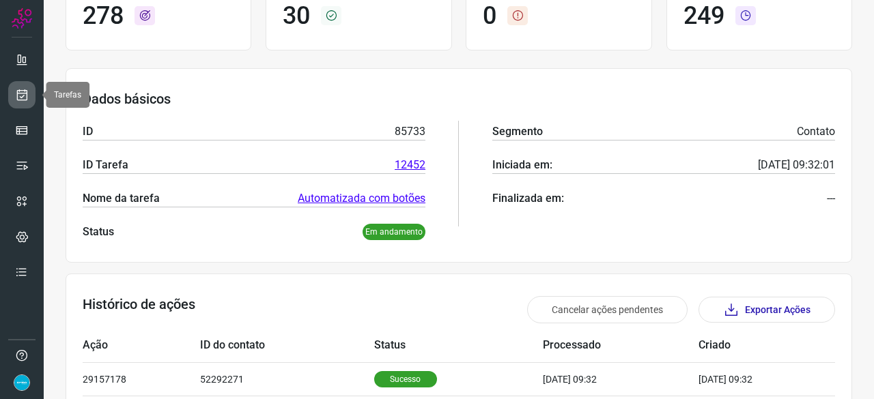
click at [26, 95] on icon at bounding box center [22, 95] width 14 height 14
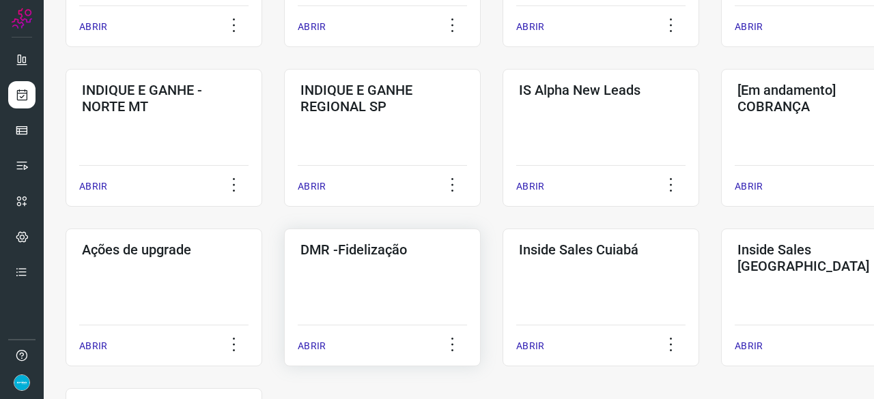
click at [321, 345] on p "ABRIR" at bounding box center [312, 346] width 28 height 14
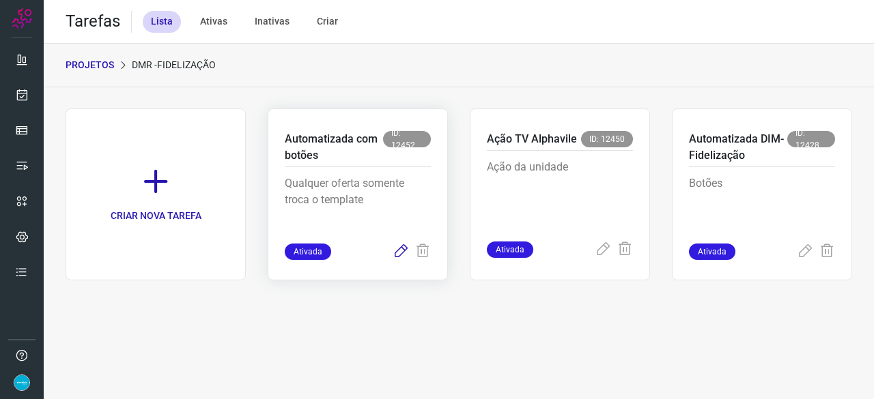
click at [401, 248] on icon at bounding box center [400, 252] width 16 height 16
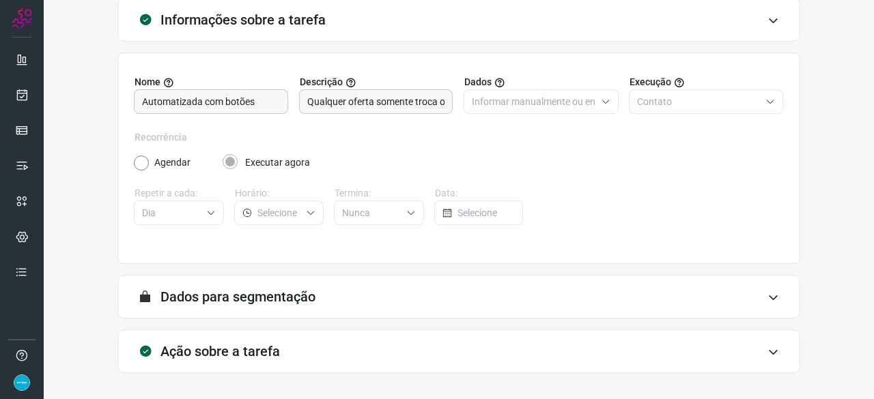
scroll to position [133, 0]
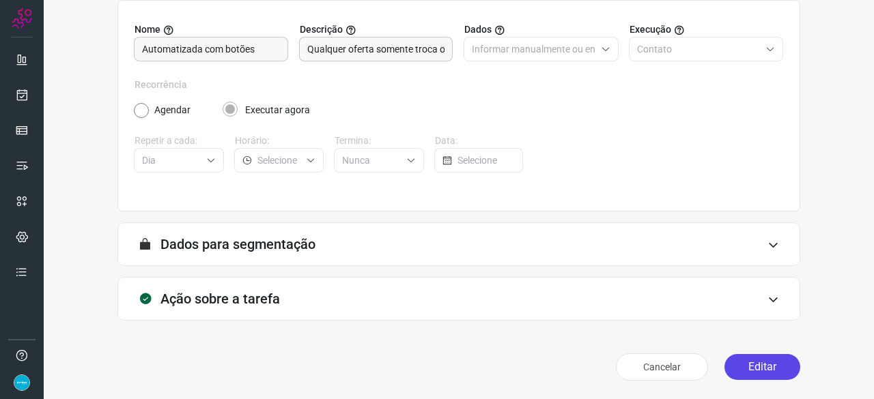
click at [748, 360] on button "Editar" at bounding box center [762, 367] width 76 height 26
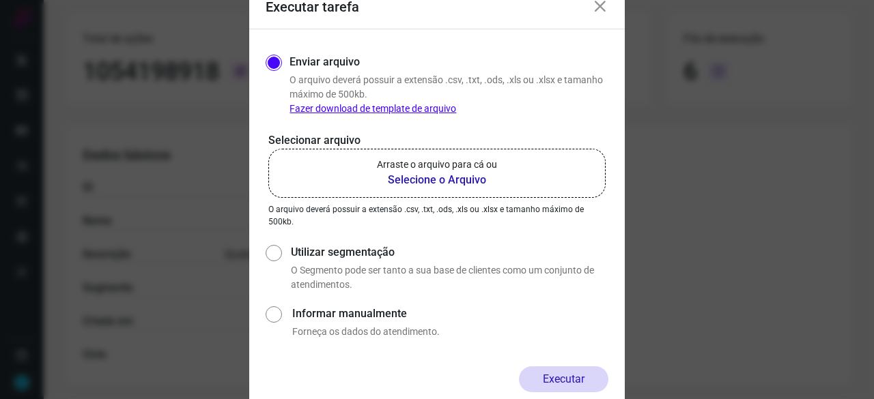
click at [398, 181] on b "Selecione o Arquivo" at bounding box center [437, 180] width 120 height 16
click at [0, 0] on input "Arraste o arquivo para cá ou Selecione o Arquivo" at bounding box center [0, 0] width 0 height 0
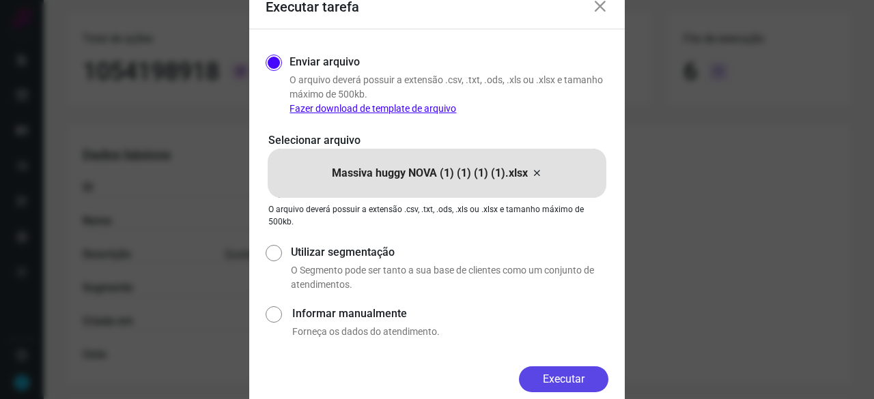
click at [589, 381] on button "Executar" at bounding box center [563, 379] width 89 height 26
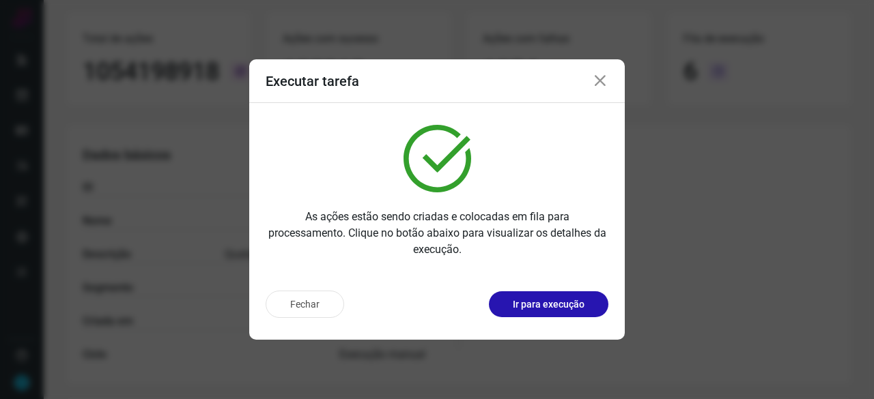
click at [550, 300] on p "Ir para execução" at bounding box center [549, 305] width 72 height 14
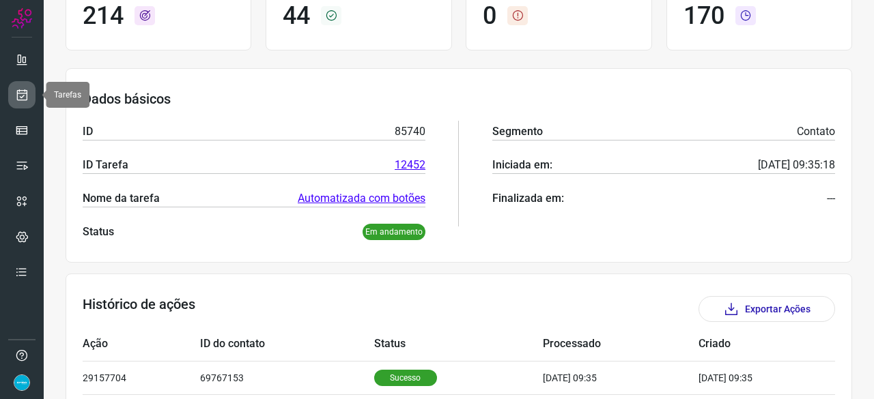
click at [26, 90] on icon at bounding box center [22, 95] width 14 height 14
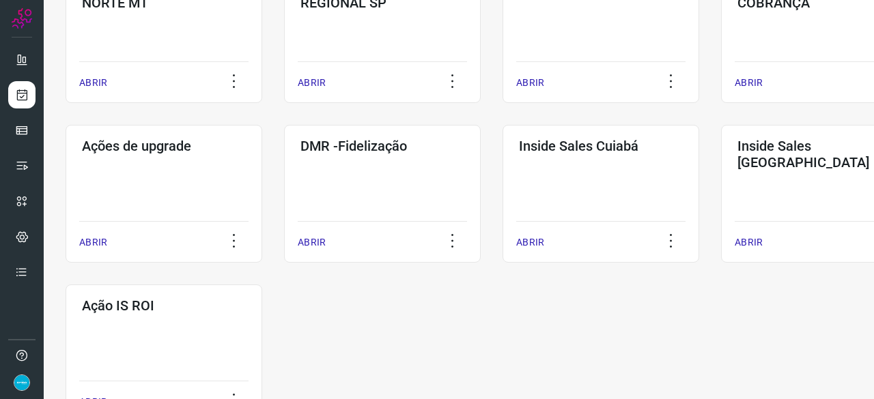
scroll to position [655, 0]
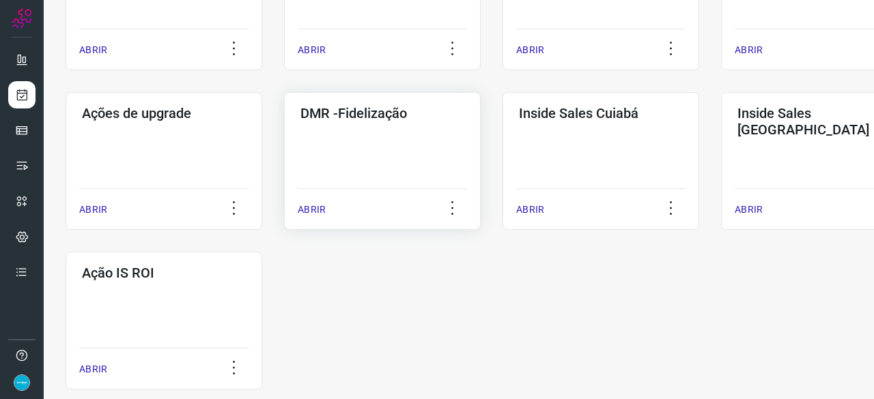
click at [321, 208] on p "ABRIR" at bounding box center [312, 210] width 28 height 14
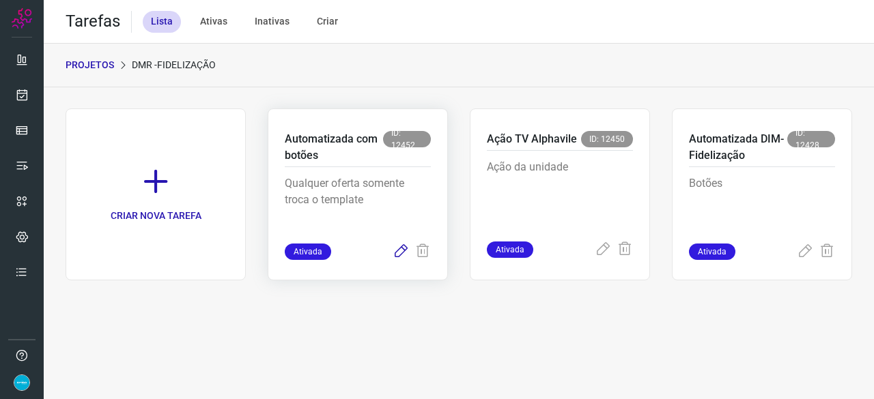
click at [402, 249] on icon at bounding box center [400, 252] width 16 height 16
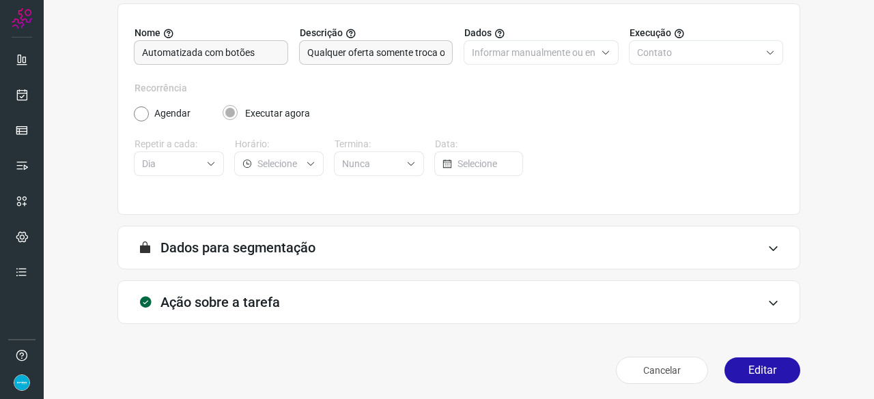
scroll to position [133, 0]
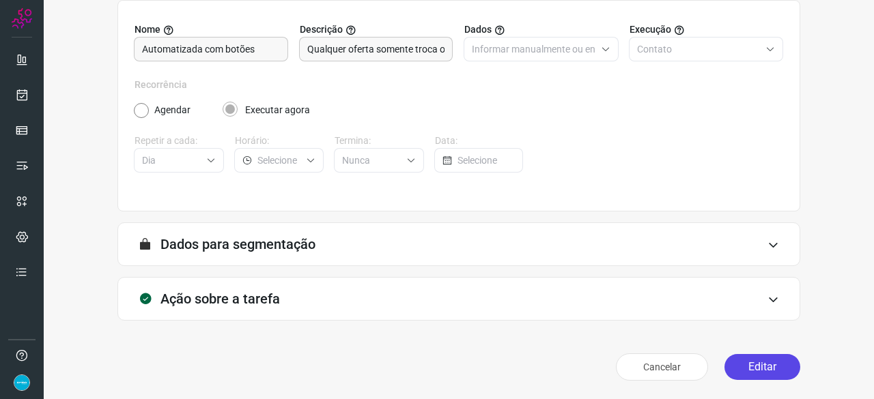
click at [764, 364] on button "Editar" at bounding box center [762, 367] width 76 height 26
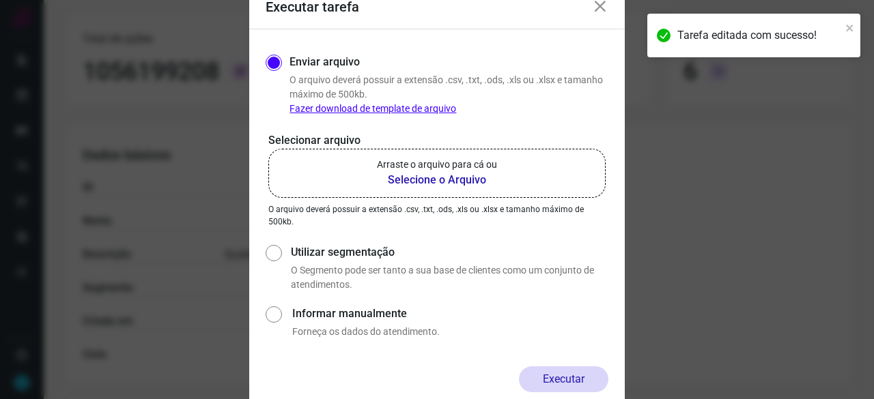
click at [445, 179] on b "Selecione o Arquivo" at bounding box center [437, 180] width 120 height 16
click at [0, 0] on input "Arraste o arquivo para cá ou Selecione o Arquivo" at bounding box center [0, 0] width 0 height 0
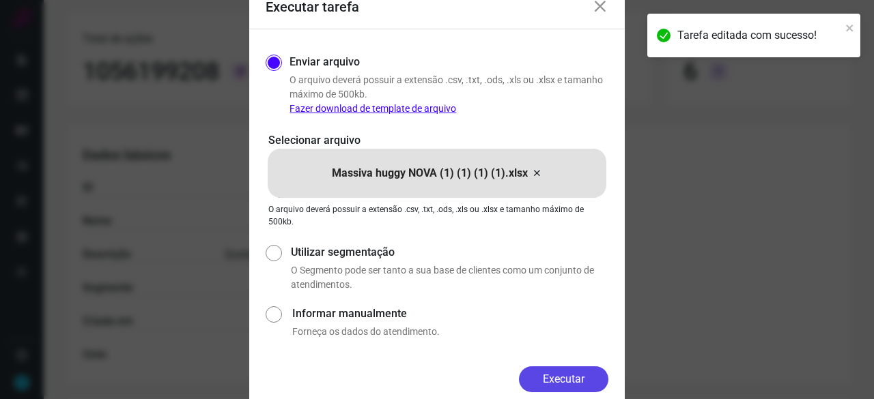
click at [595, 386] on button "Executar" at bounding box center [563, 379] width 89 height 26
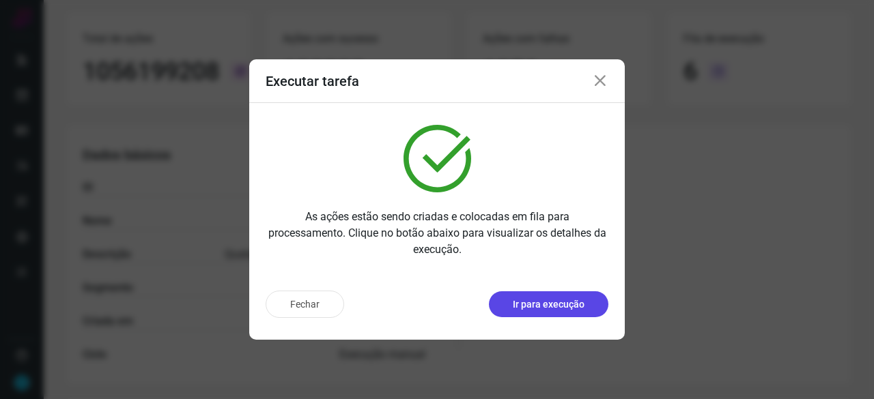
click at [531, 305] on p "Ir para execução" at bounding box center [549, 305] width 72 height 14
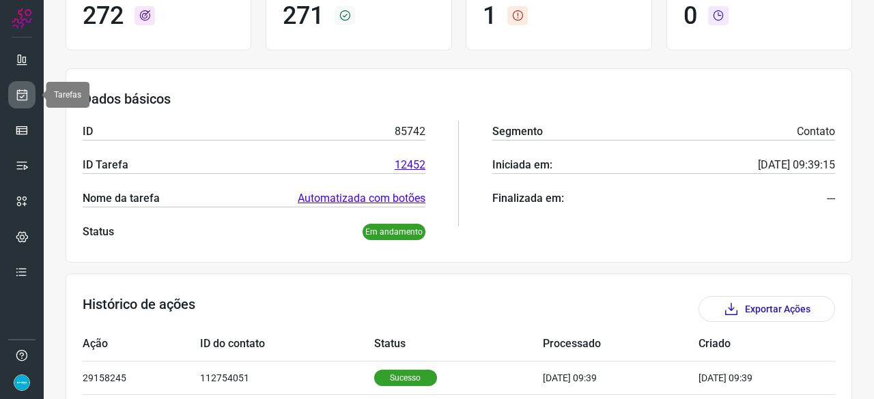
click at [13, 91] on link at bounding box center [21, 94] width 27 height 27
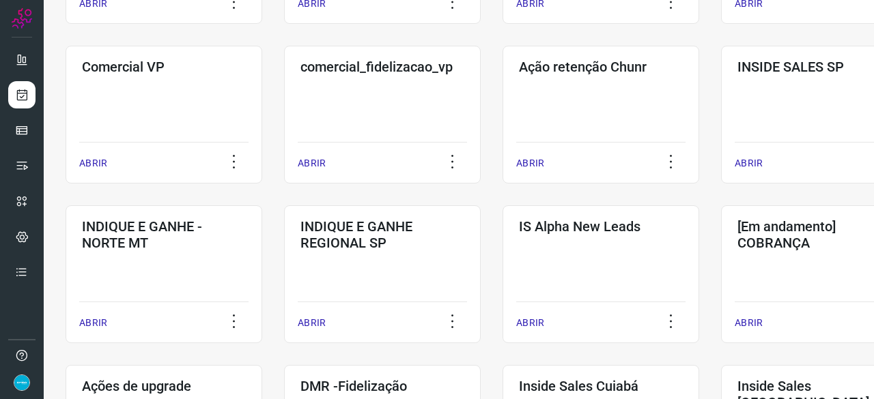
scroll to position [655, 0]
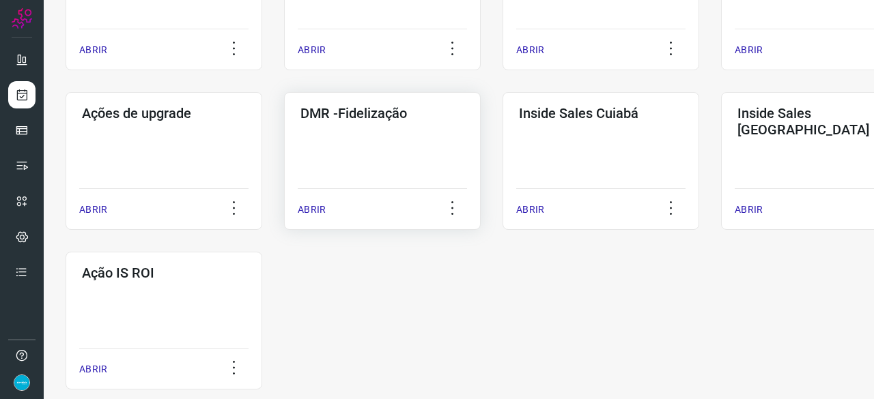
click at [310, 208] on p "ABRIR" at bounding box center [312, 210] width 28 height 14
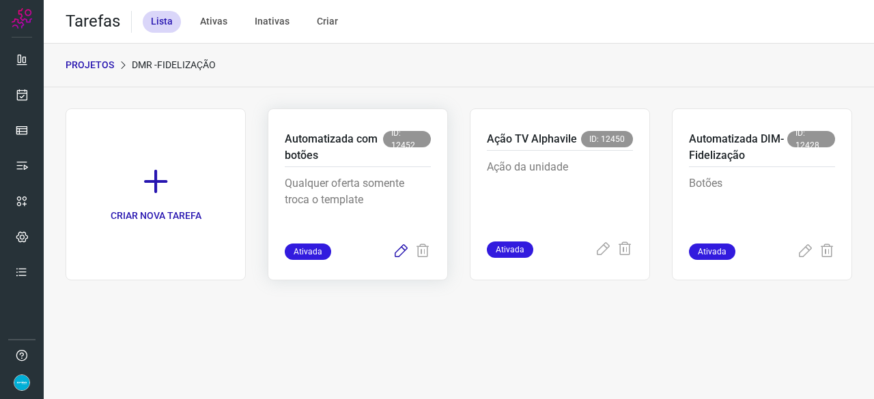
click at [405, 250] on icon at bounding box center [400, 252] width 16 height 16
